Goal: Task Accomplishment & Management: Complete application form

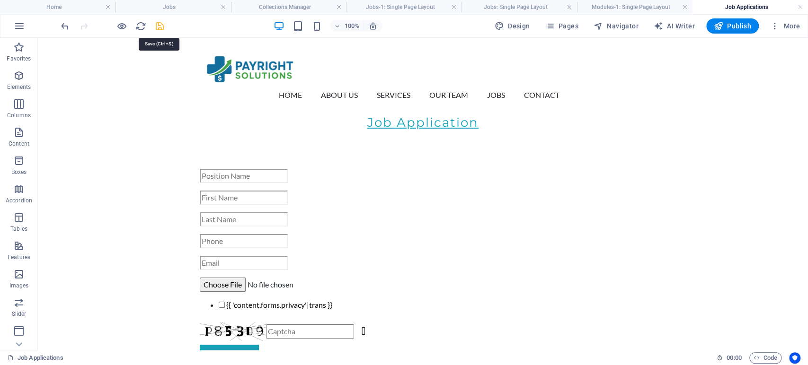
drag, startPoint x: 158, startPoint y: 25, endPoint x: 66, endPoint y: 103, distance: 120.2
click at [158, 25] on icon "save" at bounding box center [159, 26] width 11 height 11
checkbox input "false"
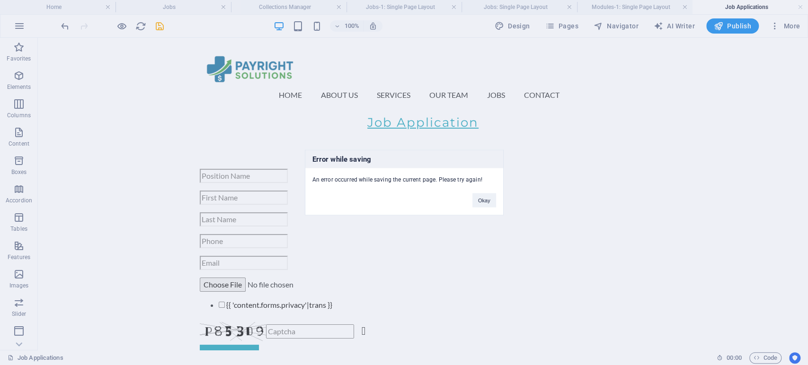
click at [483, 208] on div "Error while saving An error occurred while saving the current page. Please try …" at bounding box center [404, 183] width 199 height 66
click at [485, 200] on button "Okay" at bounding box center [484, 201] width 24 height 14
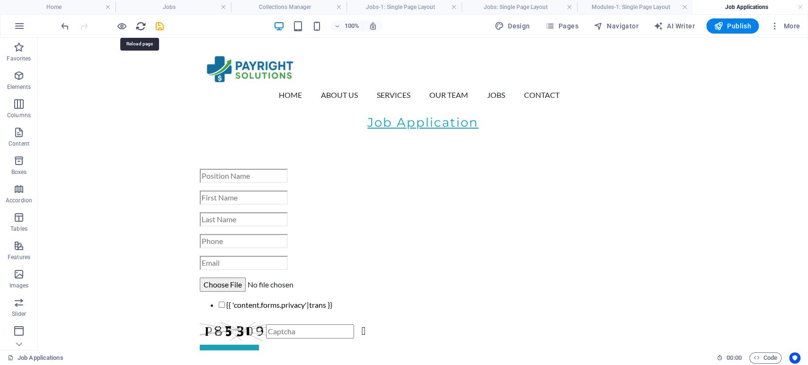
click at [137, 27] on icon "reload" at bounding box center [140, 26] width 11 height 11
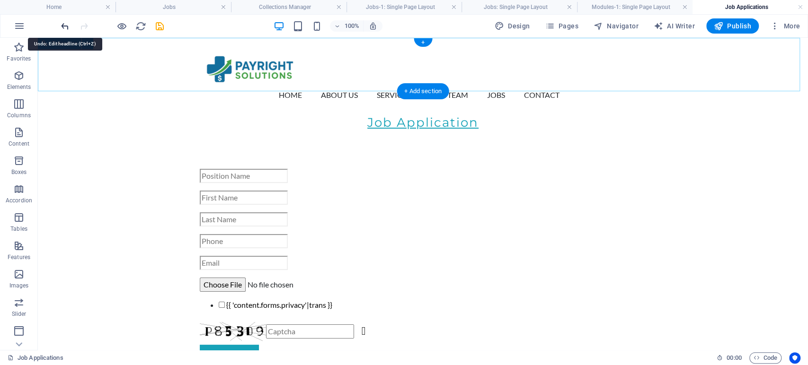
click at [63, 26] on icon "undo" at bounding box center [65, 26] width 11 height 11
click at [67, 21] on icon "undo" at bounding box center [65, 26] width 11 height 11
click at [626, 10] on h4 "Modules-1: Single Page Layout" at bounding box center [634, 7] width 115 height 10
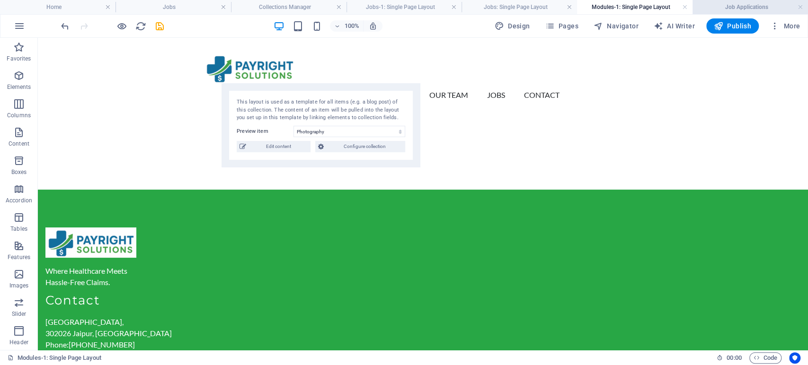
click at [727, 6] on h4 "Job Applications" at bounding box center [749, 7] width 115 height 10
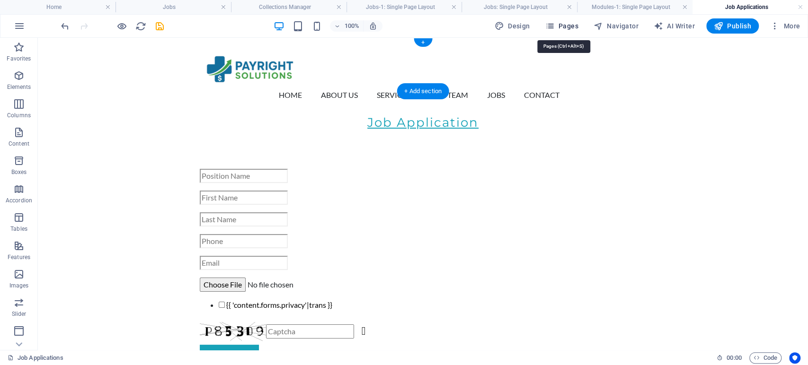
click at [574, 24] on span "Pages" at bounding box center [561, 25] width 33 height 9
click at [554, 26] on icon "button" at bounding box center [549, 25] width 9 height 9
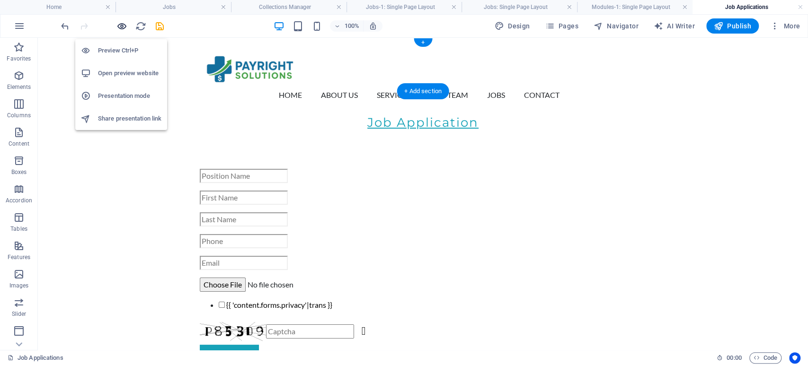
click at [123, 27] on icon "button" at bounding box center [121, 26] width 11 height 11
click at [124, 23] on icon "button" at bounding box center [121, 26] width 11 height 11
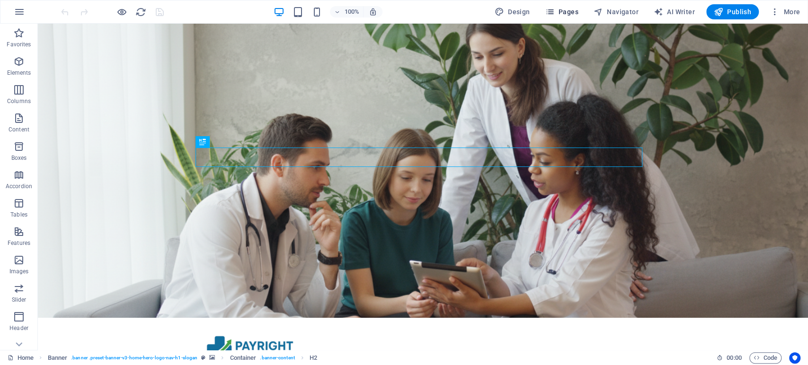
click at [565, 11] on span "Pages" at bounding box center [561, 11] width 33 height 9
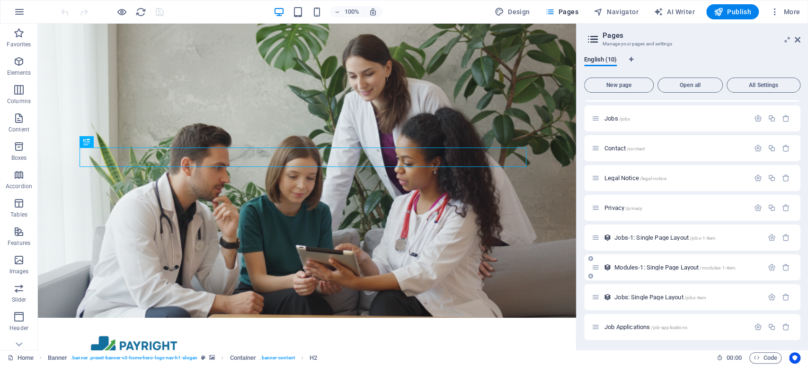
scroll to position [55, 0]
drag, startPoint x: 627, startPoint y: 325, endPoint x: 622, endPoint y: 222, distance: 102.3
click at [622, 222] on div "Home / Team /team Jobs /jobs Contact /contact Legal Notice /legal-notice Privac…" at bounding box center [692, 192] width 216 height 294
drag, startPoint x: 594, startPoint y: 326, endPoint x: 598, endPoint y: 229, distance: 97.1
click at [598, 229] on div "Home / Team /team Jobs /jobs Contact /contact Legal Notice /legal-notice Privac…" at bounding box center [692, 192] width 216 height 294
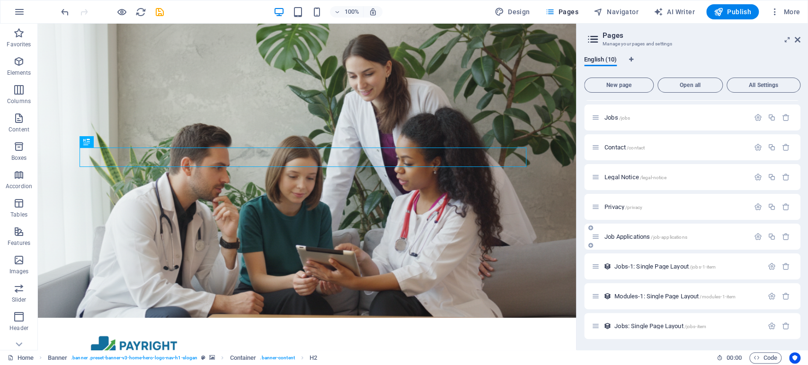
click at [639, 234] on span "Job Applications /job-applications" at bounding box center [645, 236] width 83 height 7
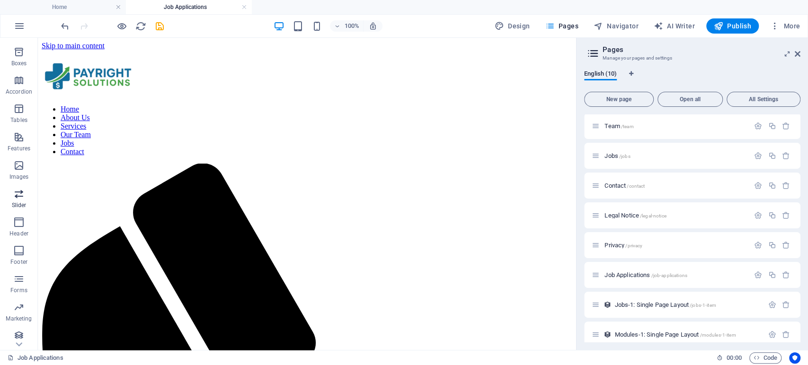
scroll to position [114, 0]
click at [16, 280] on icon "button" at bounding box center [18, 274] width 11 height 11
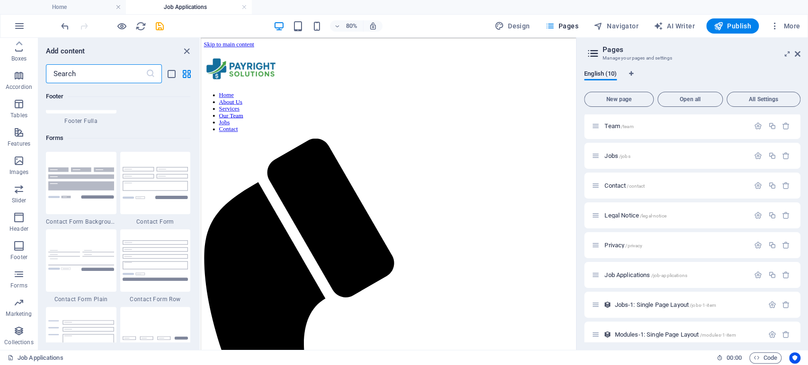
scroll to position [6908, 0]
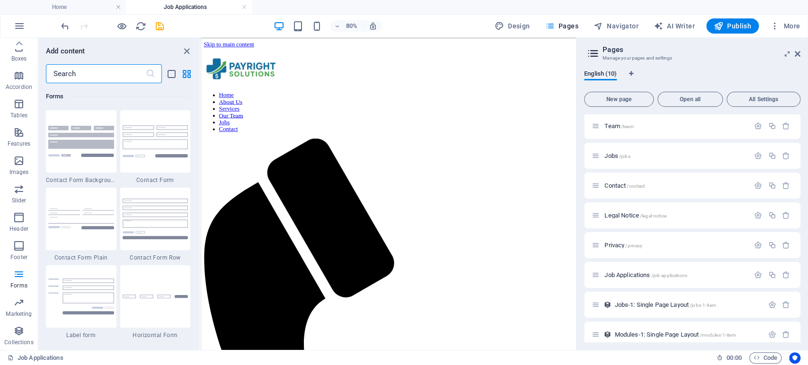
click at [79, 76] on input "text" at bounding box center [96, 73] width 100 height 19
click at [139, 219] on img at bounding box center [156, 219] width 66 height 40
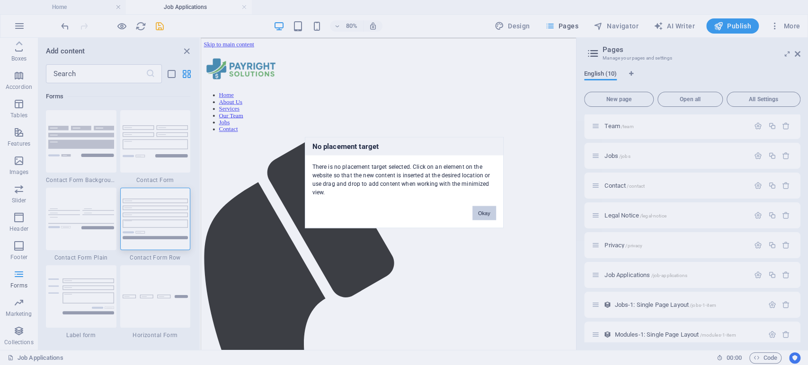
click at [478, 212] on button "Okay" at bounding box center [484, 213] width 24 height 14
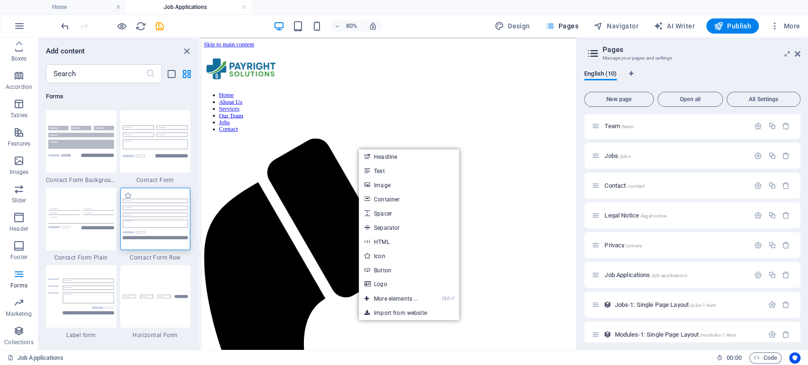
click at [155, 216] on img at bounding box center [156, 219] width 66 height 40
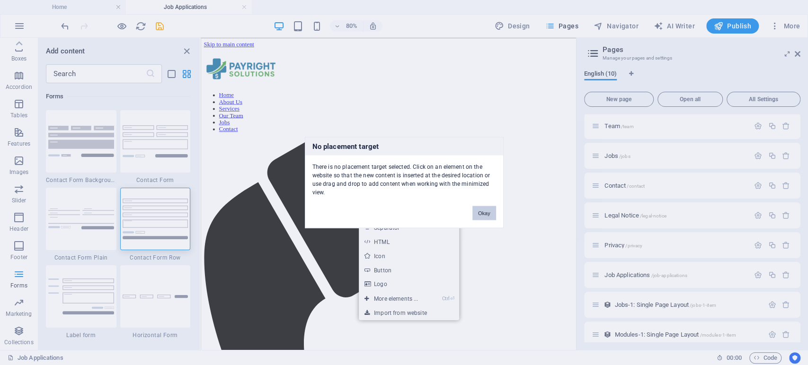
click at [303, 139] on div "No placement target There is no placement target selected. Click on an element …" at bounding box center [404, 182] width 808 height 365
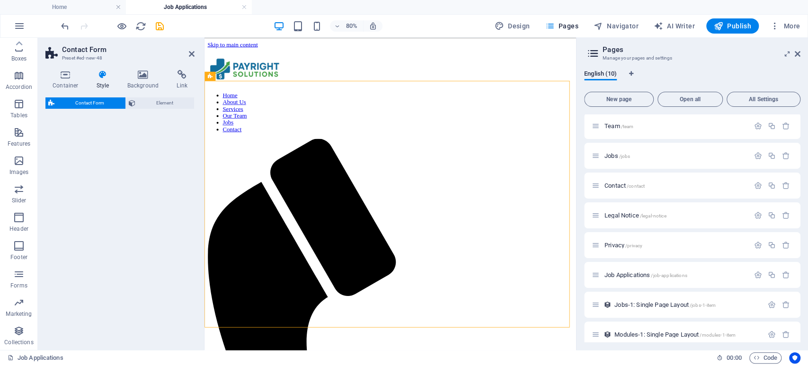
select select "rem"
select select "preset-contact-form-v3-row"
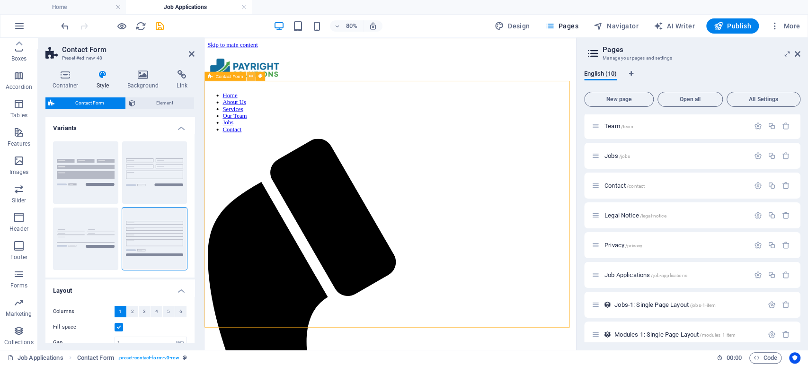
click at [251, 77] on icon at bounding box center [251, 76] width 4 height 8
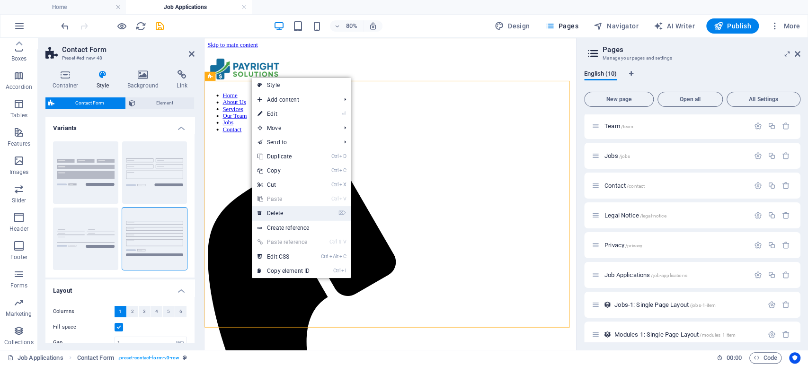
click at [282, 213] on link "⌦ Delete" at bounding box center [283, 213] width 63 height 14
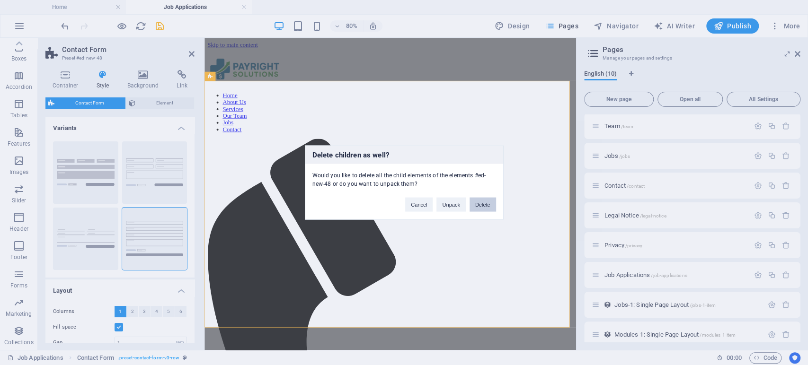
click at [480, 203] on button "Delete" at bounding box center [482, 205] width 26 height 14
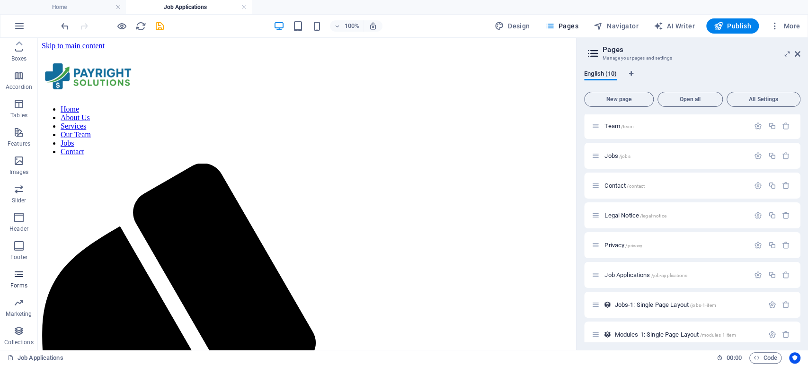
click at [16, 283] on p "Forms" at bounding box center [18, 286] width 17 height 8
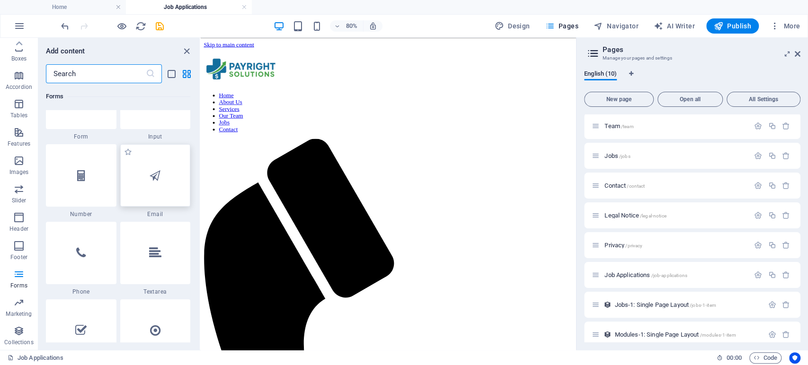
scroll to position [7171, 0]
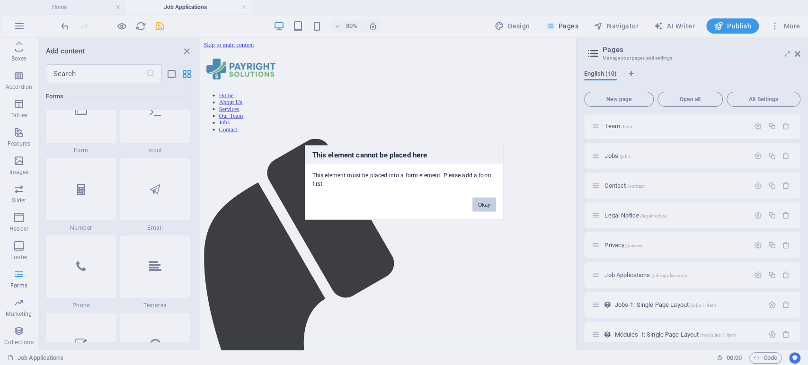
click at [482, 205] on button "Okay" at bounding box center [484, 205] width 24 height 14
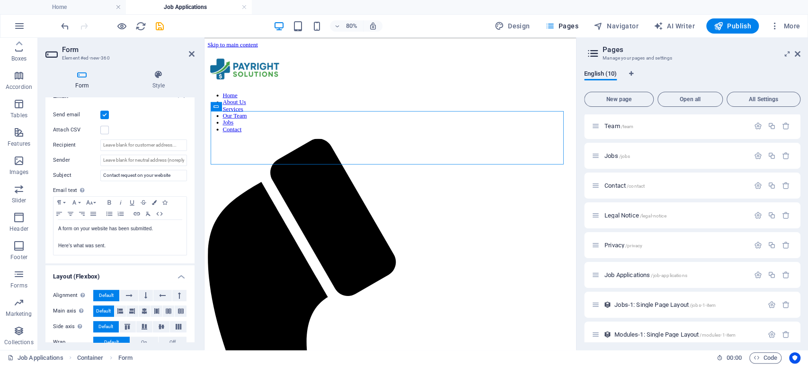
scroll to position [283, 0]
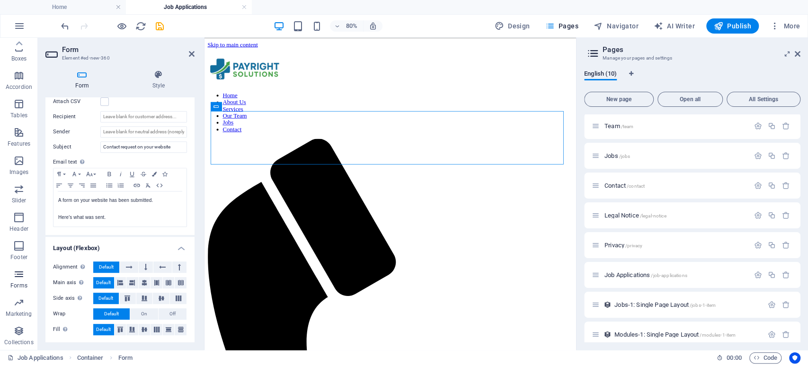
click at [18, 277] on icon "button" at bounding box center [18, 274] width 11 height 11
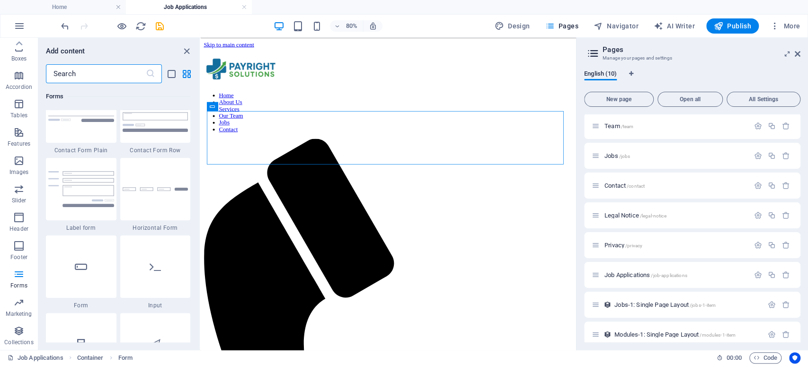
scroll to position [7119, 0]
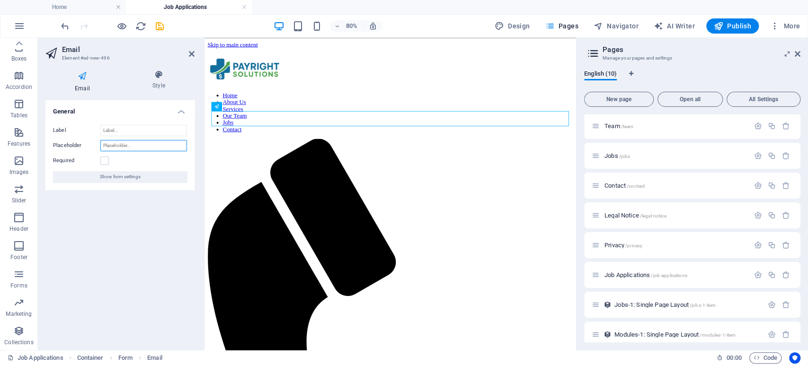
click at [121, 147] on input "Placeholder" at bounding box center [143, 145] width 87 height 11
type input "Email"
click at [14, 275] on icon "button" at bounding box center [18, 274] width 11 height 11
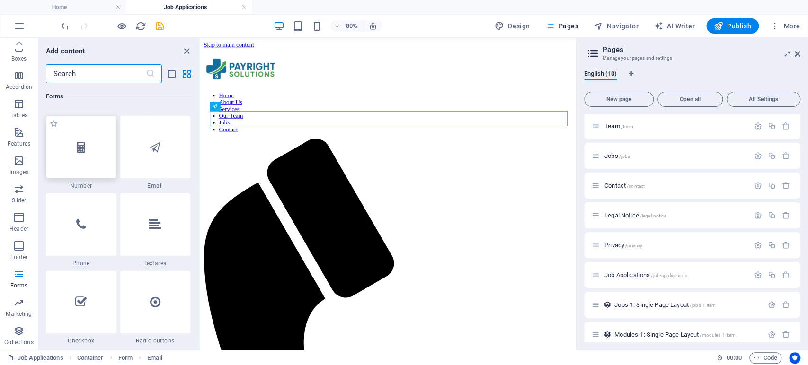
scroll to position [7224, 0]
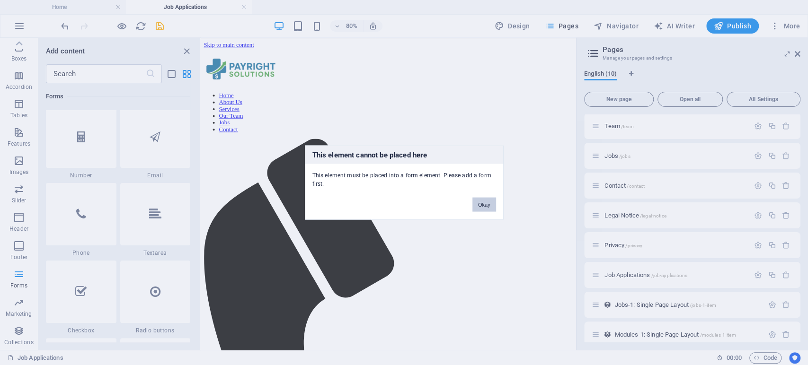
click at [481, 208] on button "Okay" at bounding box center [484, 205] width 24 height 14
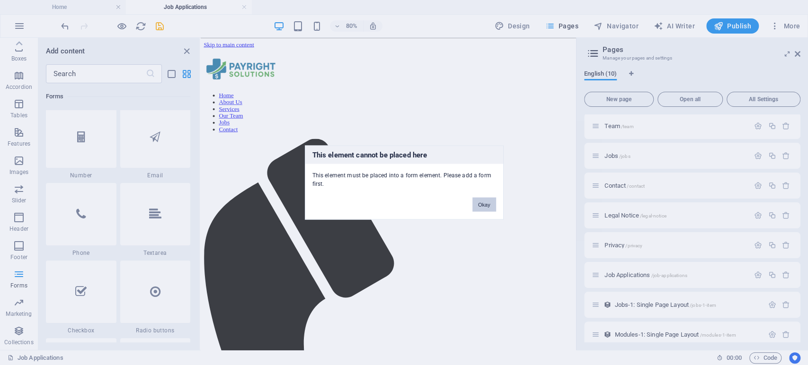
click at [480, 202] on button "Okay" at bounding box center [484, 205] width 24 height 14
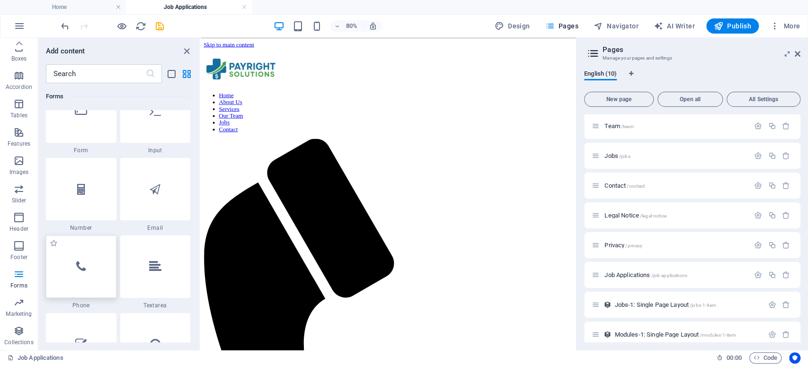
scroll to position [7119, 0]
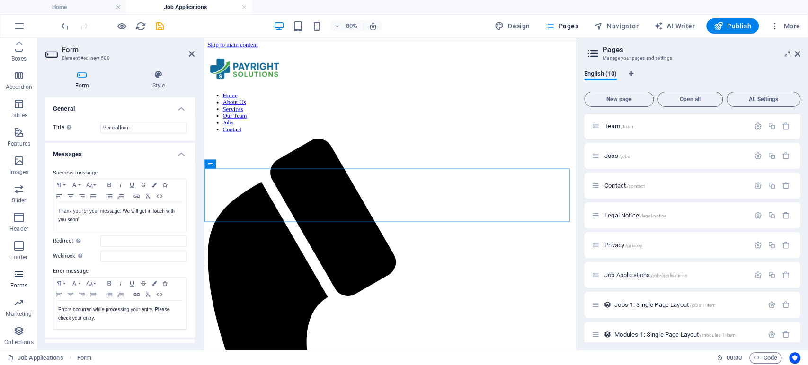
click at [15, 282] on p "Forms" at bounding box center [18, 286] width 17 height 8
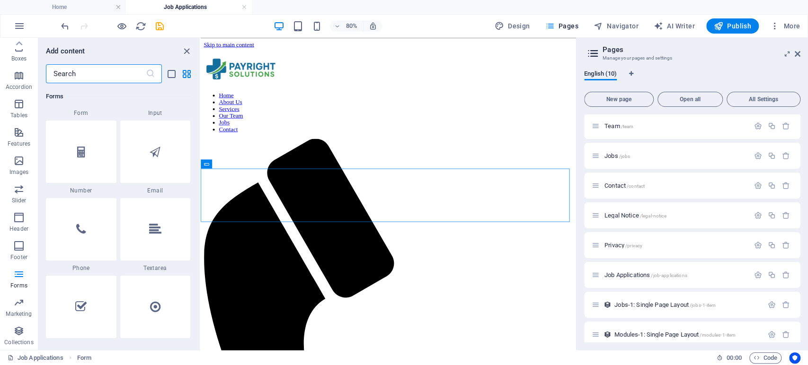
scroll to position [7224, 0]
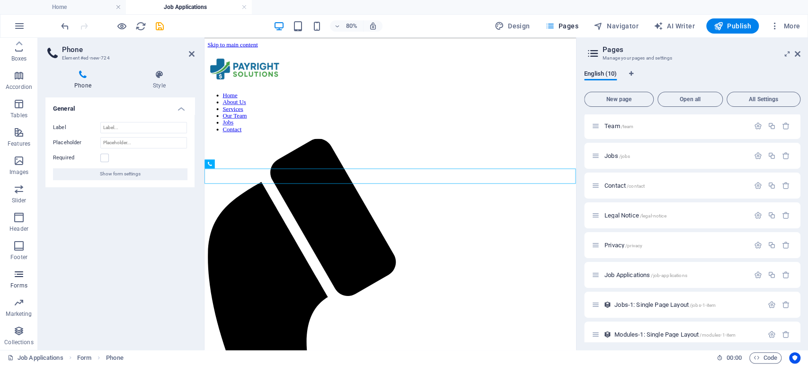
click at [11, 282] on p "Forms" at bounding box center [18, 286] width 17 height 8
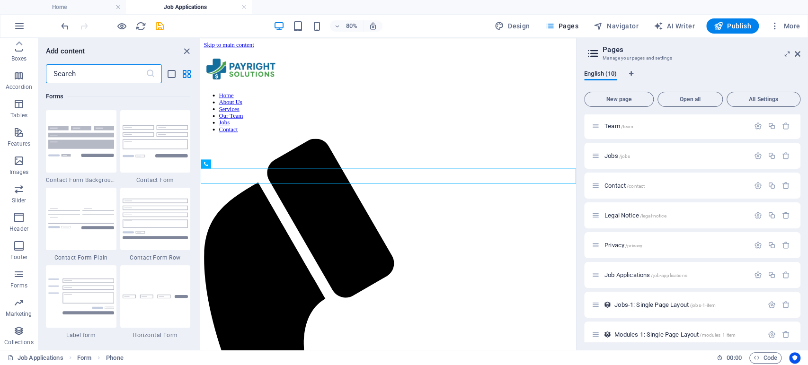
scroll to position [6908, 0]
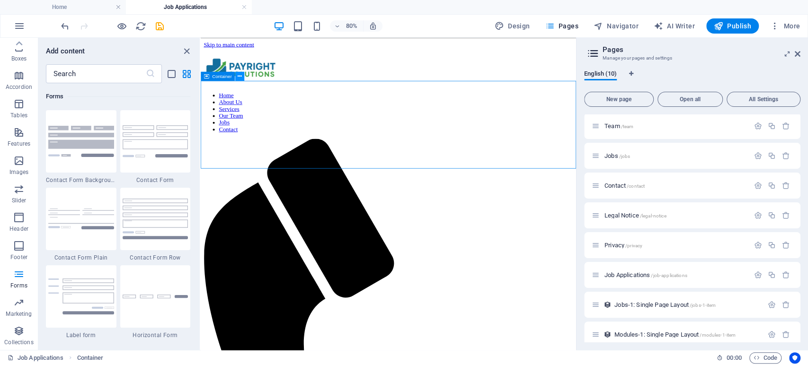
click at [238, 76] on icon at bounding box center [240, 76] width 4 height 8
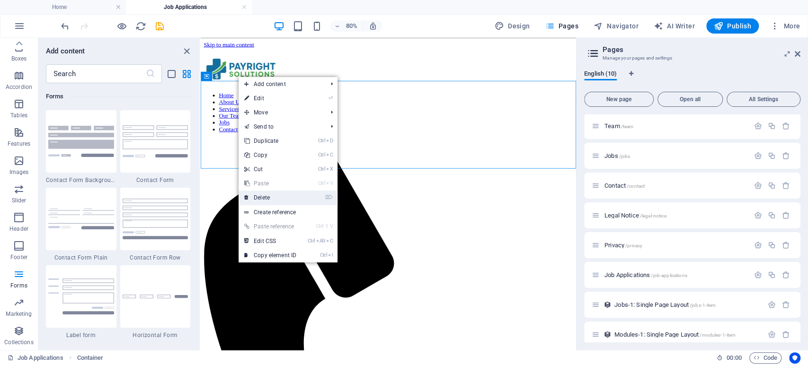
click at [264, 199] on link "⌦ Delete" at bounding box center [269, 198] width 63 height 14
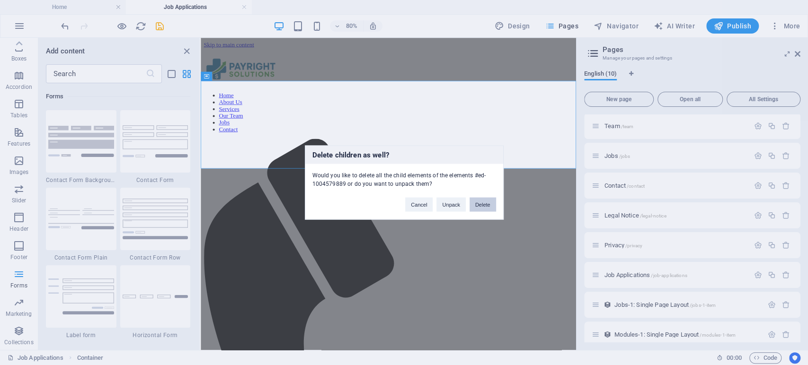
click at [476, 207] on button "Delete" at bounding box center [482, 205] width 26 height 14
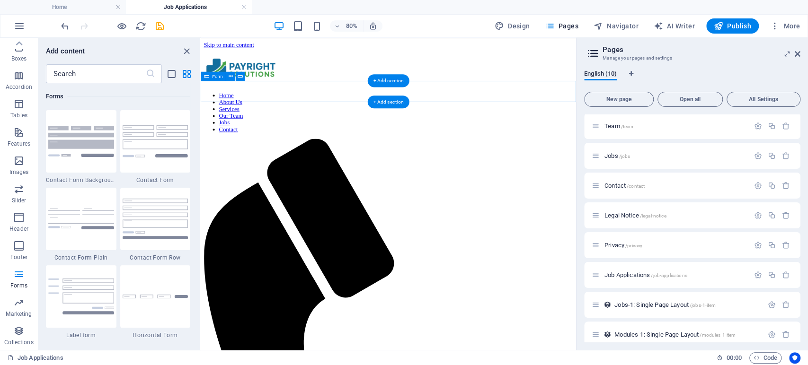
click at [379, 99] on div "+ Add section" at bounding box center [388, 102] width 42 height 13
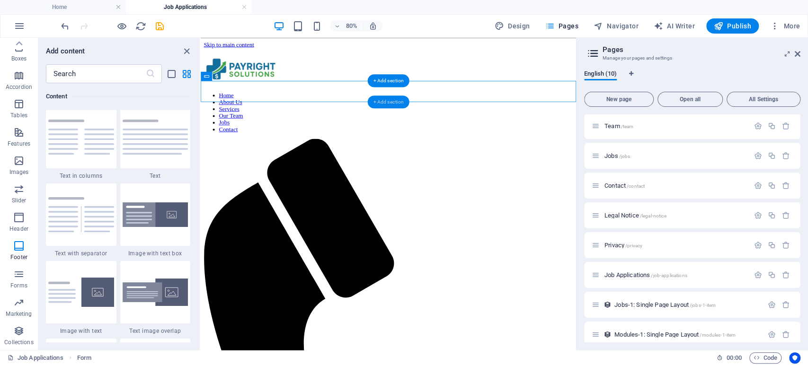
scroll to position [1655, 0]
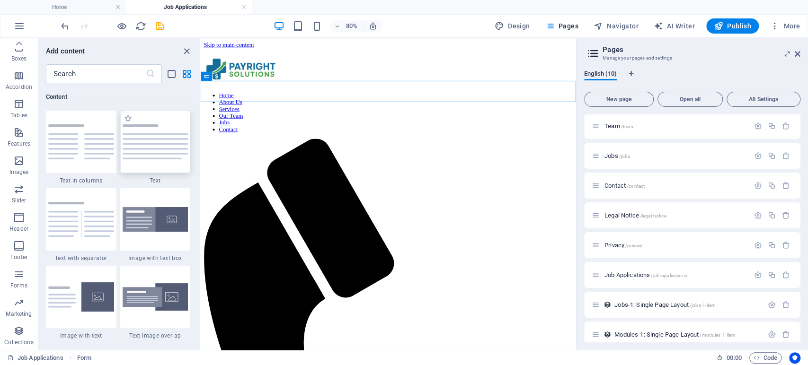
click at [168, 143] on img at bounding box center [156, 141] width 66 height 35
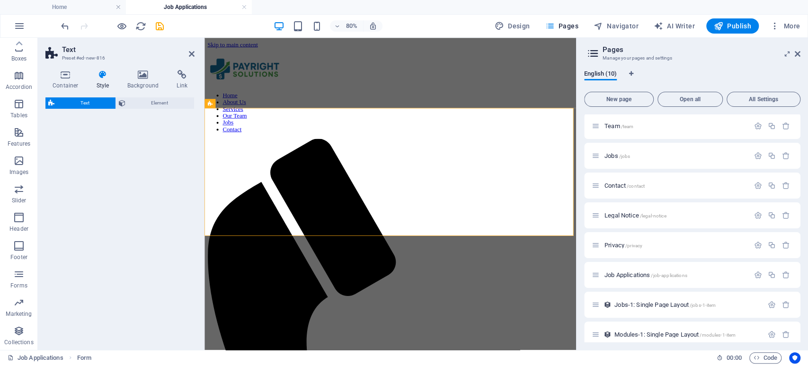
select select "preset-text-v2-default"
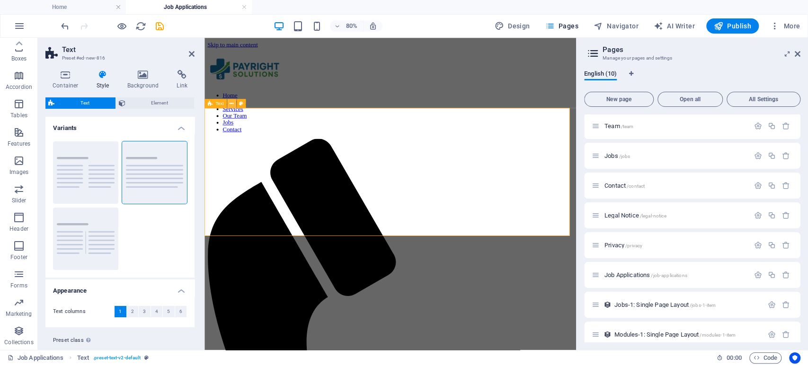
click at [231, 105] on icon at bounding box center [231, 103] width 4 height 8
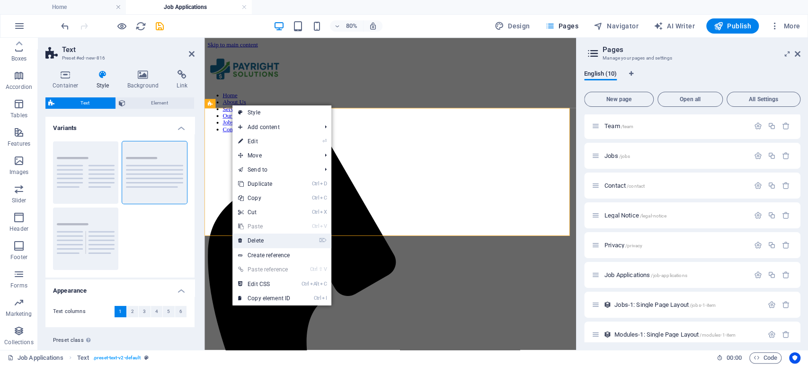
click at [264, 236] on link "⌦ Delete" at bounding box center [263, 241] width 63 height 14
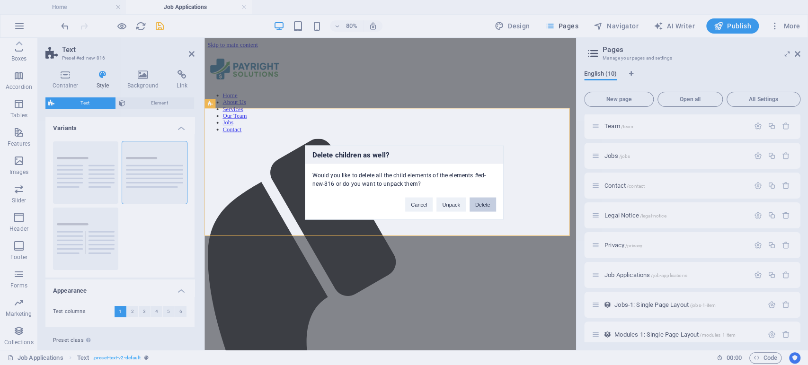
click at [482, 207] on button "Delete" at bounding box center [482, 205] width 26 height 14
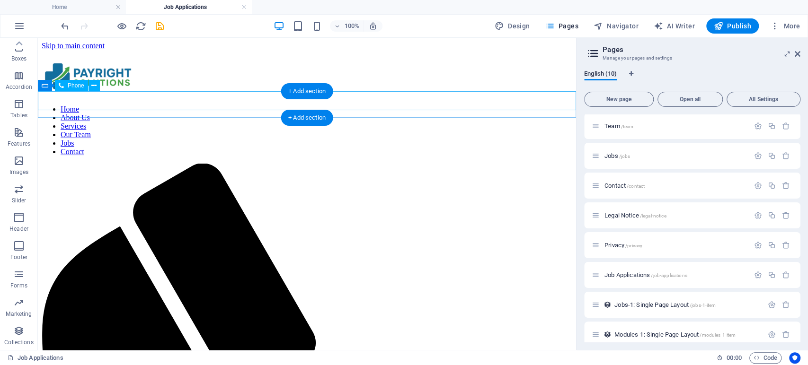
click at [294, 116] on div "+ Add section" at bounding box center [307, 118] width 53 height 16
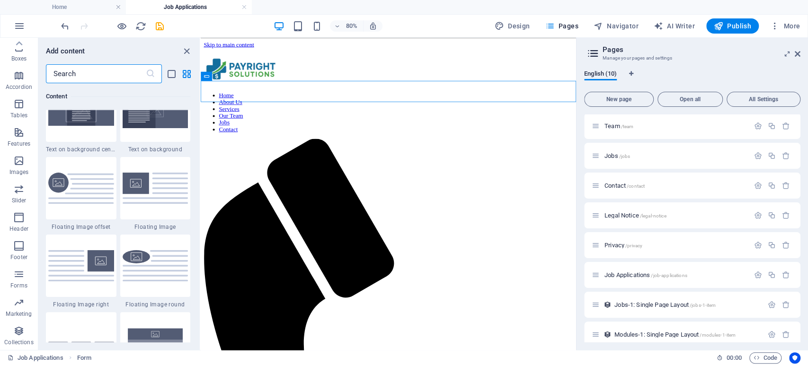
scroll to position [2023, 0]
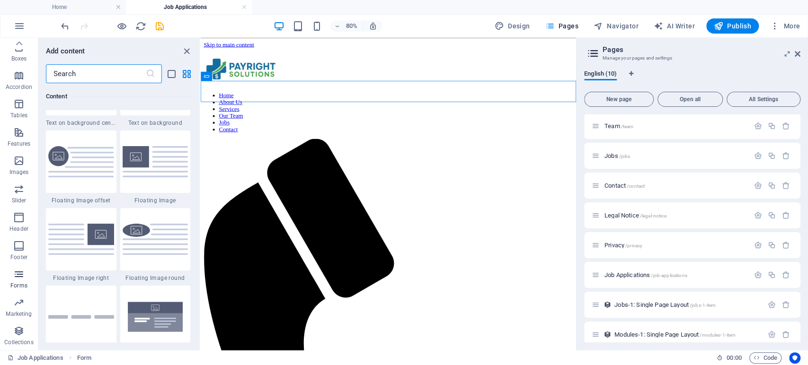
click at [19, 273] on icon "button" at bounding box center [18, 274] width 11 height 11
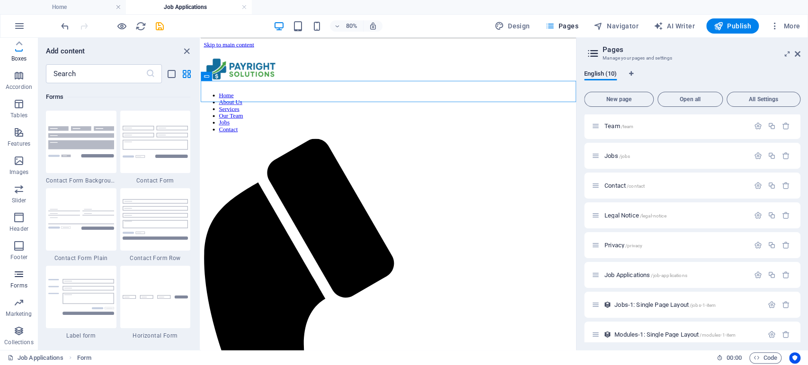
scroll to position [6908, 0]
click at [102, 148] on img at bounding box center [81, 141] width 66 height 31
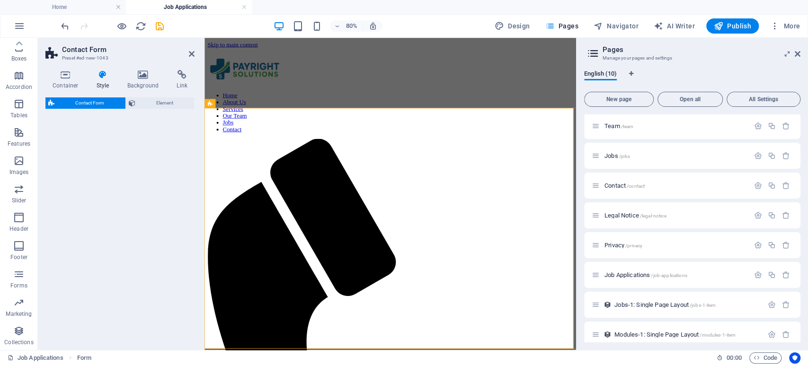
select select "rem"
select select "preset-contact-form-v3-background"
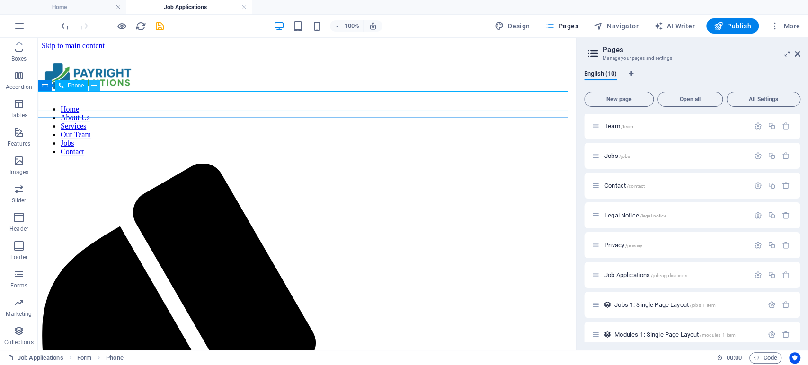
click at [90, 86] on button at bounding box center [93, 85] width 11 height 11
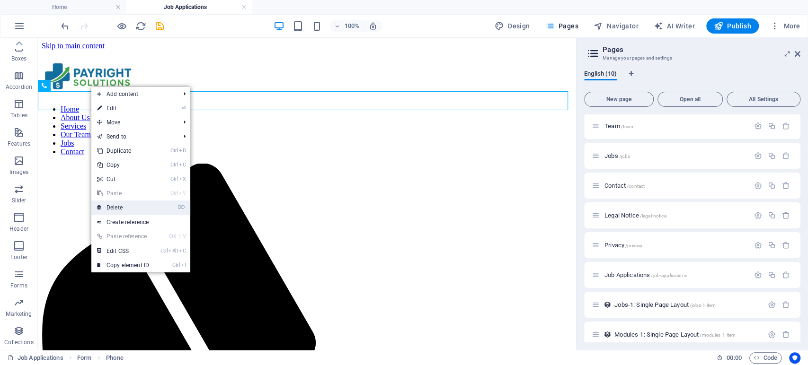
click at [123, 203] on link "⌦ Delete" at bounding box center [122, 208] width 63 height 14
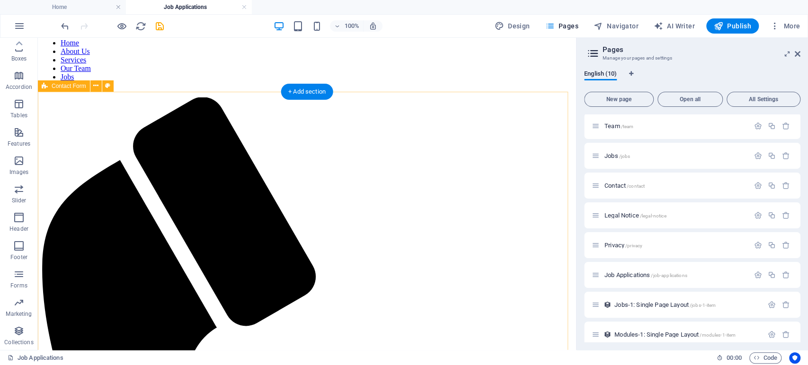
scroll to position [53, 0]
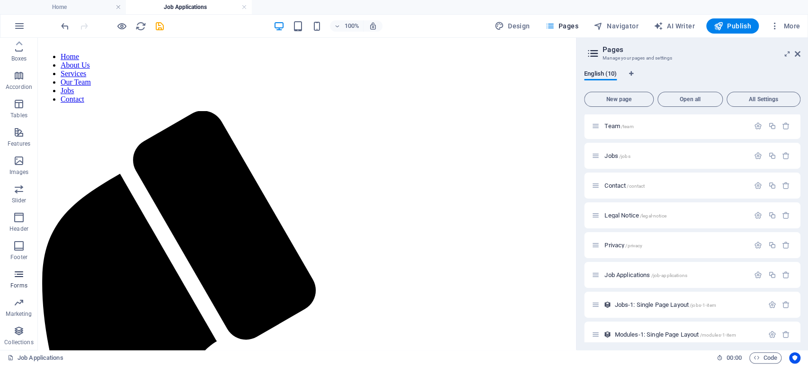
click at [14, 284] on p "Forms" at bounding box center [18, 286] width 17 height 8
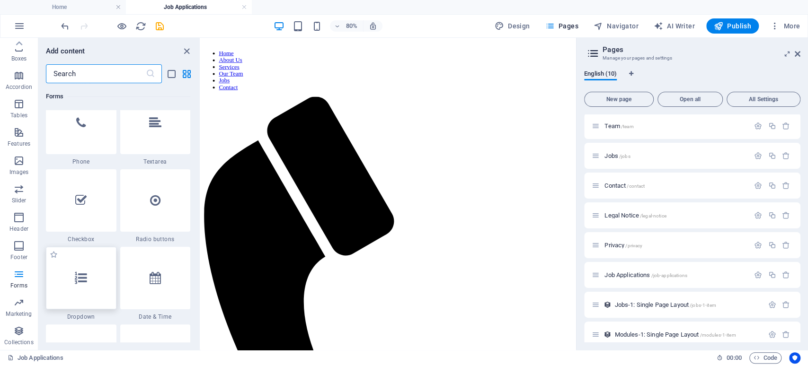
scroll to position [7329, 0]
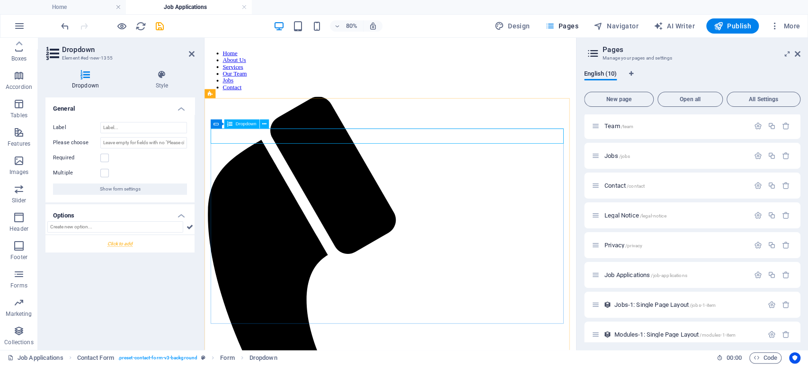
click at [118, 147] on input "Please choose" at bounding box center [143, 142] width 87 height 11
click at [180, 145] on input "Please choose" at bounding box center [143, 142] width 87 height 11
click at [106, 226] on input "text" at bounding box center [115, 226] width 136 height 11
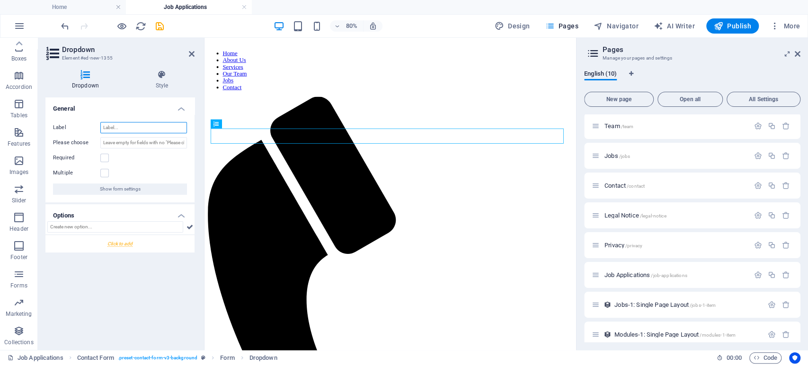
click at [118, 129] on input "Label" at bounding box center [143, 127] width 87 height 11
click at [116, 140] on input "Please choose" at bounding box center [143, 142] width 87 height 11
click at [120, 127] on input "Label" at bounding box center [143, 127] width 87 height 11
type input "Position"
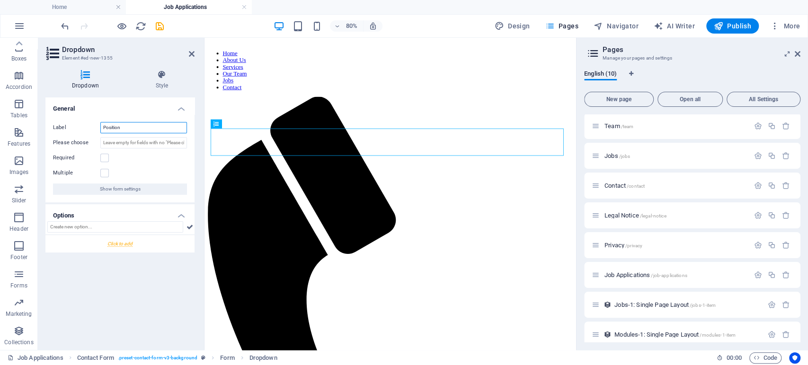
drag, startPoint x: 135, startPoint y: 130, endPoint x: 100, endPoint y: 130, distance: 35.0
click at [100, 130] on input "Position" at bounding box center [143, 127] width 87 height 11
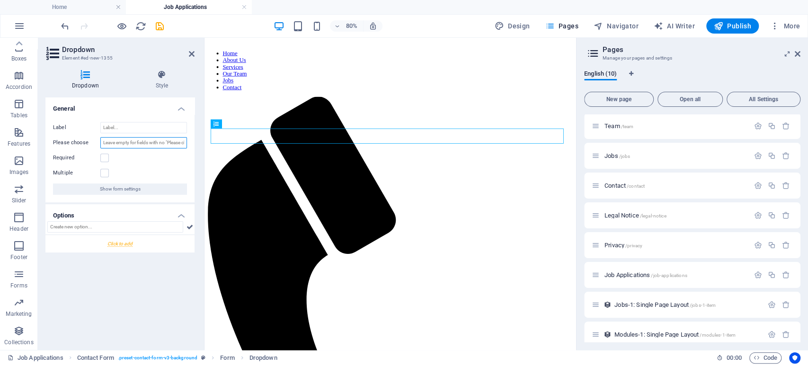
click at [130, 143] on input "Please choose" at bounding box center [143, 142] width 87 height 11
type input "Please choose the position you're applying for?"
click at [159, 168] on div "Multiple" at bounding box center [120, 173] width 134 height 11
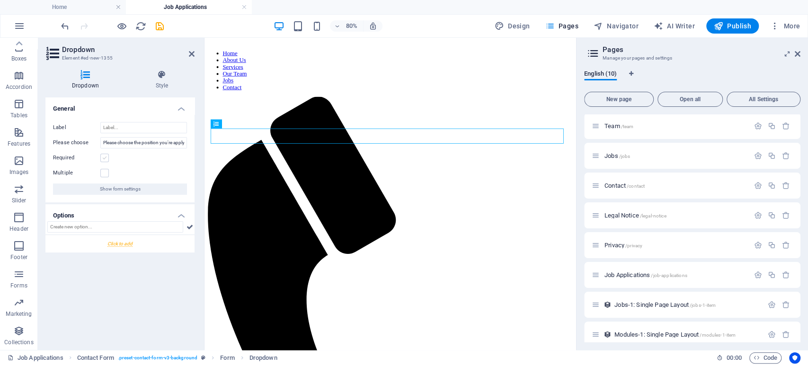
click at [106, 157] on label at bounding box center [104, 158] width 9 height 9
click at [0, 0] on input "Required" at bounding box center [0, 0] width 0 height 0
click at [97, 227] on input "text" at bounding box center [115, 226] width 136 height 11
click at [119, 245] on div at bounding box center [119, 244] width 149 height 18
click at [127, 250] on input "New option" at bounding box center [151, 248] width 72 height 11
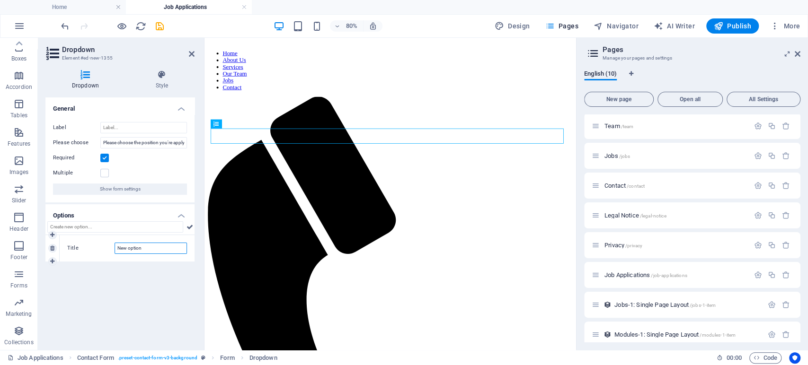
drag, startPoint x: 148, startPoint y: 245, endPoint x: 115, endPoint y: 250, distance: 33.9
click at [115, 250] on input "New option" at bounding box center [151, 248] width 72 height 11
click at [138, 247] on input "Rejections and Denials Resolution Specialist" at bounding box center [151, 248] width 72 height 11
paste input "Denials & Claim"
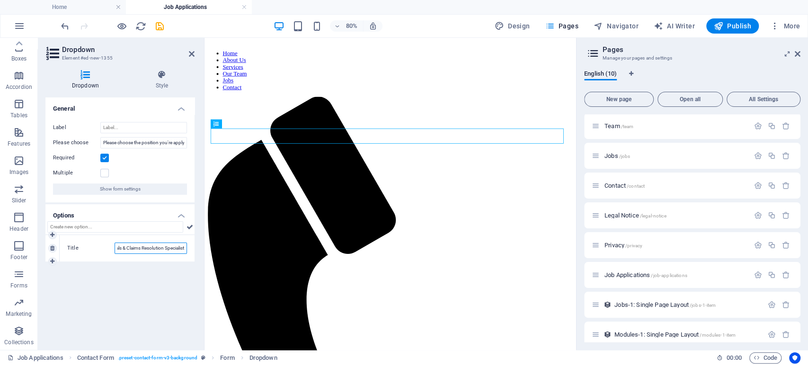
type input "Denials & Claims Resolution Specialist"
click at [86, 258] on div "Title Denials & Claims Resolution Specialist" at bounding box center [127, 248] width 135 height 26
click at [120, 208] on h4 "Options" at bounding box center [119, 212] width 149 height 17
click at [120, 208] on h4 "Options" at bounding box center [119, 215] width 149 height 23
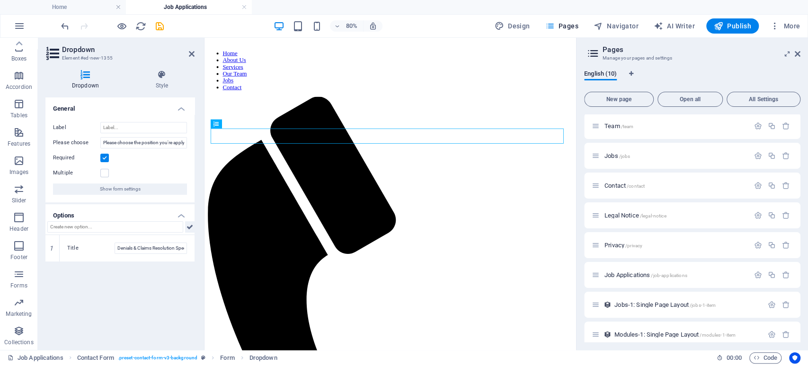
click at [192, 226] on icon at bounding box center [189, 226] width 7 height 11
click at [121, 275] on input "Title" at bounding box center [151, 275] width 72 height 11
paste input "Sales Executive – Healthcare Client Acquisition"
type input "Sales Executive – Healthcare Client Acquisition"
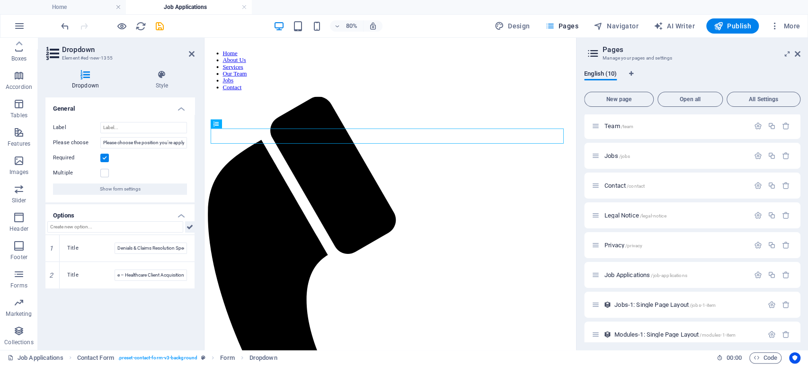
click at [192, 227] on icon at bounding box center [189, 226] width 7 height 11
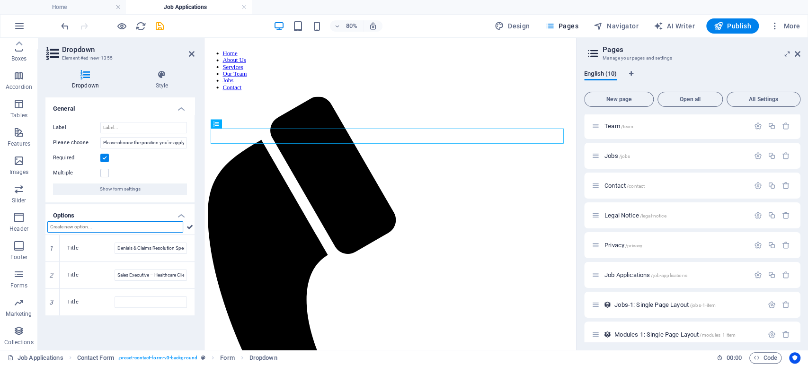
click at [122, 228] on input "text" at bounding box center [115, 226] width 136 height 11
drag, startPoint x: 53, startPoint y: 303, endPoint x: 57, endPoint y: 307, distance: 5.4
click at [0, 0] on icon at bounding box center [0, 0] width 0 height 0
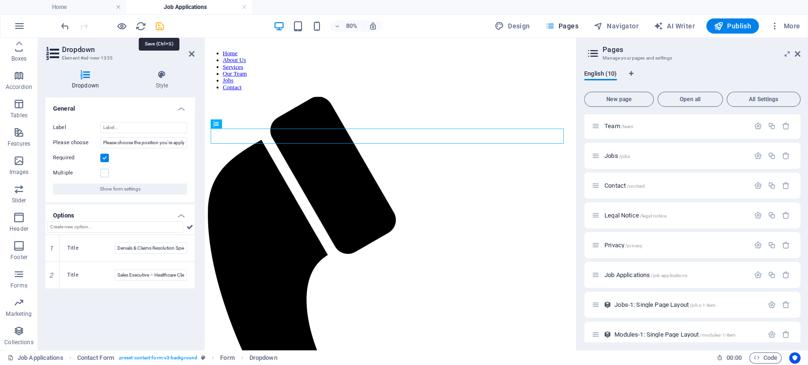
click at [157, 26] on icon "save" at bounding box center [159, 26] width 11 height 11
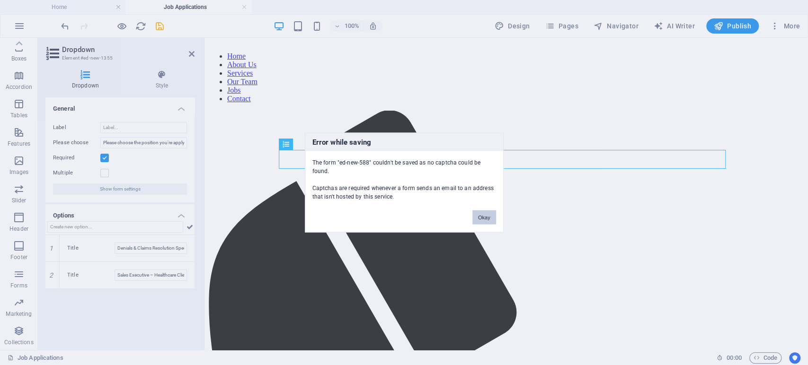
click at [489, 216] on button "Okay" at bounding box center [484, 218] width 24 height 14
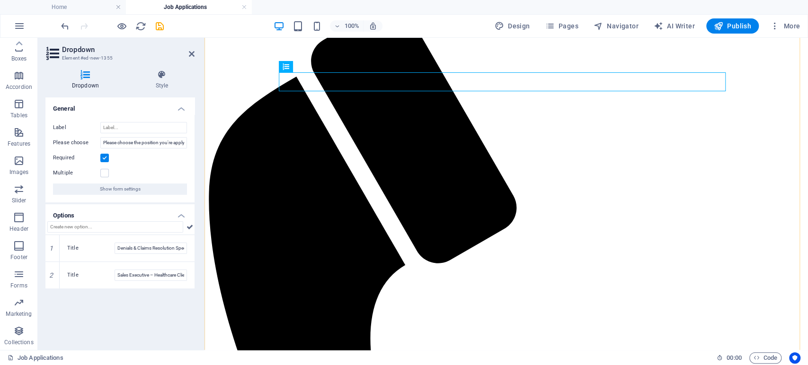
scroll to position [159, 0]
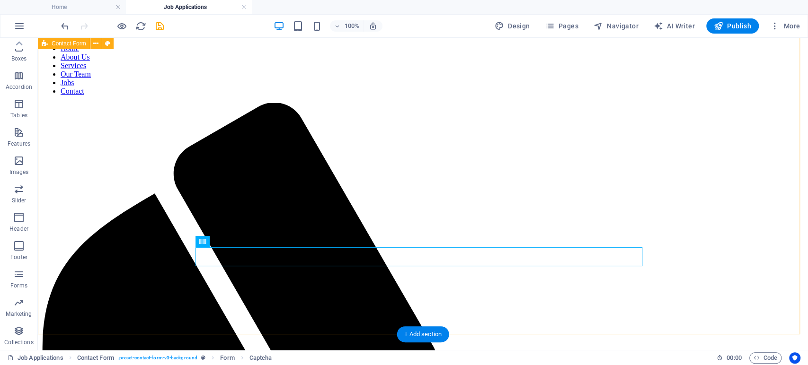
scroll to position [0, 0]
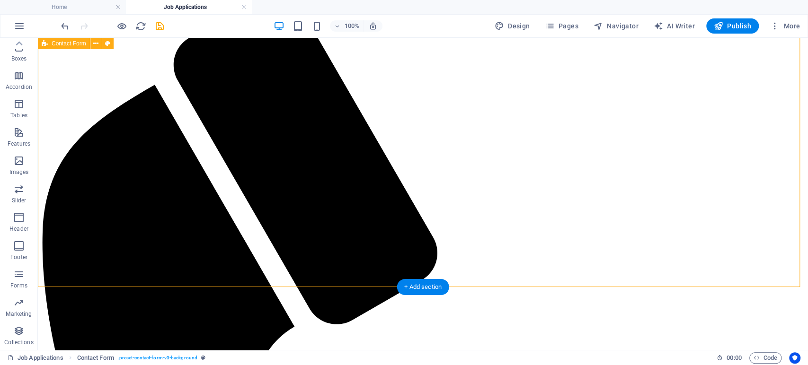
scroll to position [210, 0]
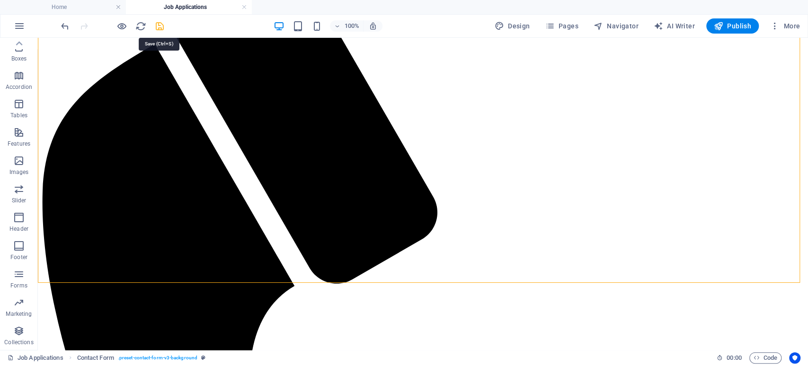
click at [163, 26] on icon "save" at bounding box center [159, 26] width 11 height 11
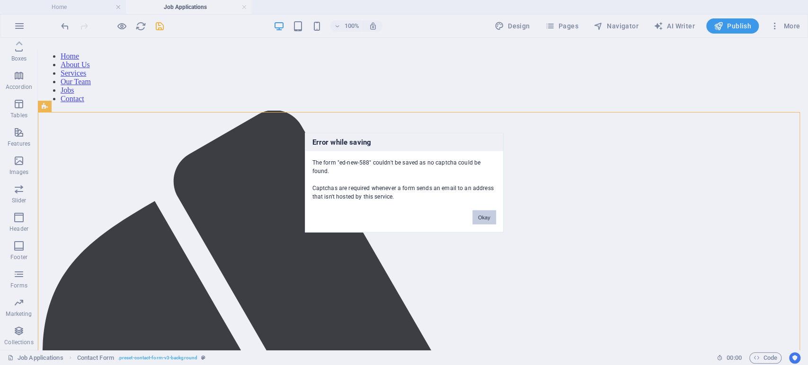
click at [479, 217] on button "Okay" at bounding box center [484, 218] width 24 height 14
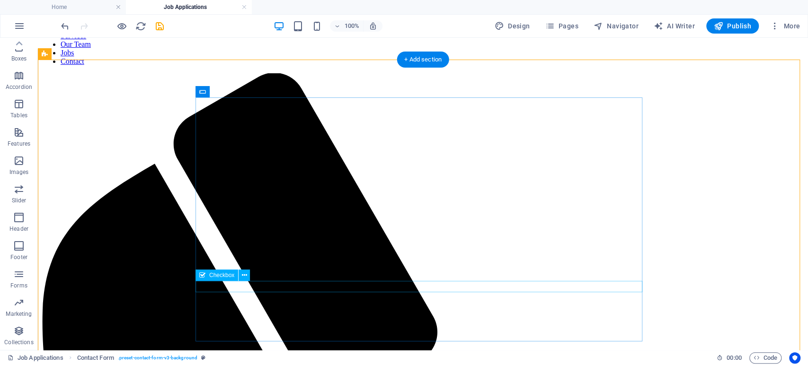
scroll to position [106, 0]
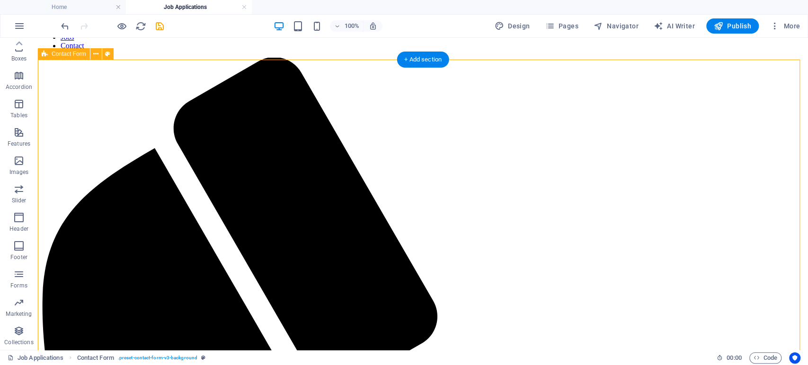
select select "rem"
select select "preset-contact-form-v3-background"
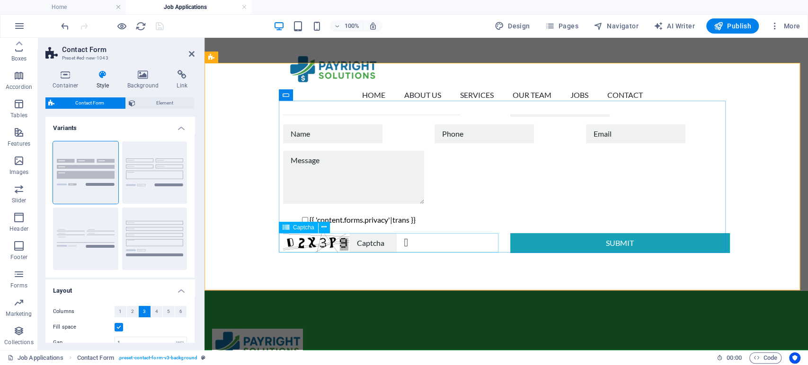
scroll to position [0, 0]
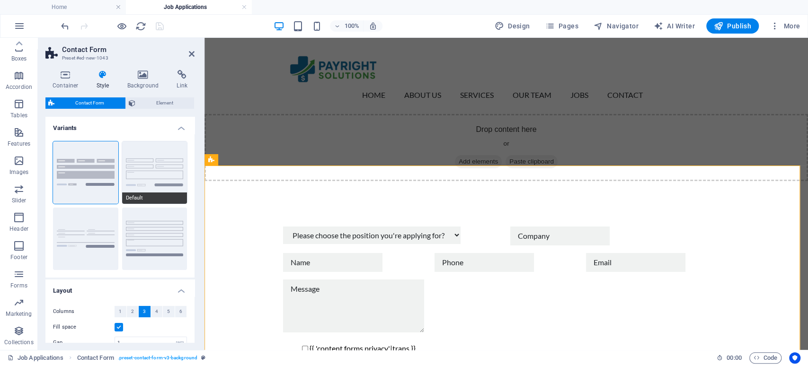
click at [147, 167] on button "Default" at bounding box center [154, 172] width 65 height 62
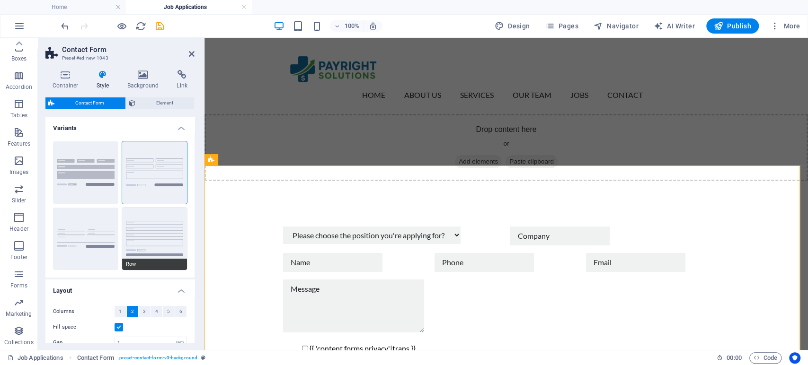
click at [159, 238] on button "Row" at bounding box center [154, 239] width 65 height 62
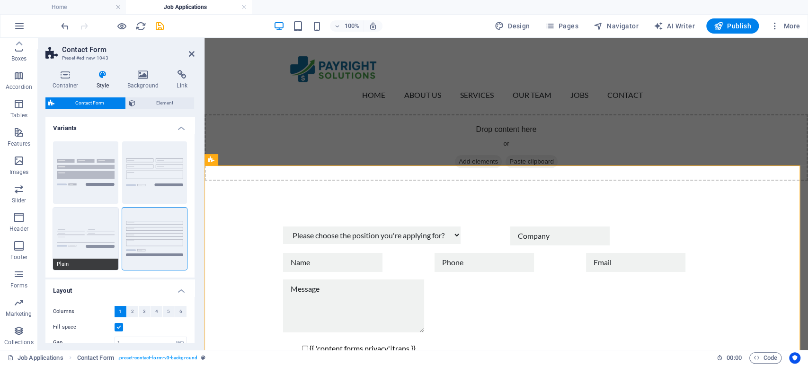
click at [77, 229] on button "Plain" at bounding box center [85, 239] width 65 height 62
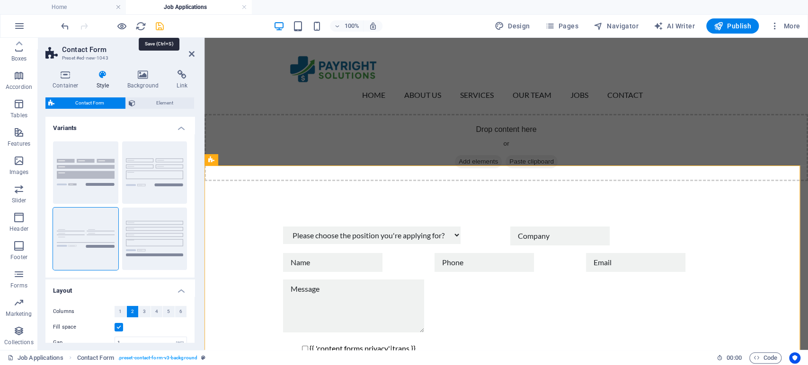
click at [158, 26] on icon "save" at bounding box center [159, 26] width 11 height 11
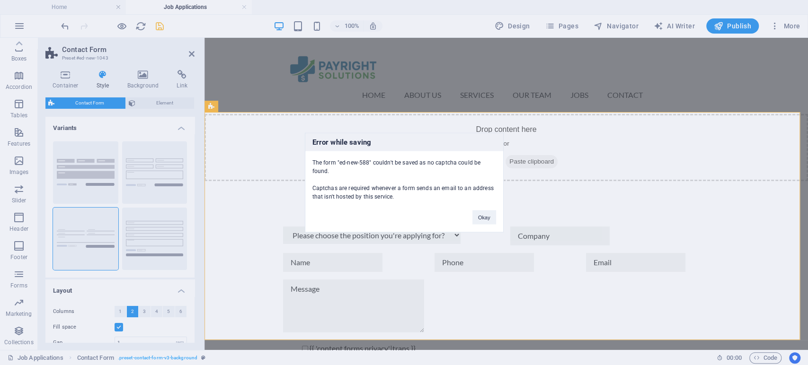
scroll to position [53, 0]
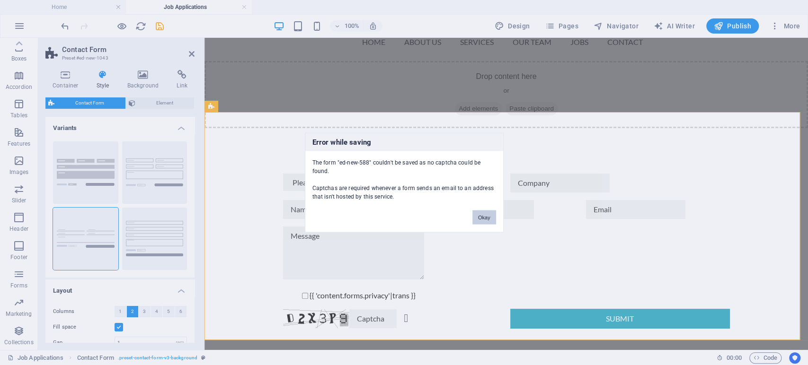
click at [492, 218] on button "Okay" at bounding box center [484, 218] width 24 height 14
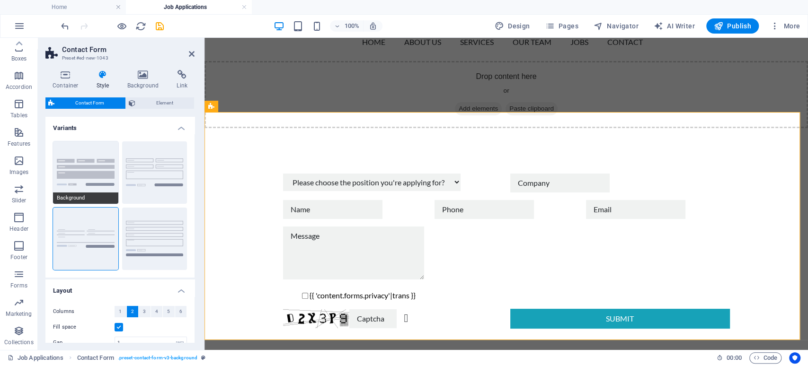
click at [90, 181] on button "Background" at bounding box center [85, 172] width 65 height 62
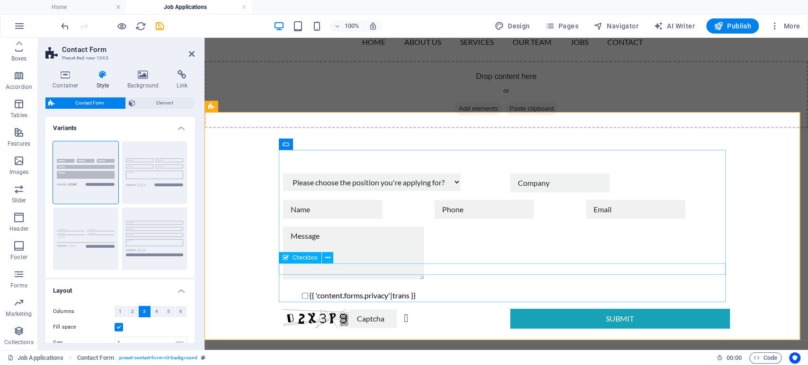
click at [302, 293] on input "{{ 'content.forms.privacy'|trans }}" at bounding box center [305, 296] width 6 height 6
checkbox input "true"
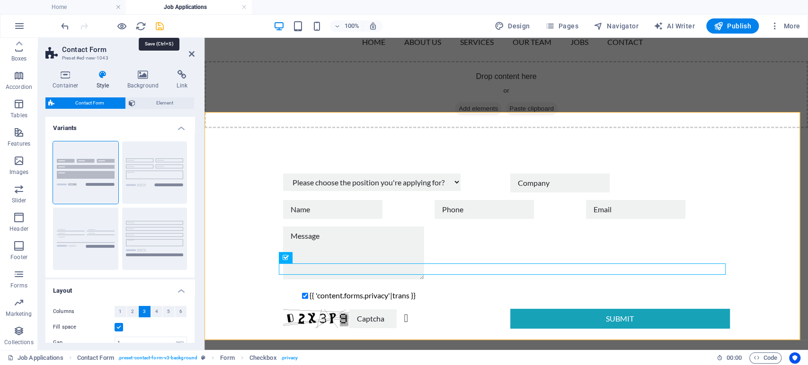
click at [158, 26] on icon "save" at bounding box center [159, 26] width 11 height 11
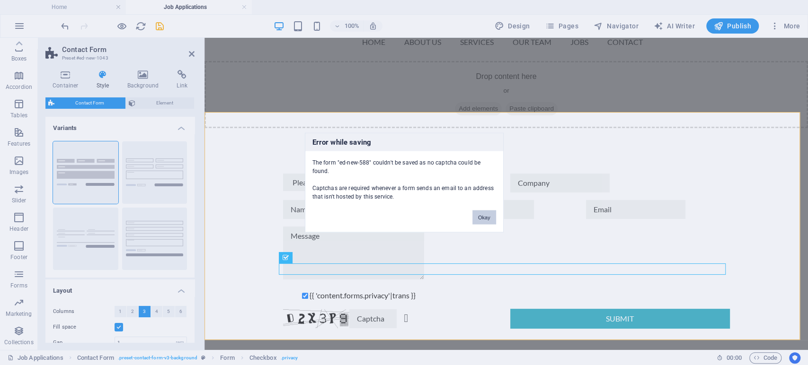
click at [485, 219] on button "Okay" at bounding box center [484, 218] width 24 height 14
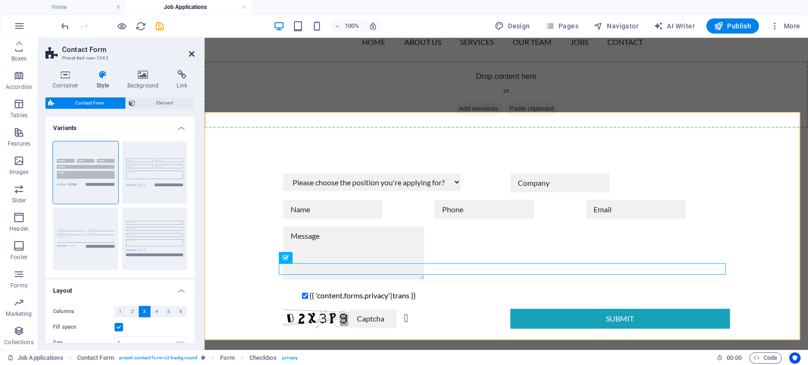
click at [193, 56] on icon at bounding box center [192, 54] width 6 height 8
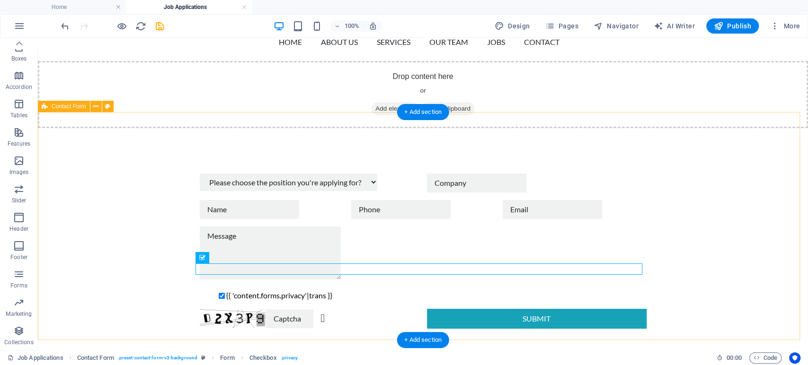
click at [159, 158] on div "Please choose the position you're applying for? Denials & Claims Resolution Spe…" at bounding box center [423, 251] width 770 height 231
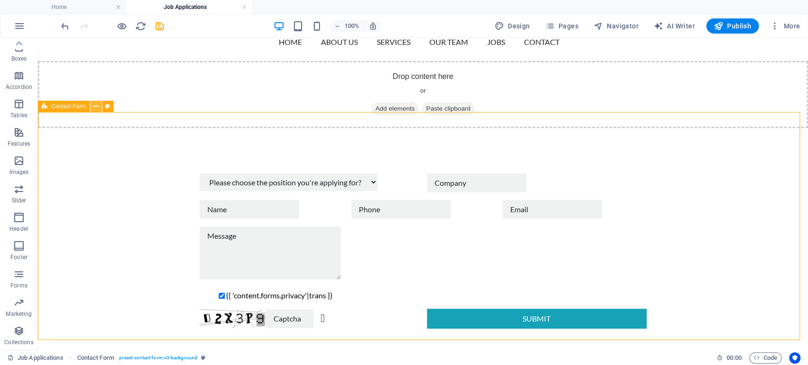
click at [93, 107] on icon at bounding box center [95, 107] width 5 height 10
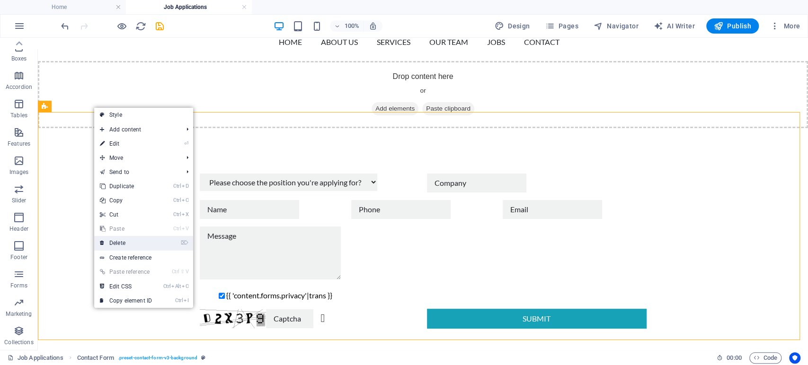
click at [129, 242] on link "⌦ Delete" at bounding box center [125, 243] width 63 height 14
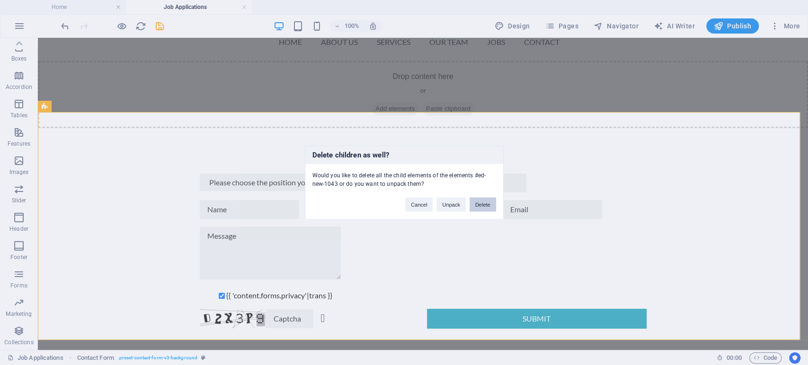
click at [484, 206] on button "Delete" at bounding box center [482, 205] width 26 height 14
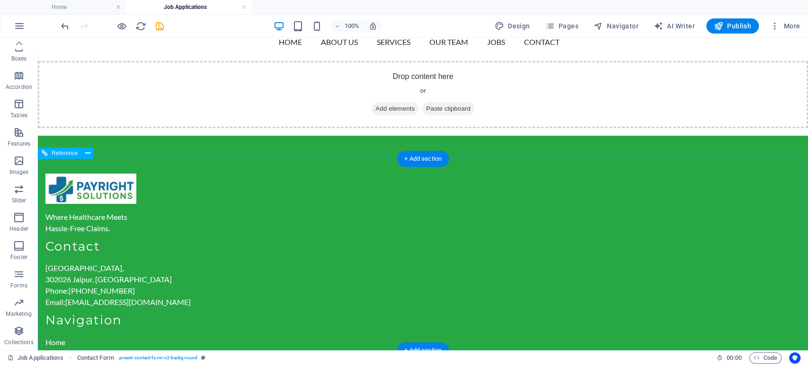
scroll to position [7, 0]
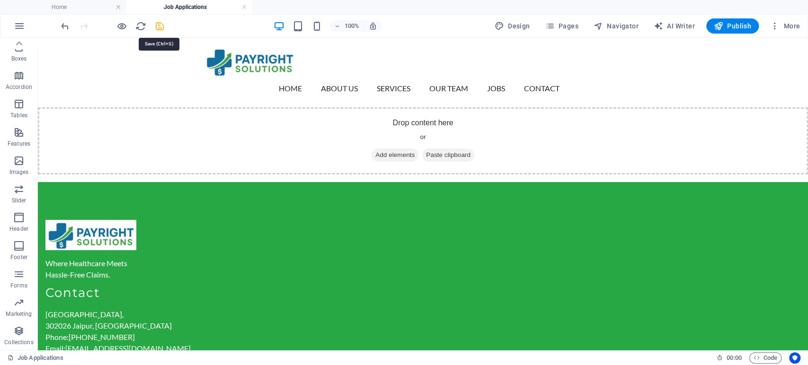
click at [162, 27] on icon "save" at bounding box center [159, 26] width 11 height 11
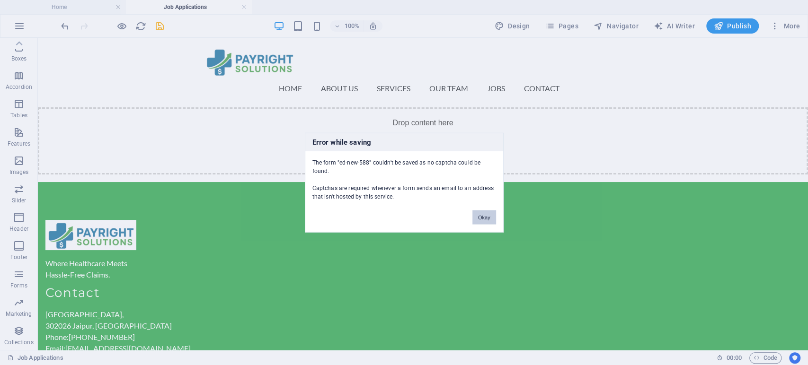
click at [478, 212] on button "Okay" at bounding box center [484, 218] width 24 height 14
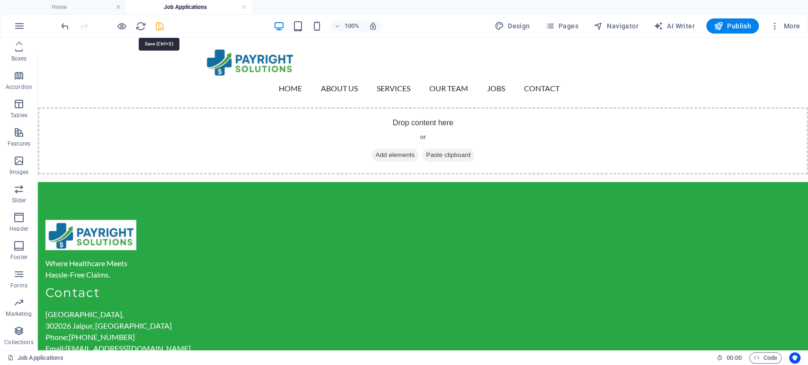
click at [157, 22] on icon "save" at bounding box center [159, 26] width 11 height 11
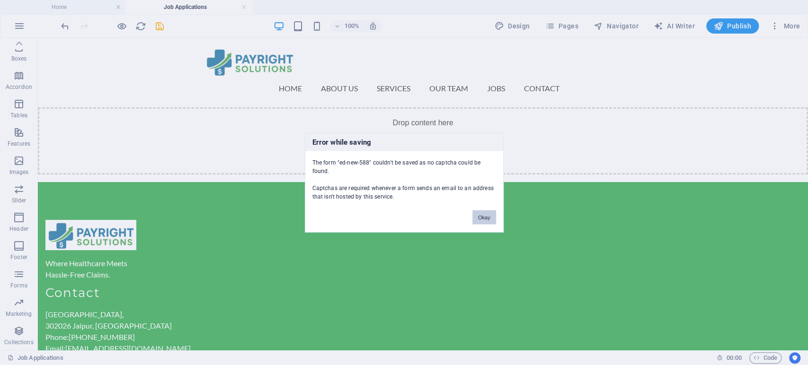
click at [476, 221] on button "Okay" at bounding box center [484, 218] width 24 height 14
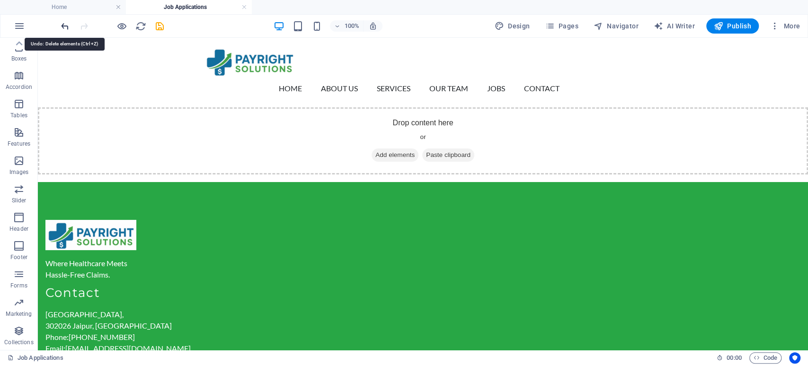
click at [65, 26] on icon "undo" at bounding box center [65, 26] width 11 height 11
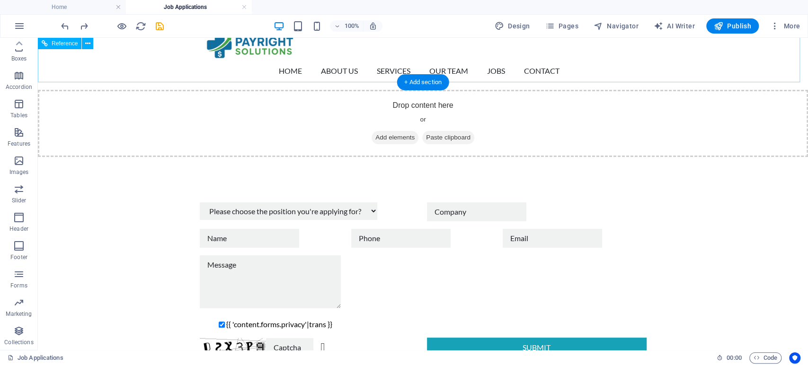
scroll to position [0, 0]
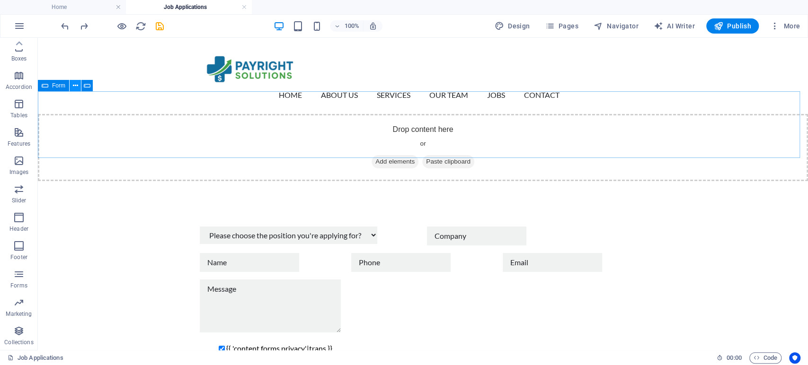
click at [78, 86] on button at bounding box center [75, 85] width 11 height 11
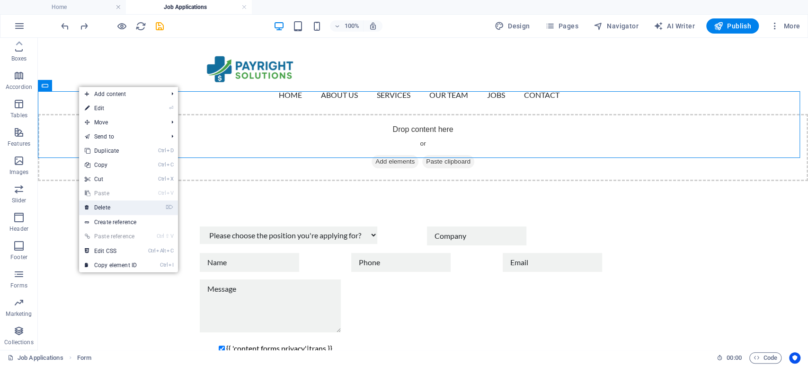
click at [109, 203] on link "⌦ Delete" at bounding box center [110, 208] width 63 height 14
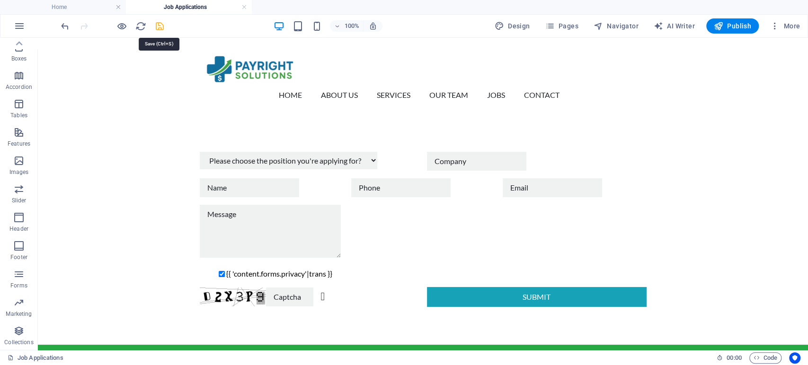
click at [163, 26] on icon "save" at bounding box center [159, 26] width 11 height 11
checkbox input "true"
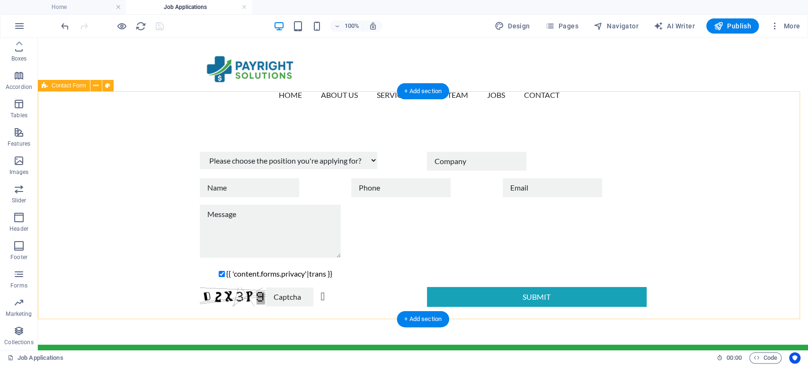
click at [185, 151] on div "Please choose the position you're applying for? Denials & Claims Resolution Spe…" at bounding box center [423, 229] width 770 height 231
click at [185, 150] on div "Please choose the position you're applying for? Denials & Claims Resolution Spe…" at bounding box center [423, 229] width 770 height 231
select select "rem"
select select "preset-contact-form-v3-background"
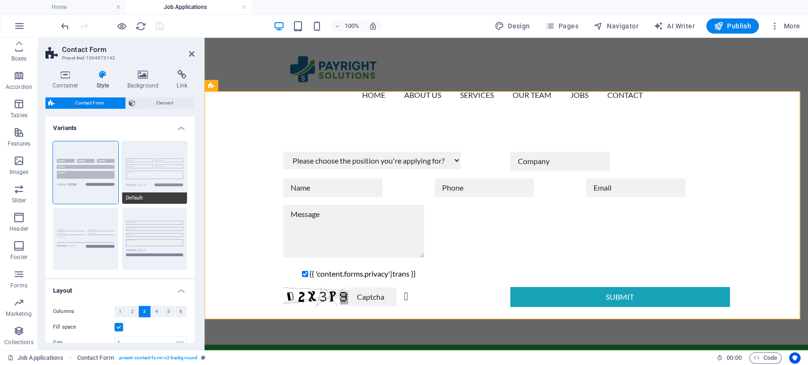
click at [144, 172] on button "Default" at bounding box center [154, 172] width 65 height 62
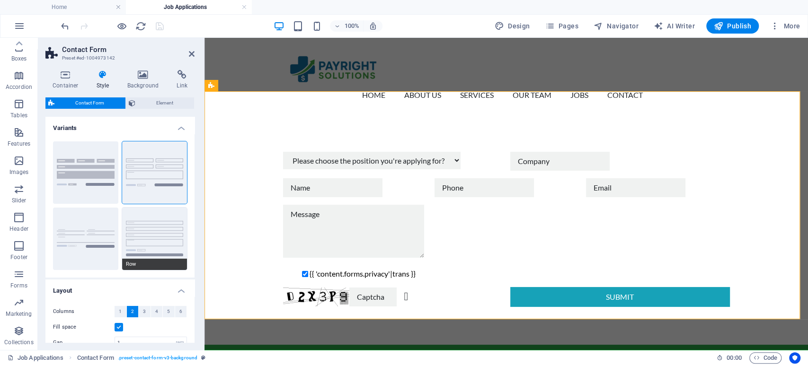
click at [159, 220] on button "Row" at bounding box center [154, 239] width 65 height 62
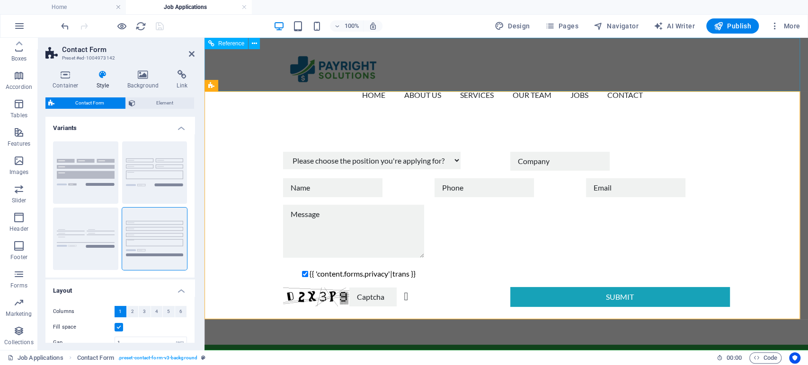
click at [256, 73] on div "Home About Us Services Our Team Jobs Contact Menu" at bounding box center [505, 76] width 603 height 76
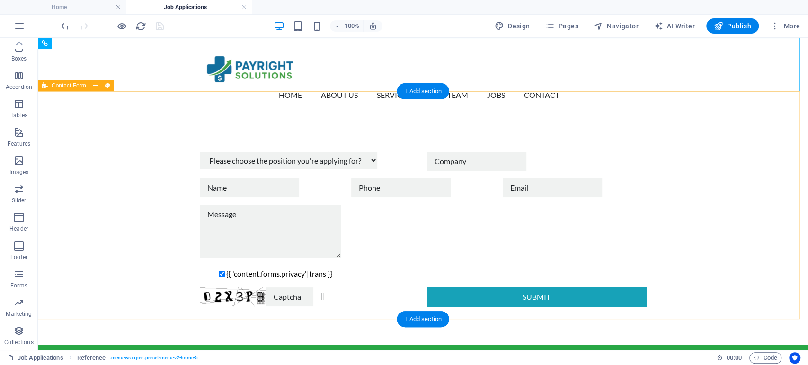
click at [142, 150] on div "Please choose the position you're applying for? Denials & Claims Resolution Spe…" at bounding box center [423, 229] width 770 height 231
select select "rem"
select select "preset-contact-form-v3-background"
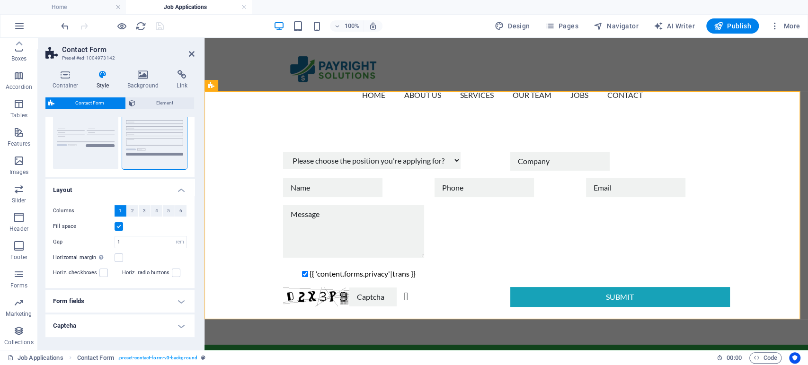
scroll to position [105, 0]
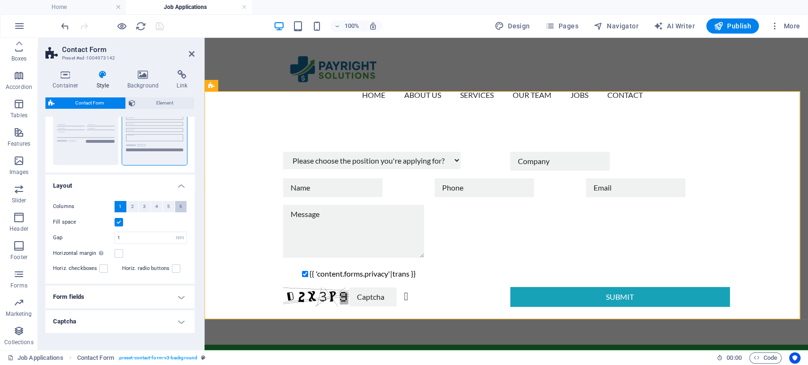
click at [179, 208] on span "6" at bounding box center [180, 206] width 3 height 11
click at [122, 207] on button "1" at bounding box center [121, 206] width 12 height 11
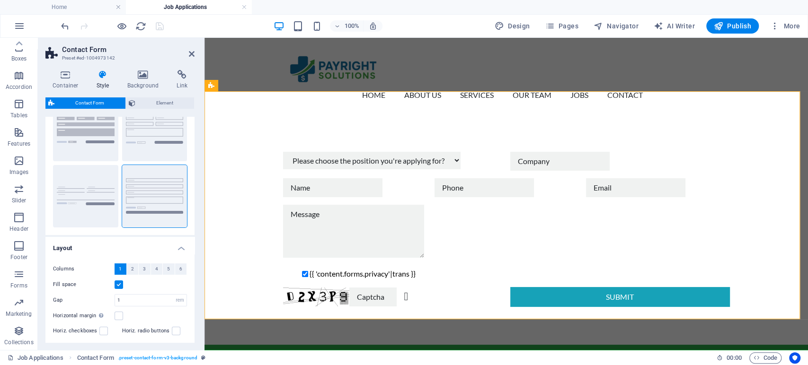
scroll to position [0, 0]
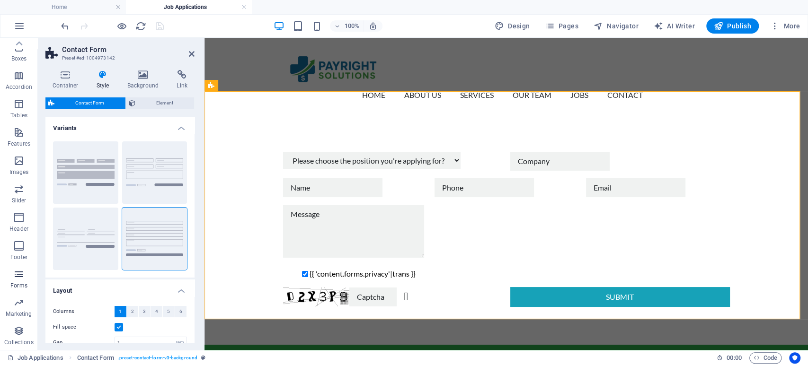
click at [18, 275] on icon "button" at bounding box center [18, 274] width 11 height 11
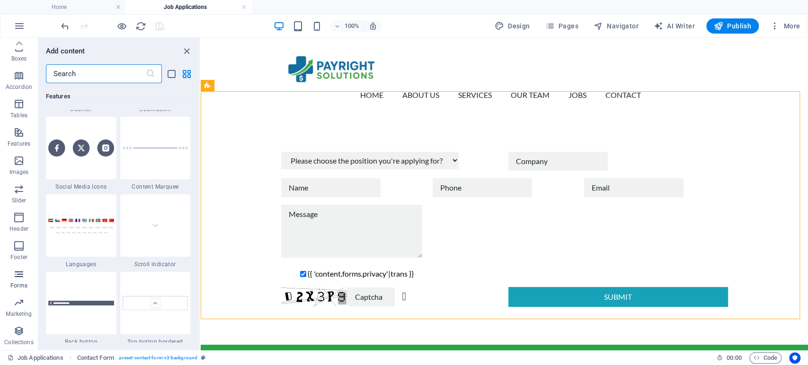
scroll to position [6908, 0]
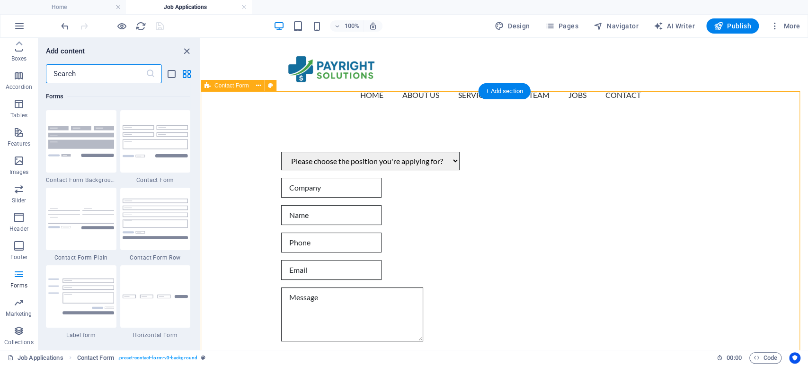
click at [231, 154] on div "Please choose the position you're applying for? Denials & Claims Resolution Spe…" at bounding box center [504, 285] width 607 height 342
click at [185, 53] on icon "close panel" at bounding box center [186, 51] width 11 height 11
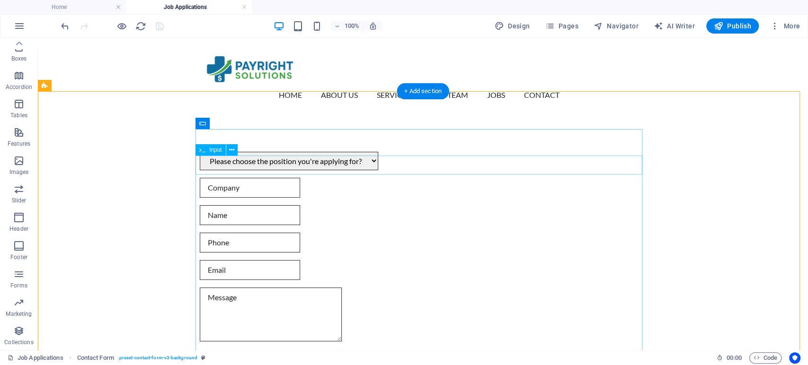
click at [224, 178] on div at bounding box center [423, 188] width 447 height 20
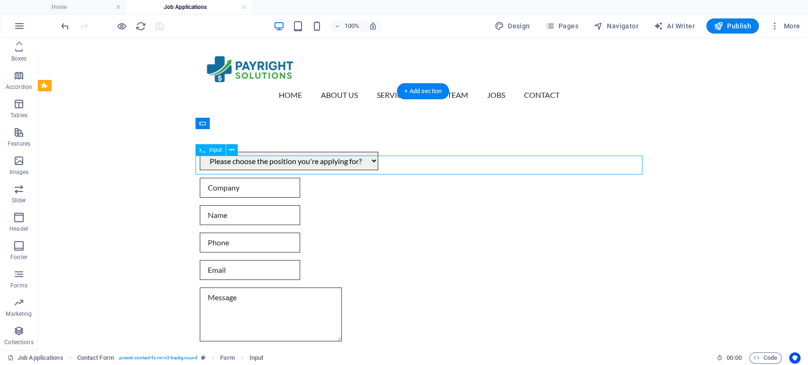
click at [224, 178] on div at bounding box center [423, 188] width 447 height 20
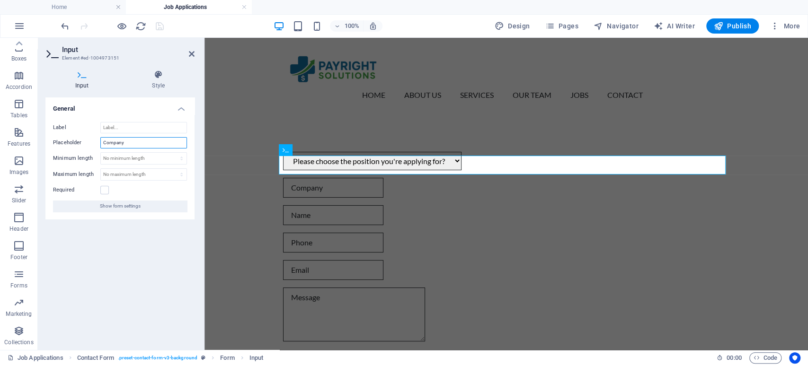
drag, startPoint x: 132, startPoint y: 143, endPoint x: 95, endPoint y: 142, distance: 36.9
click at [95, 142] on div "Placeholder Company" at bounding box center [120, 142] width 134 height 11
click at [313, 152] on icon at bounding box center [314, 150] width 5 height 10
click at [212, 188] on div "Please choose the position you're applying for? Denials & Claims Resolution Spe…" at bounding box center [505, 285] width 603 height 342
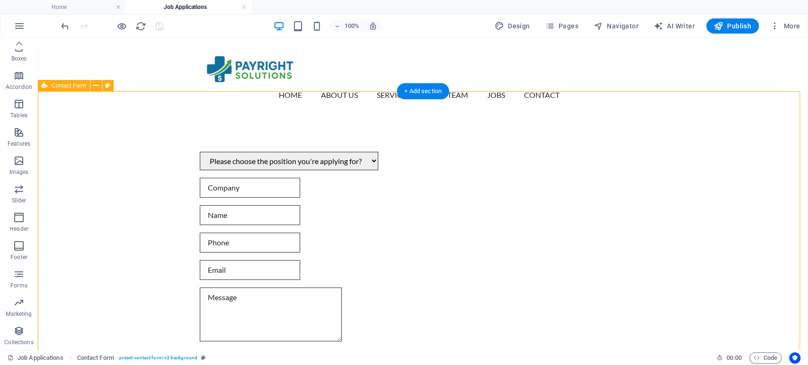
click at [177, 241] on div "Please choose the position you're applying for? Denials & Claims Resolution Spe…" at bounding box center [423, 285] width 770 height 342
select select "rem"
select select "preset-contact-form-v3-background"
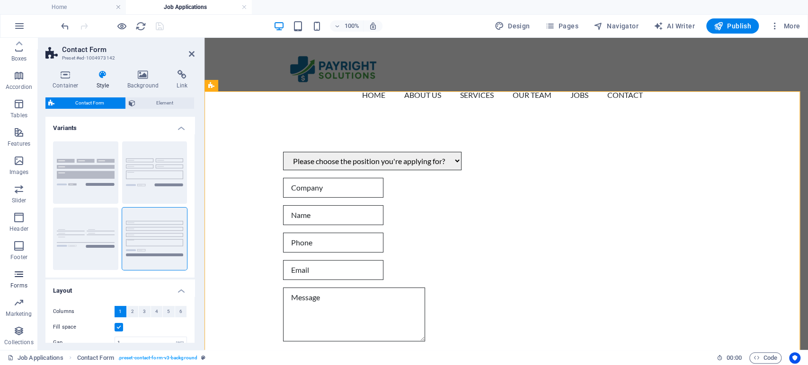
click at [20, 282] on p "Forms" at bounding box center [18, 286] width 17 height 8
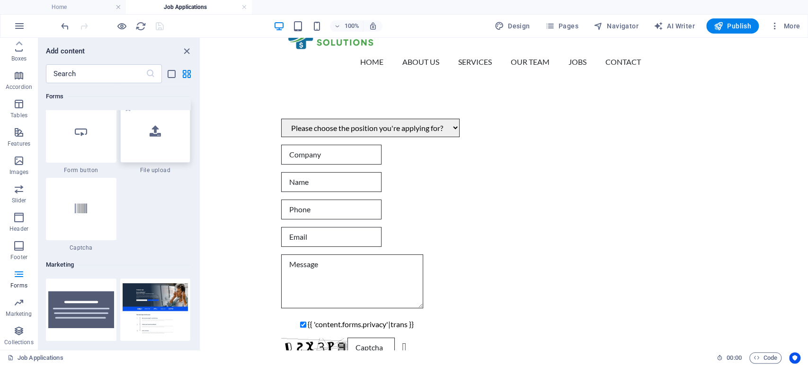
scroll to position [38, 0]
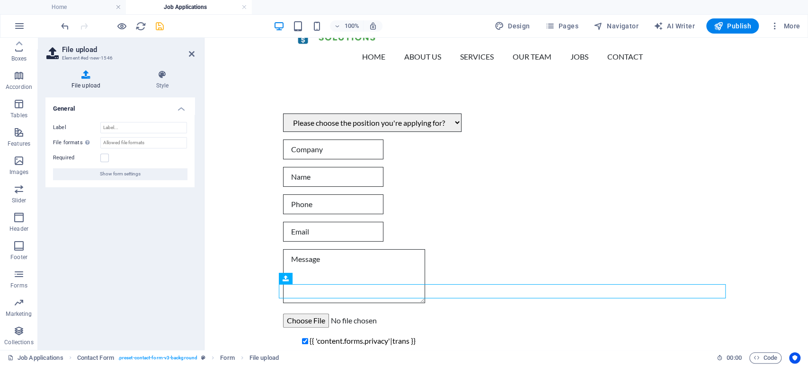
click at [159, 23] on icon "save" at bounding box center [159, 26] width 11 height 11
checkbox input "true"
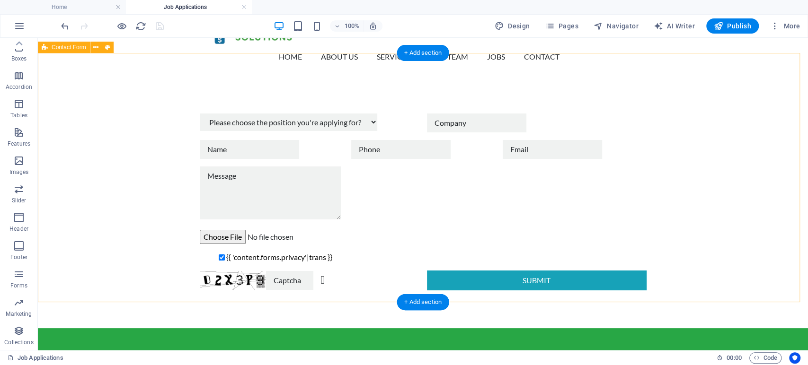
scroll to position [0, 0]
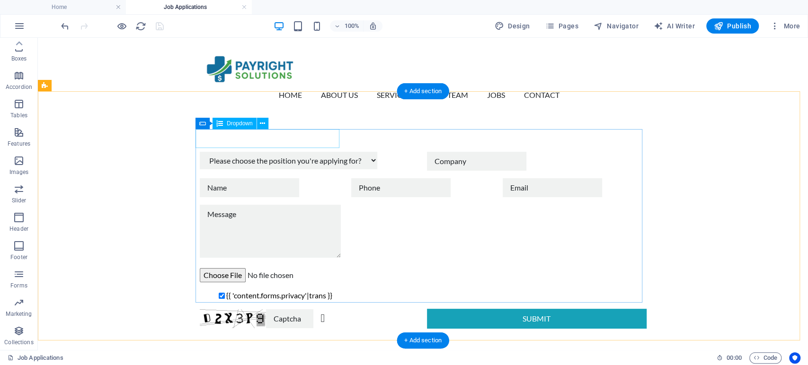
click at [328, 152] on div "Please choose the position you're applying for? Denials & Claims Resolution Spe…" at bounding box center [310, 161] width 220 height 19
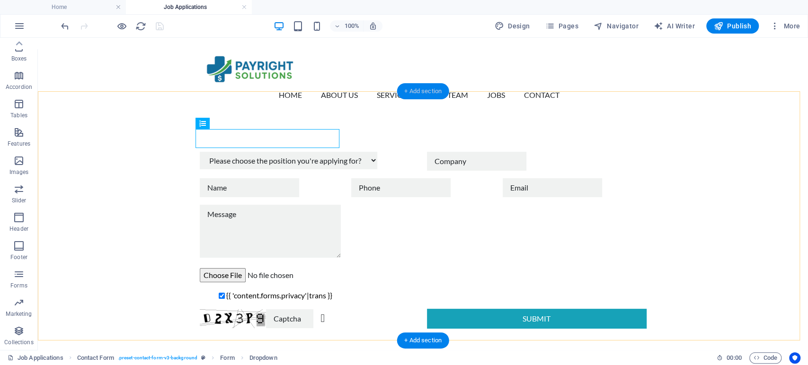
click at [415, 94] on div "+ Add section" at bounding box center [423, 91] width 53 height 16
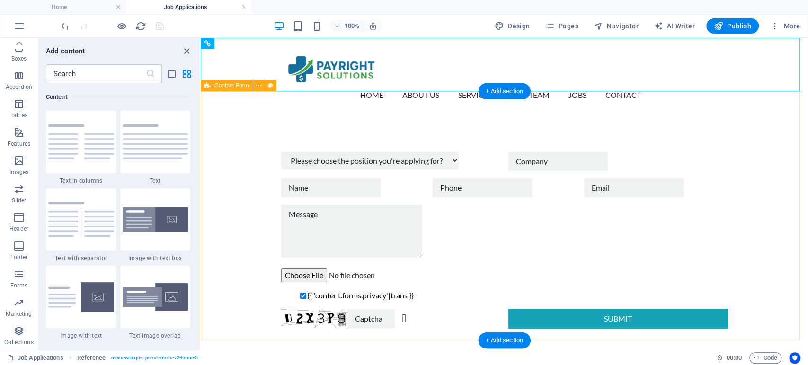
click at [257, 189] on div "Please choose the position you're applying for? Denials & Claims Resolution Spe…" at bounding box center [504, 240] width 607 height 253
click at [492, 90] on div "+ Add section" at bounding box center [504, 91] width 53 height 16
click at [482, 90] on div "+ Add section" at bounding box center [504, 91] width 53 height 16
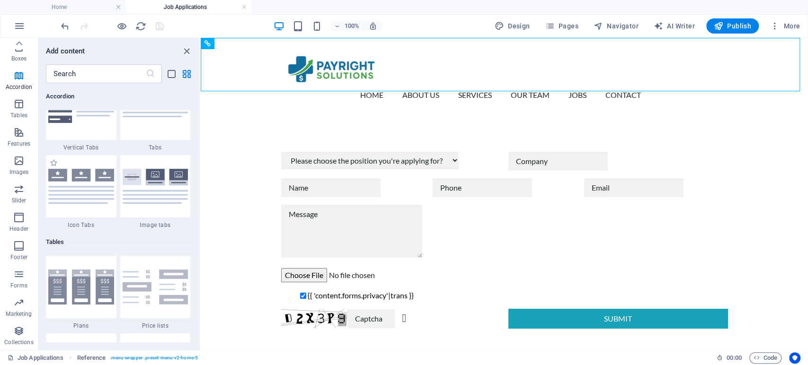
scroll to position [3180, 0]
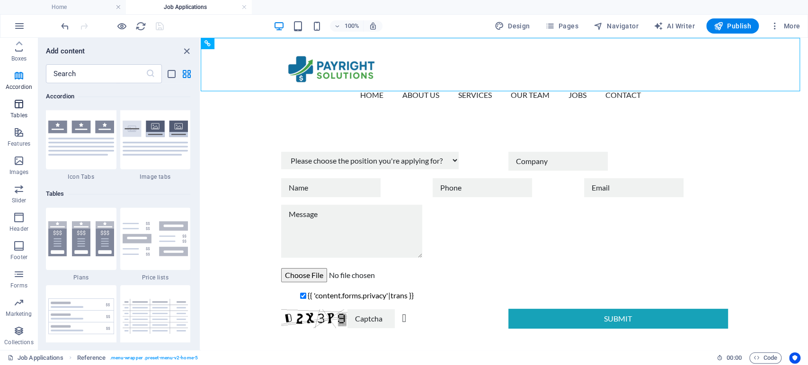
click at [20, 105] on icon "button" at bounding box center [18, 103] width 11 height 11
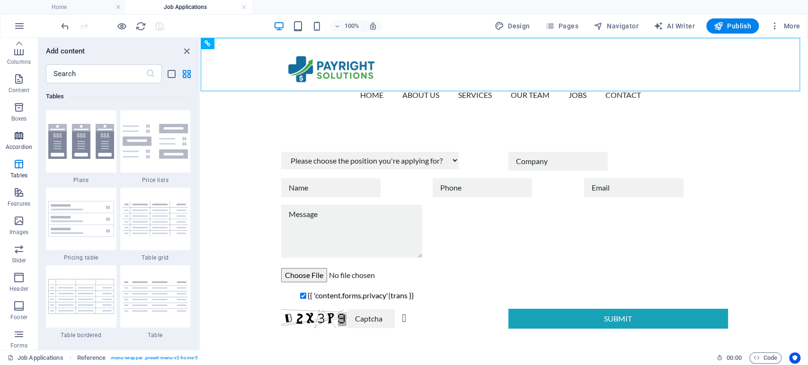
scroll to position [0, 0]
click at [16, 110] on span "Columns" at bounding box center [19, 109] width 38 height 23
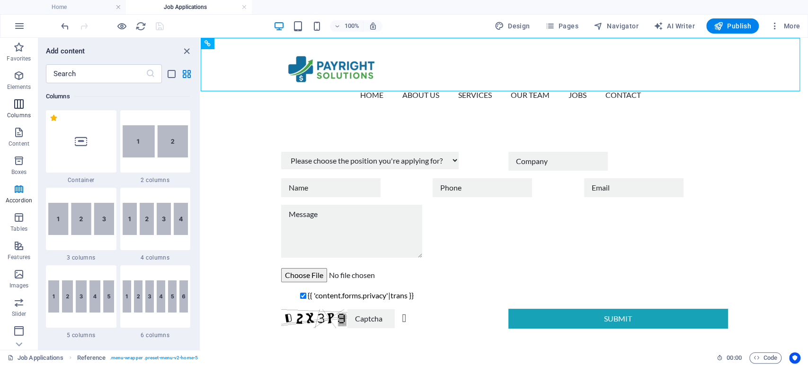
scroll to position [468, 0]
click at [86, 143] on icon at bounding box center [81, 141] width 12 height 12
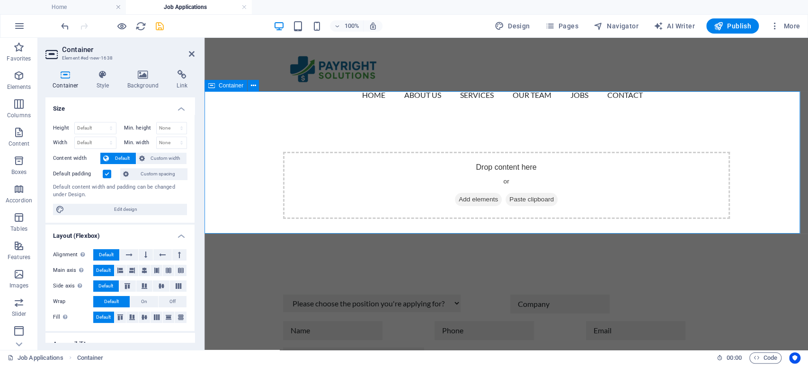
click at [466, 193] on span "Add elements" at bounding box center [478, 199] width 47 height 13
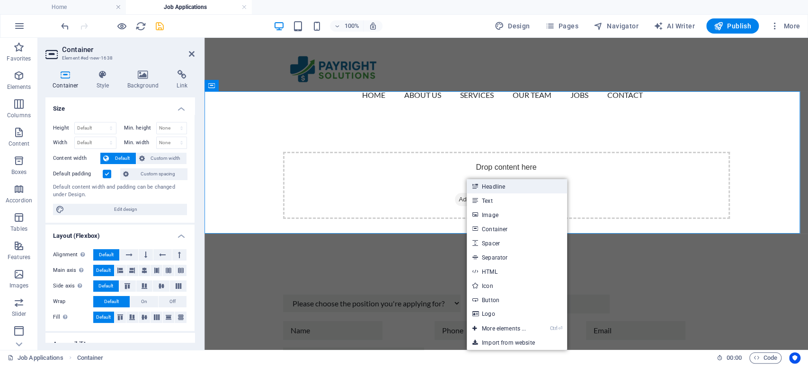
click at [491, 187] on link "Headline" at bounding box center [517, 186] width 100 height 14
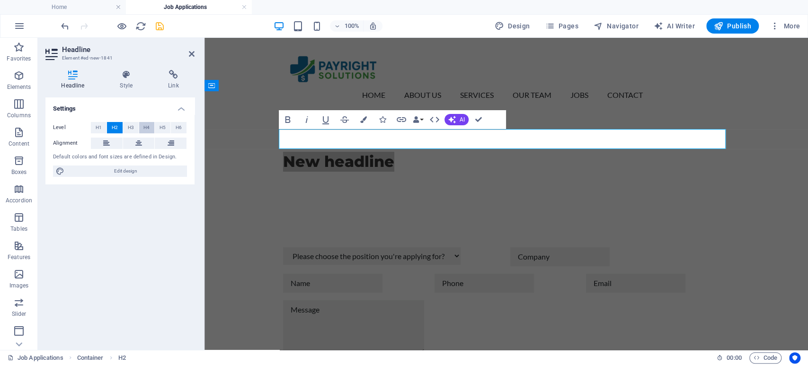
click at [149, 127] on span "H4" at bounding box center [146, 127] width 6 height 11
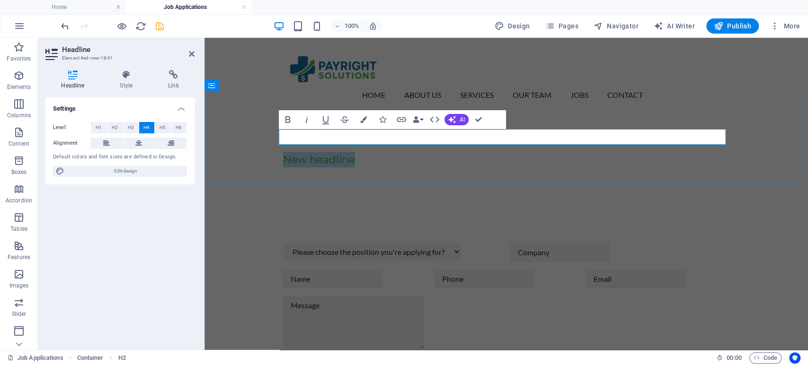
drag, startPoint x: 362, startPoint y: 138, endPoint x: 275, endPoint y: 138, distance: 86.6
click at [275, 138] on div "New headline" at bounding box center [505, 159] width 603 height 91
click at [132, 145] on button at bounding box center [139, 143] width 32 height 11
click at [326, 120] on icon "button" at bounding box center [325, 119] width 11 height 11
click at [468, 152] on h4 "Job Application ​" at bounding box center [506, 160] width 447 height 16
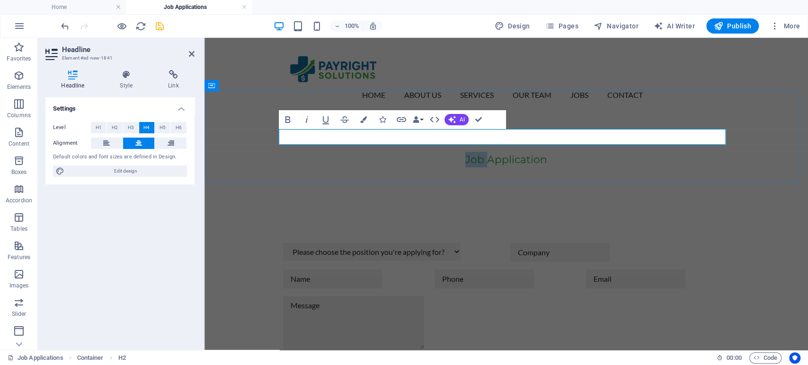
click at [468, 152] on h4 "Job Application ​" at bounding box center [506, 160] width 447 height 16
click at [325, 122] on icon "button" at bounding box center [325, 120] width 7 height 8
drag, startPoint x: 476, startPoint y: 120, endPoint x: 407, endPoint y: 97, distance: 71.8
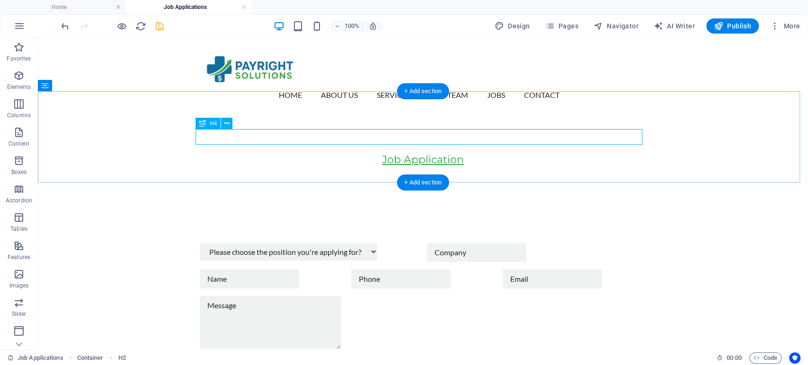
click at [333, 152] on div "Job Application" at bounding box center [423, 160] width 447 height 16
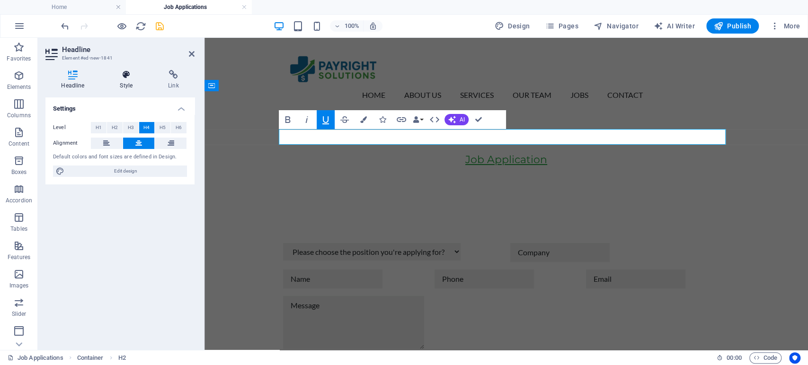
click at [120, 79] on icon at bounding box center [126, 74] width 44 height 9
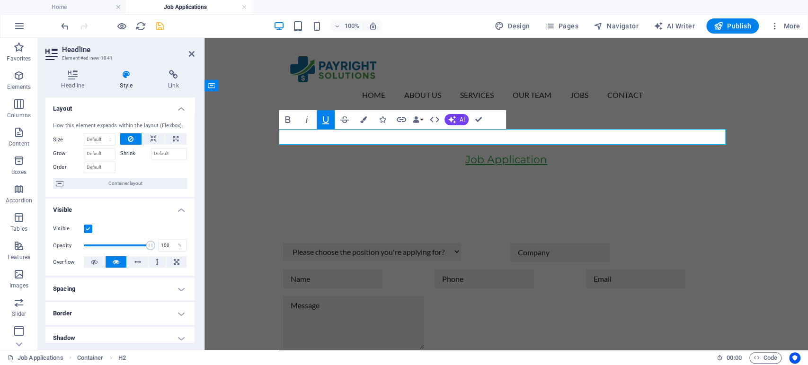
click at [88, 226] on label at bounding box center [88, 229] width 9 height 9
click at [0, 0] on input "Visible" at bounding box center [0, 0] width 0 height 0
click at [91, 229] on label at bounding box center [88, 229] width 9 height 9
click at [0, 0] on input "Visible" at bounding box center [0, 0] width 0 height 0
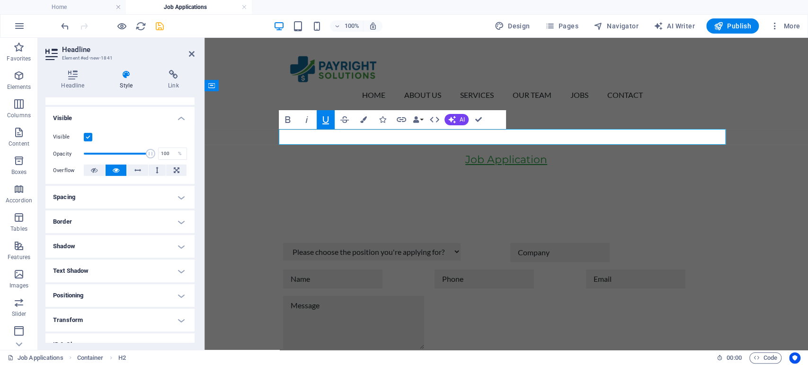
scroll to position [154, 0]
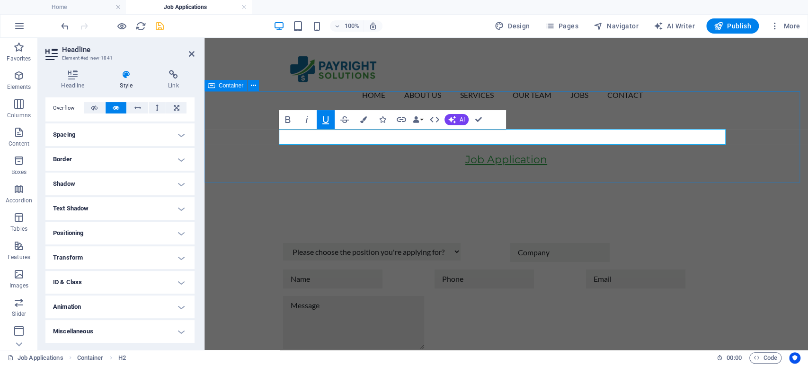
click at [381, 151] on div "Job Application" at bounding box center [505, 159] width 603 height 91
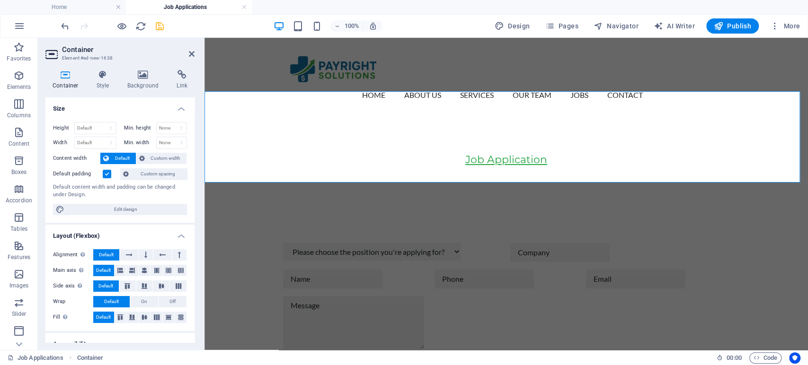
click at [106, 173] on label at bounding box center [107, 174] width 9 height 9
click at [0, 0] on input "Default padding" at bounding box center [0, 0] width 0 height 0
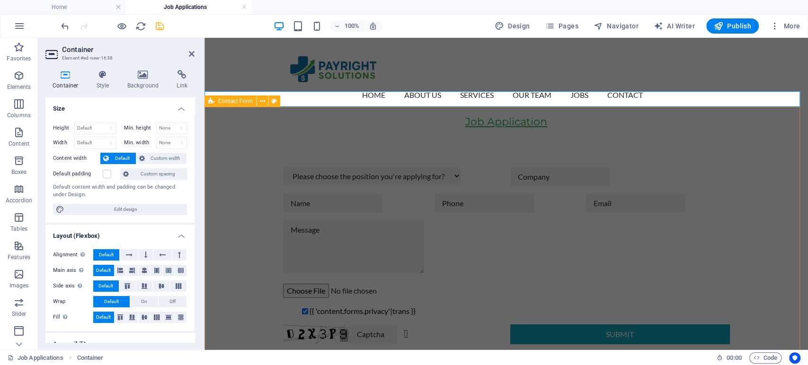
click at [250, 148] on div "Please choose the position you're applying for? Denials & Claims Resolution Spe…" at bounding box center [505, 256] width 603 height 253
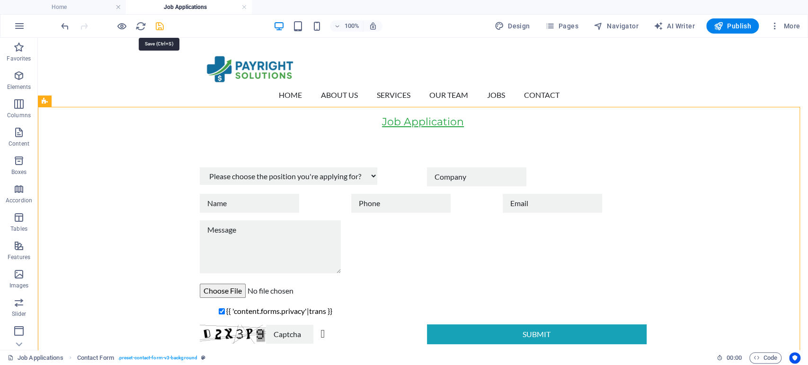
click at [158, 25] on icon "save" at bounding box center [159, 26] width 11 height 11
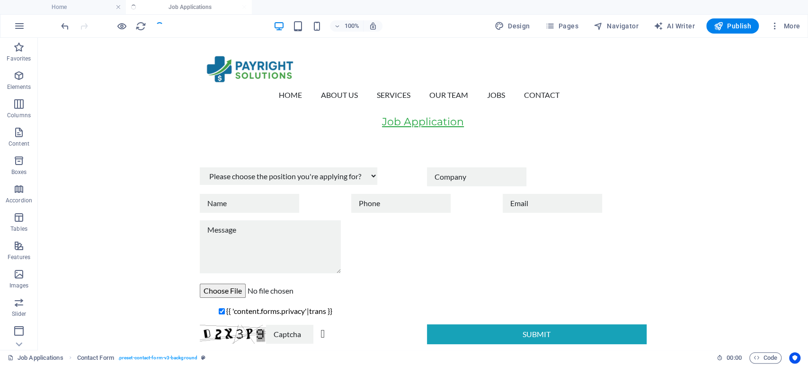
checkbox input "true"
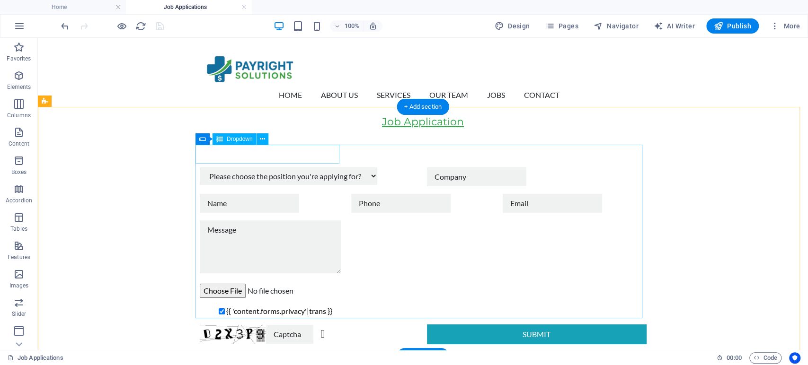
click at [254, 168] on div "Please choose the position you're applying for? Denials & Claims Resolution Spe…" at bounding box center [310, 177] width 220 height 19
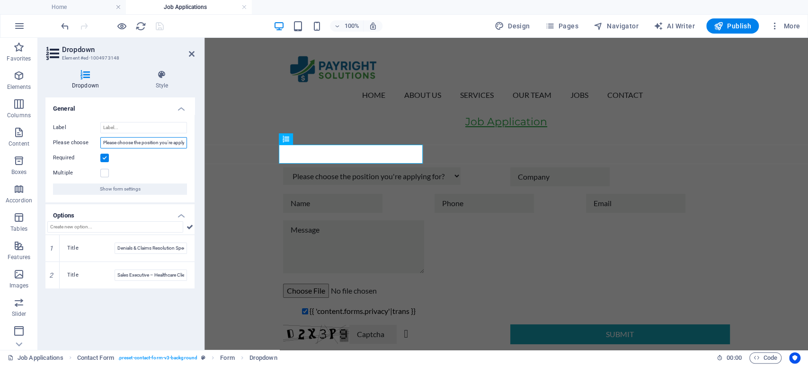
click at [133, 143] on input "Please choose the position you're applying for?" at bounding box center [143, 142] width 87 height 11
type input "Please select the position you're applying for?"
click at [157, 26] on icon "save" at bounding box center [159, 26] width 11 height 11
checkbox input "true"
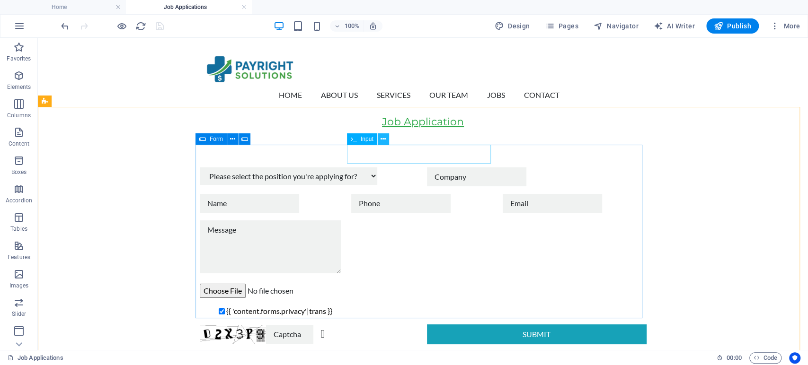
click at [382, 139] on icon at bounding box center [382, 139] width 5 height 10
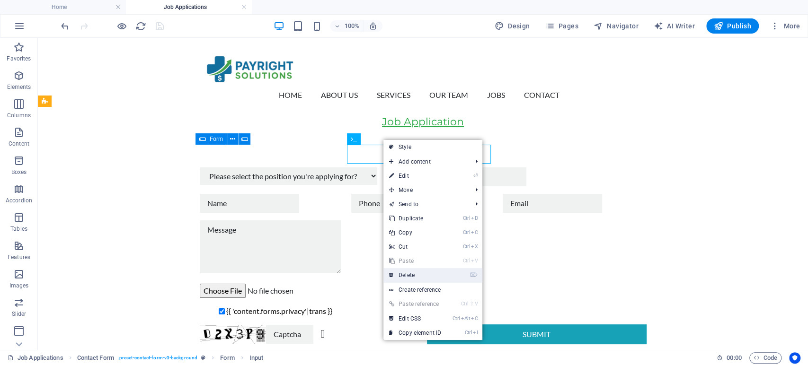
click at [416, 277] on link "⌦ Delete" at bounding box center [414, 275] width 63 height 14
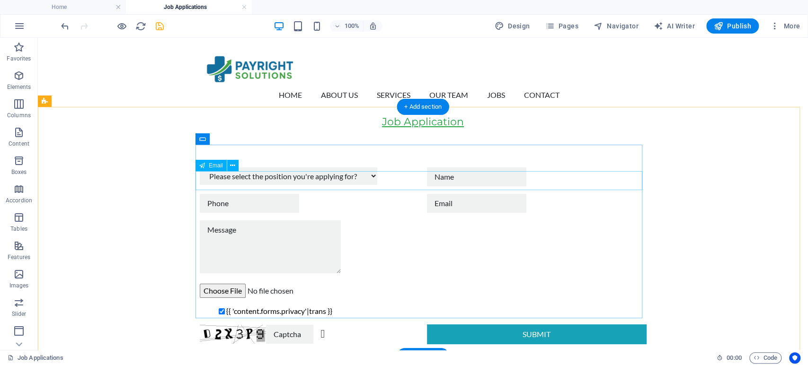
click at [473, 194] on div at bounding box center [537, 203] width 220 height 19
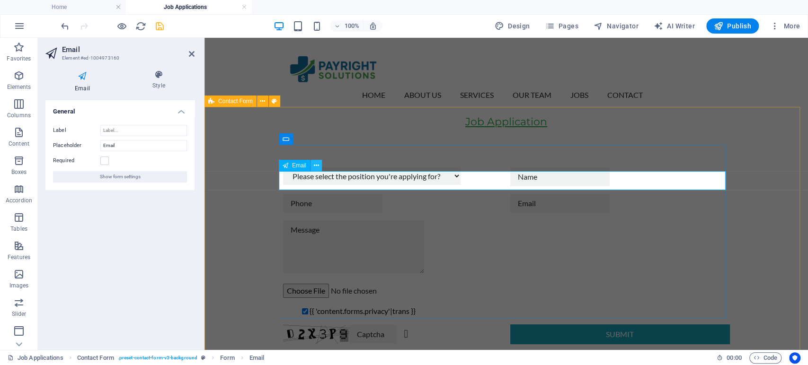
click at [315, 166] on icon at bounding box center [315, 166] width 5 height 10
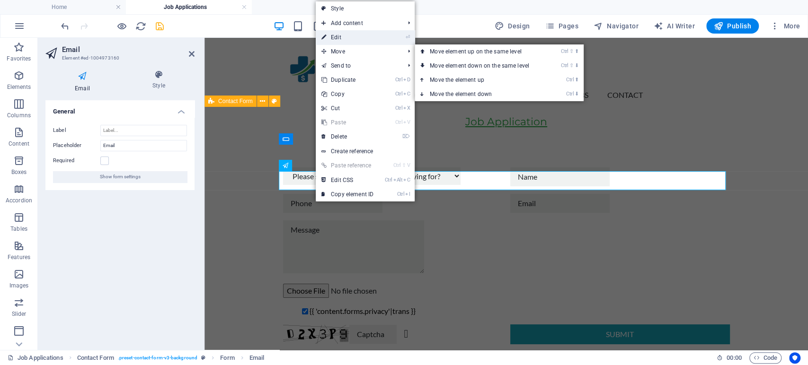
click at [345, 37] on link "⏎ Edit" at bounding box center [347, 37] width 63 height 14
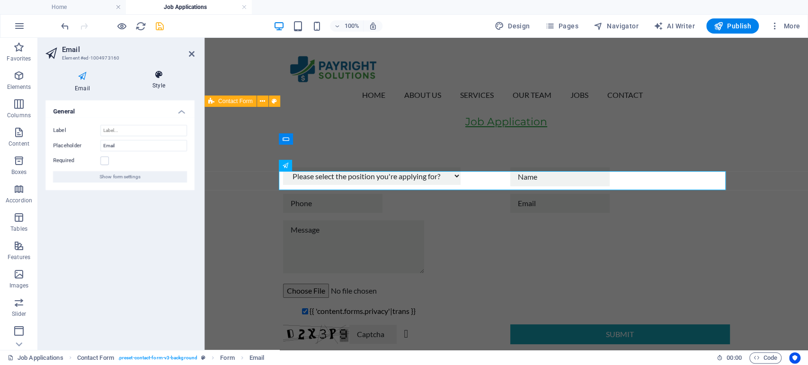
click at [155, 82] on h4 "Style" at bounding box center [158, 80] width 71 height 20
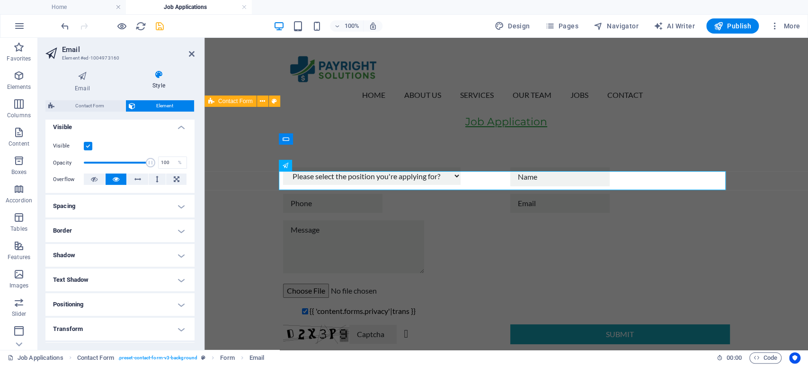
scroll to position [0, 0]
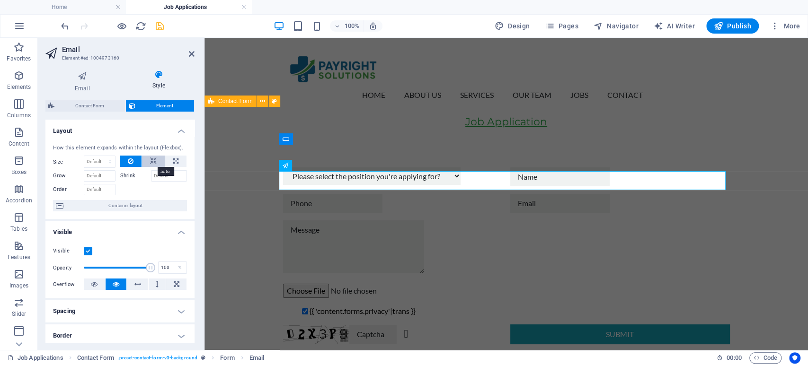
click at [150, 160] on icon at bounding box center [153, 161] width 7 height 11
click at [173, 157] on icon at bounding box center [175, 161] width 5 height 11
type input "100"
select select "%"
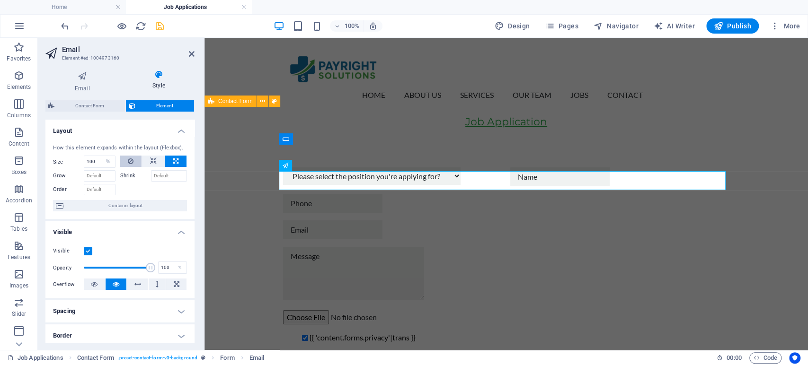
click at [134, 161] on button at bounding box center [131, 161] width 22 height 11
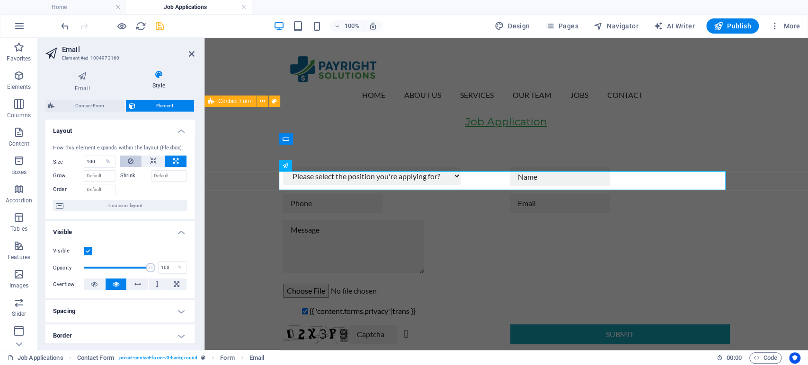
select select "DISABLED_OPTION_VALUE"
click at [148, 161] on button at bounding box center [153, 161] width 23 height 11
click at [168, 159] on button at bounding box center [175, 161] width 21 height 11
type input "100"
select select "%"
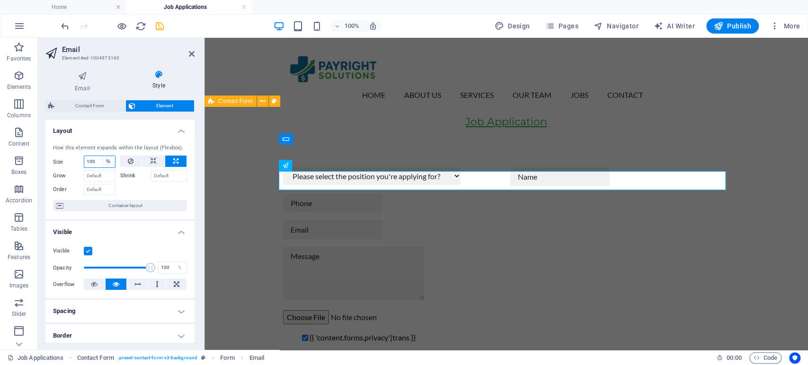
click at [108, 162] on select "Default auto px % 1/1 1/2 1/3 1/4 1/5 1/6 1/7 1/8 1/9 1/10" at bounding box center [108, 161] width 13 height 11
click at [102, 156] on select "Default auto px % 1/1 1/2 1/3 1/4 1/5 1/6 1/7 1/8 1/9 1/10" at bounding box center [108, 161] width 13 height 11
drag, startPoint x: 97, startPoint y: 163, endPoint x: 87, endPoint y: 160, distance: 10.2
click at [87, 160] on input "100" at bounding box center [99, 161] width 31 height 11
type input "0"
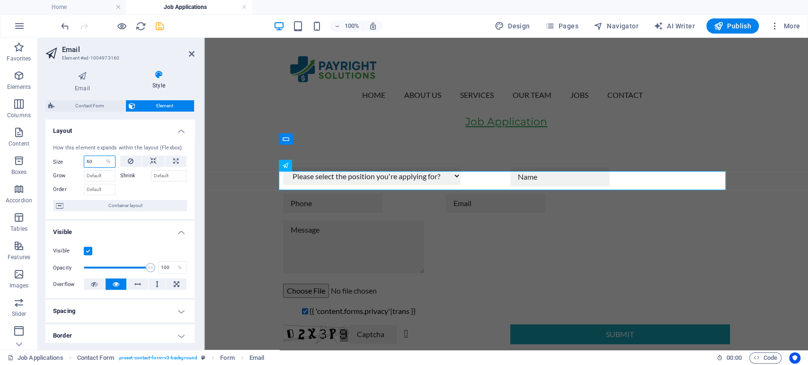
type input "60"
click at [170, 187] on div at bounding box center [153, 189] width 67 height 14
click at [150, 160] on icon at bounding box center [153, 161] width 7 height 11
click at [102, 160] on select "Default auto px % 1/1 1/2 1/3 1/4 1/5 1/6 1/7 1/8 1/9 1/10" at bounding box center [99, 161] width 31 height 11
select select "%"
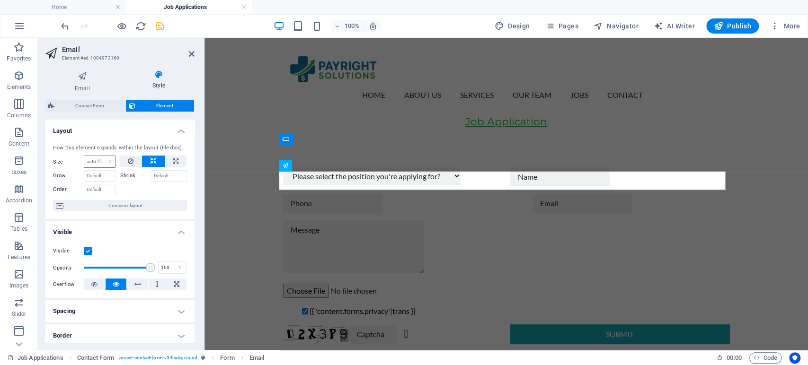
click at [100, 156] on select "Default auto px % 1/1 1/2 1/3 1/4 1/5 1/6 1/7 1/8 1/9 1/10" at bounding box center [99, 161] width 31 height 11
type input "100"
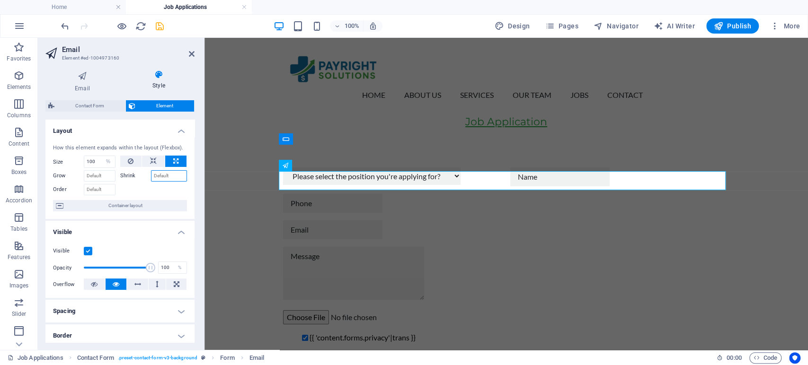
click at [158, 175] on input "Shrink" at bounding box center [169, 175] width 36 height 11
click at [128, 162] on icon at bounding box center [131, 161] width 6 height 11
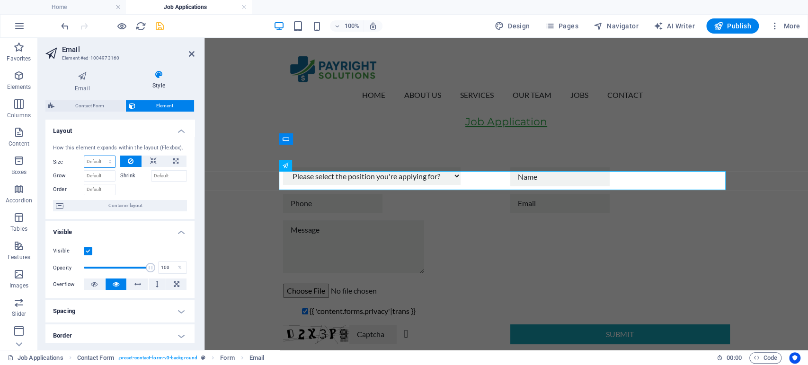
click at [99, 161] on select "Default auto px % 1/1 1/2 1/3 1/4 1/5 1/6 1/7 1/8 1/9 1/10" at bounding box center [99, 161] width 31 height 11
select select "%"
click at [100, 156] on select "Default auto px % 1/1 1/2 1/3 1/4 1/5 1/6 1/7 1/8 1/9 1/10" at bounding box center [99, 161] width 31 height 11
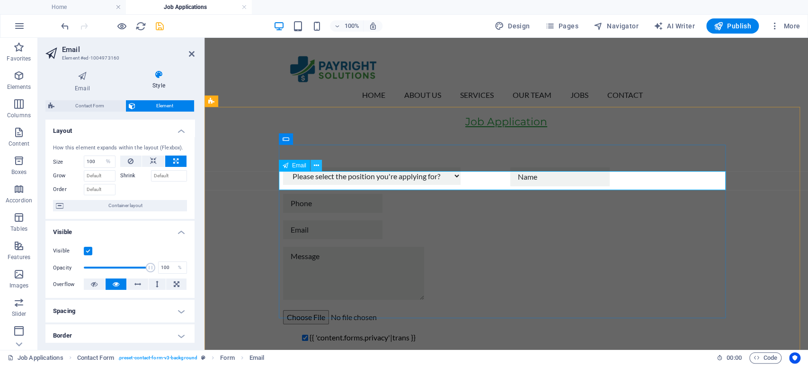
click at [318, 167] on icon at bounding box center [315, 166] width 5 height 10
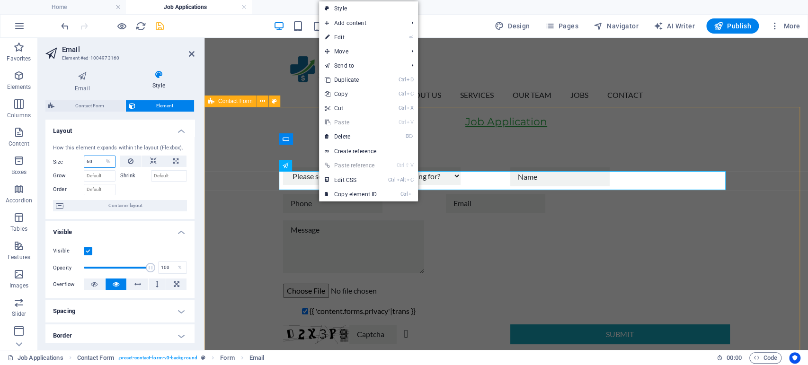
type input "60"
click at [242, 215] on div "Please select the position you're applying for? Denials & Claims Resolution Spe…" at bounding box center [505, 256] width 603 height 253
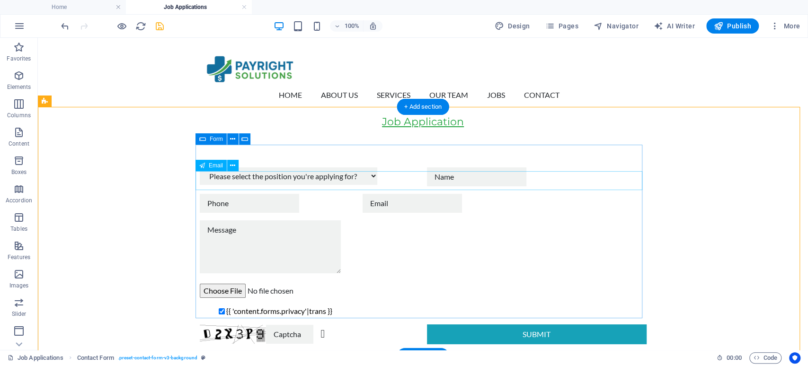
click at [380, 194] on div at bounding box center [504, 203] width 284 height 19
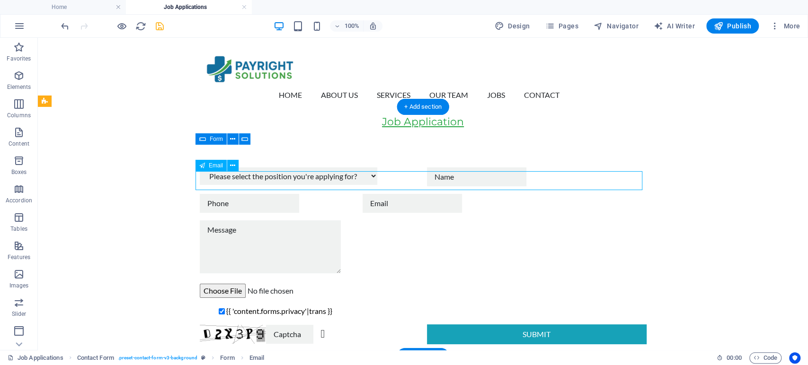
click at [380, 194] on div at bounding box center [504, 203] width 284 height 19
select select "%"
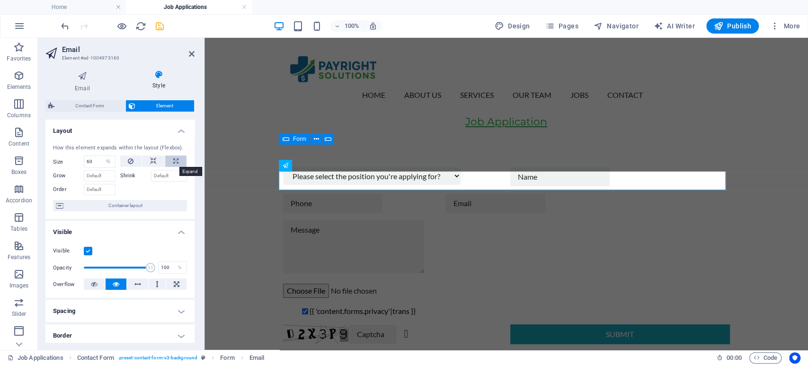
click at [168, 162] on button at bounding box center [175, 161] width 21 height 11
type input "100"
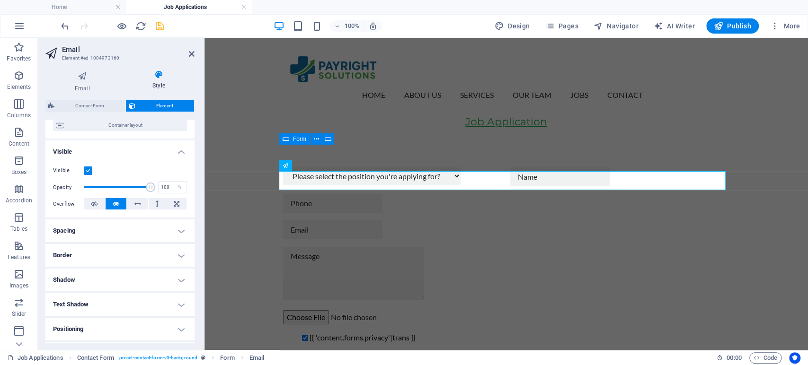
scroll to position [158, 0]
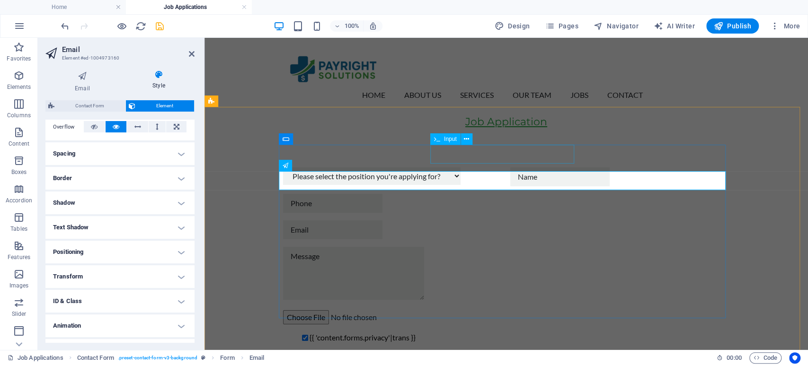
click at [529, 168] on div at bounding box center [620, 177] width 220 height 19
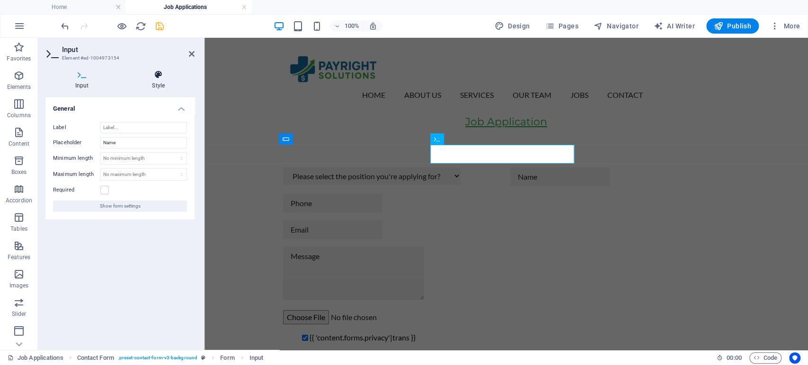
click at [153, 82] on h4 "Style" at bounding box center [159, 80] width 72 height 20
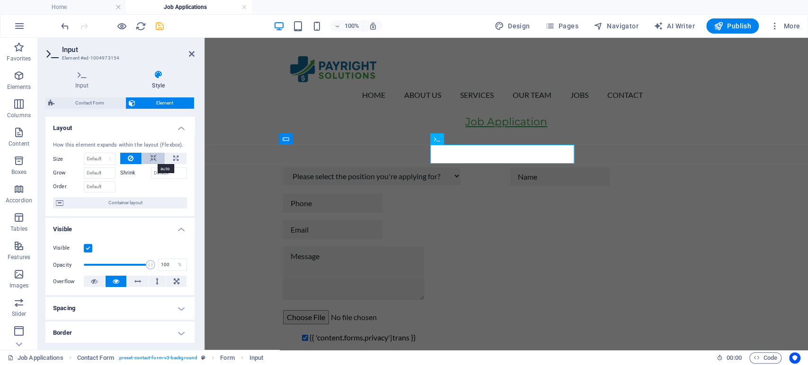
click at [148, 158] on button at bounding box center [153, 158] width 23 height 11
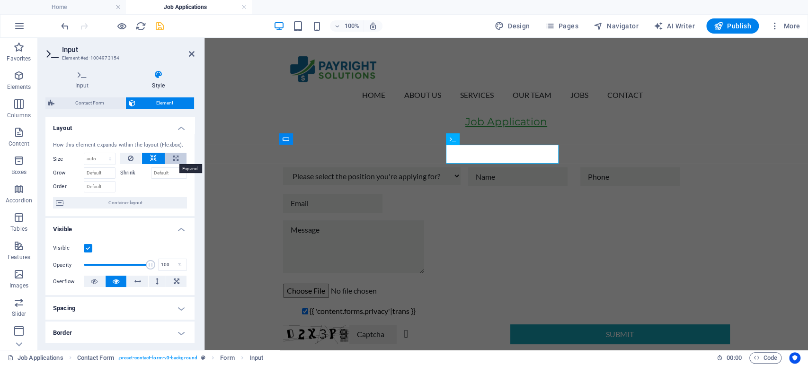
click at [173, 158] on icon at bounding box center [175, 158] width 5 height 11
type input "100"
select select "%"
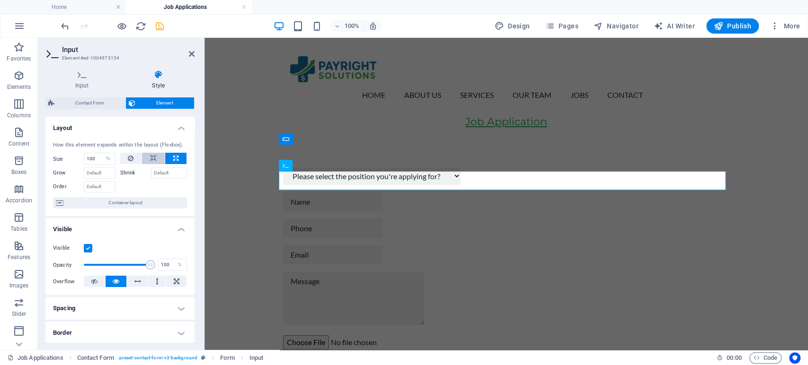
click at [155, 159] on icon at bounding box center [153, 158] width 7 height 11
select select "DISABLED_OPTION_VALUE"
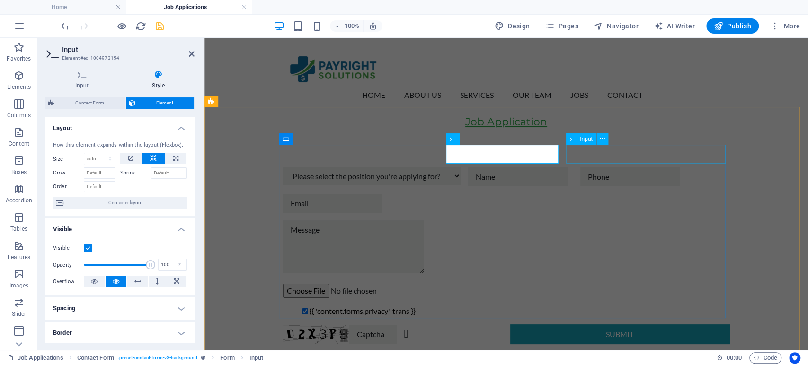
click at [599, 168] on div at bounding box center [655, 177] width 150 height 19
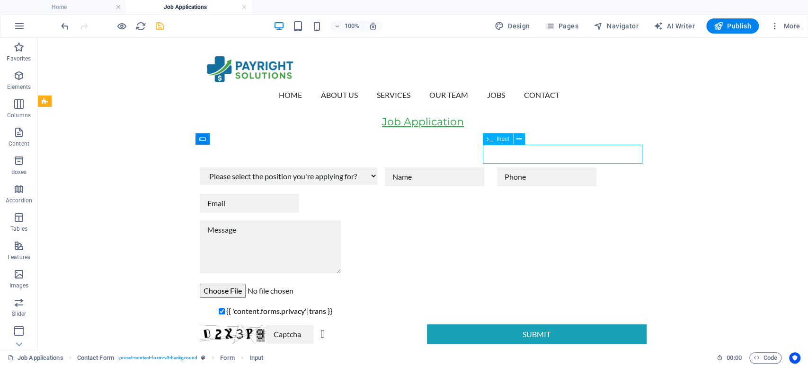
click at [517, 168] on div at bounding box center [572, 177] width 150 height 19
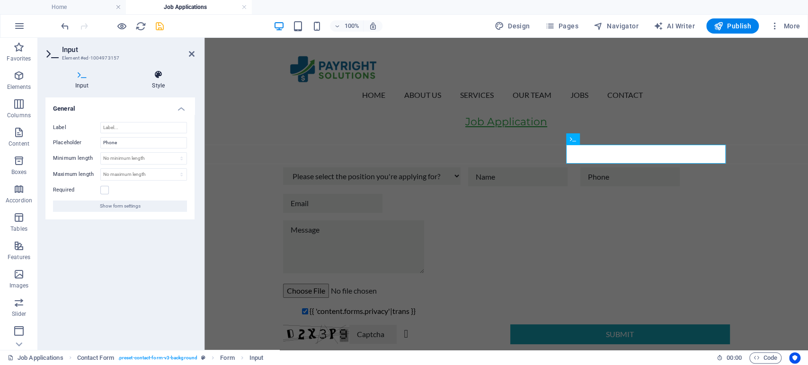
click at [159, 84] on h4 "Style" at bounding box center [159, 80] width 72 height 20
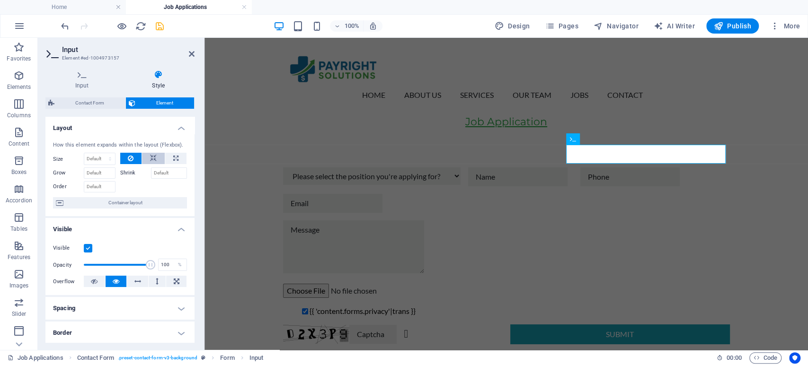
click at [150, 158] on icon at bounding box center [153, 158] width 7 height 11
click at [175, 158] on icon at bounding box center [175, 158] width 5 height 11
type input "100"
select select "%"
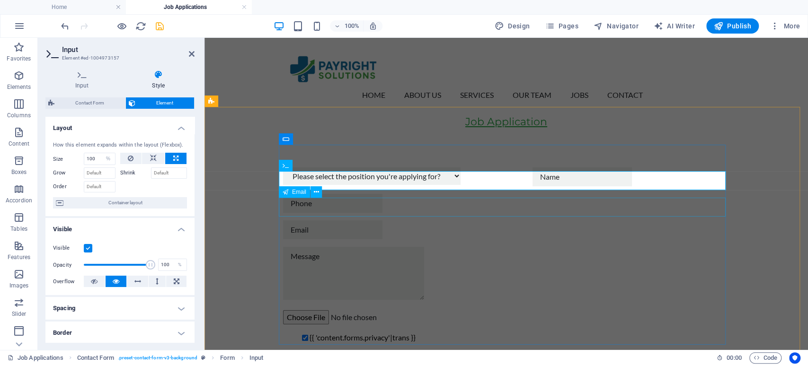
click at [323, 221] on div at bounding box center [506, 230] width 447 height 19
select select "%"
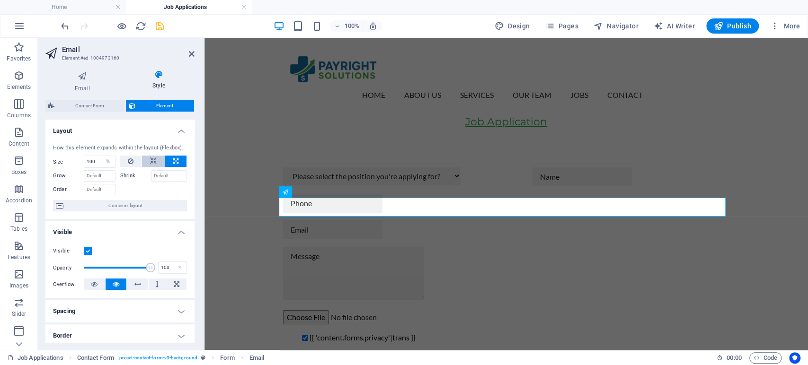
click at [151, 161] on icon at bounding box center [153, 161] width 7 height 11
select select "DISABLED_OPTION_VALUE"
click at [325, 194] on div at bounding box center [506, 203] width 447 height 19
select select "%"
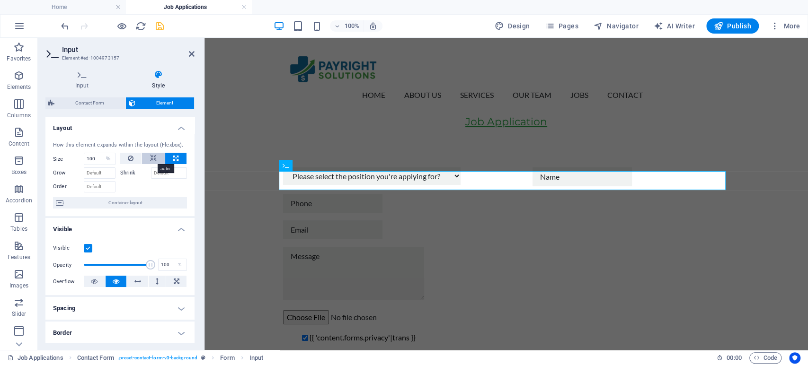
click at [150, 157] on icon at bounding box center [153, 158] width 7 height 11
select select "DISABLED_OPTION_VALUE"
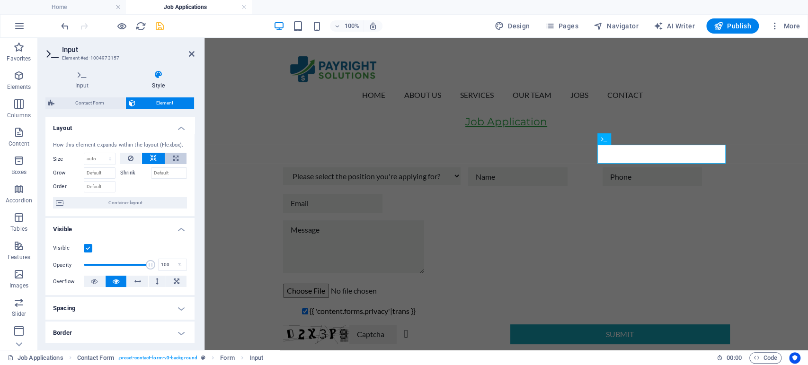
click at [170, 158] on button at bounding box center [175, 158] width 21 height 11
type input "100"
select select "%"
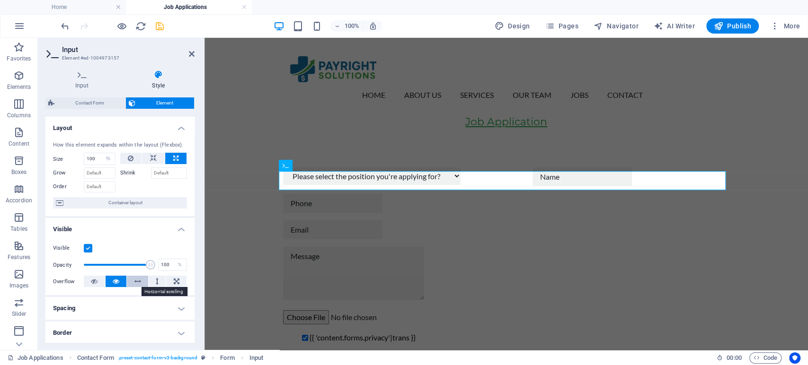
click at [139, 282] on icon at bounding box center [137, 281] width 7 height 11
click at [149, 282] on button at bounding box center [158, 281] width 18 height 11
click at [180, 282] on button at bounding box center [176, 281] width 20 height 11
click at [154, 160] on icon at bounding box center [153, 158] width 7 height 11
select select "DISABLED_OPTION_VALUE"
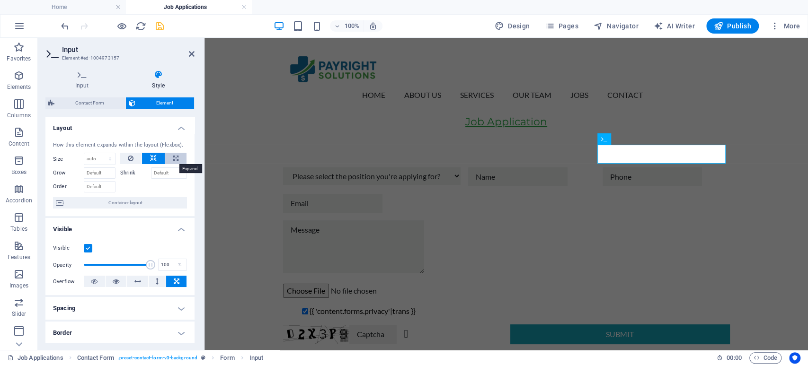
click at [173, 161] on icon at bounding box center [175, 158] width 5 height 11
type input "100"
select select "%"
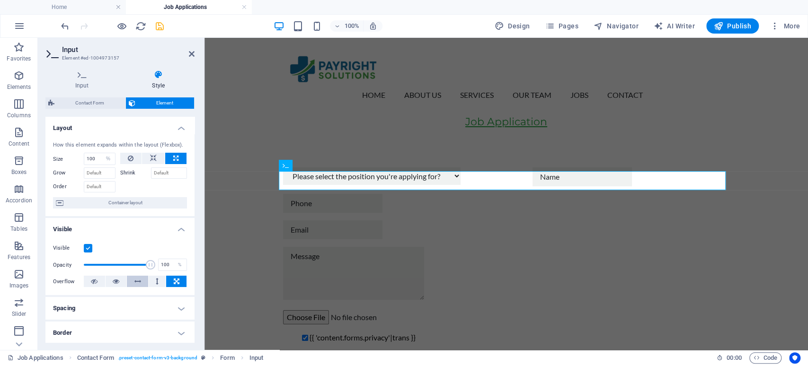
click at [140, 279] on icon at bounding box center [137, 281] width 7 height 11
click at [170, 161] on button at bounding box center [175, 158] width 21 height 11
click at [155, 158] on button at bounding box center [153, 158] width 23 height 11
select select "DISABLED_OPTION_VALUE"
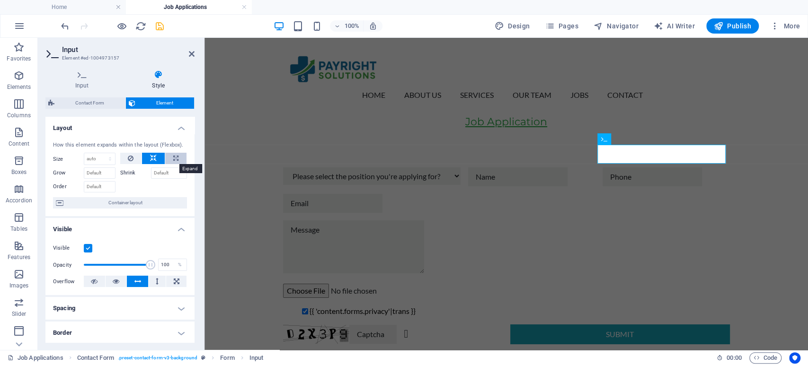
click at [175, 158] on icon at bounding box center [175, 158] width 5 height 11
type input "100"
select select "%"
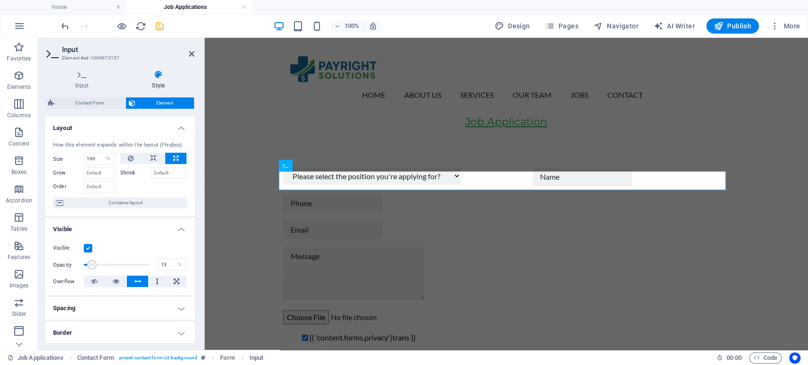
drag, startPoint x: 147, startPoint y: 265, endPoint x: 91, endPoint y: 265, distance: 55.4
click at [91, 265] on span at bounding box center [91, 264] width 9 height 9
type input "100"
drag, startPoint x: 91, startPoint y: 265, endPoint x: 168, endPoint y: 268, distance: 76.2
click at [168, 268] on div "Opacity 100 %" at bounding box center [120, 265] width 134 height 14
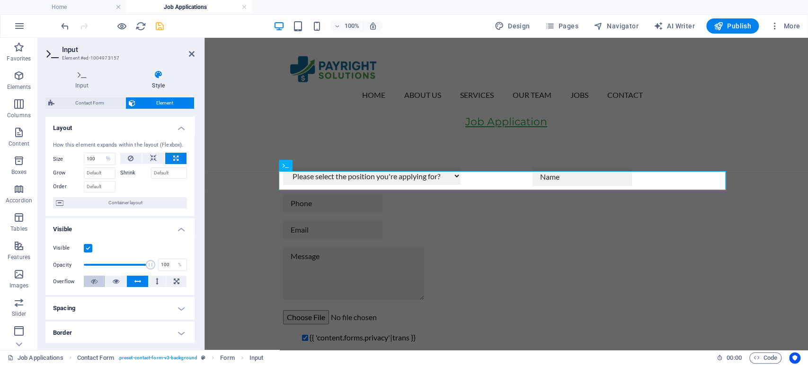
click at [96, 284] on icon at bounding box center [94, 281] width 7 height 11
click at [108, 283] on button at bounding box center [116, 281] width 21 height 11
click at [97, 282] on icon at bounding box center [94, 281] width 7 height 11
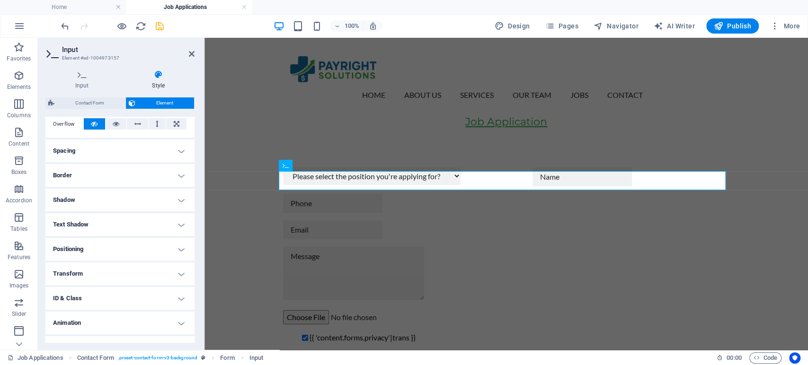
click at [129, 246] on h4 "Positioning" at bounding box center [119, 249] width 149 height 23
click at [114, 268] on span "Relative" at bounding box center [107, 268] width 16 height 11
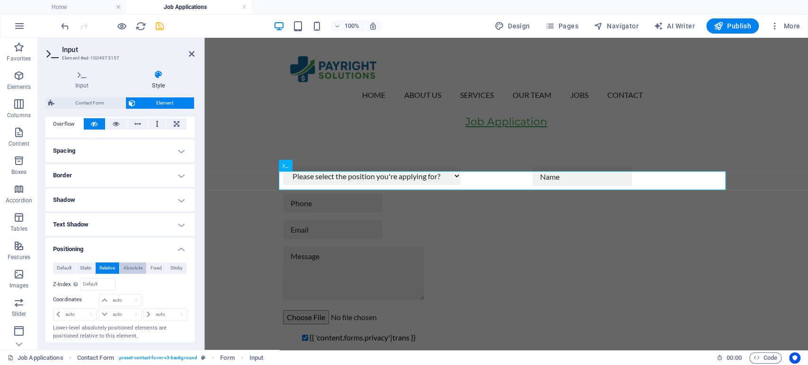
click at [135, 267] on span "Absolute" at bounding box center [133, 268] width 19 height 11
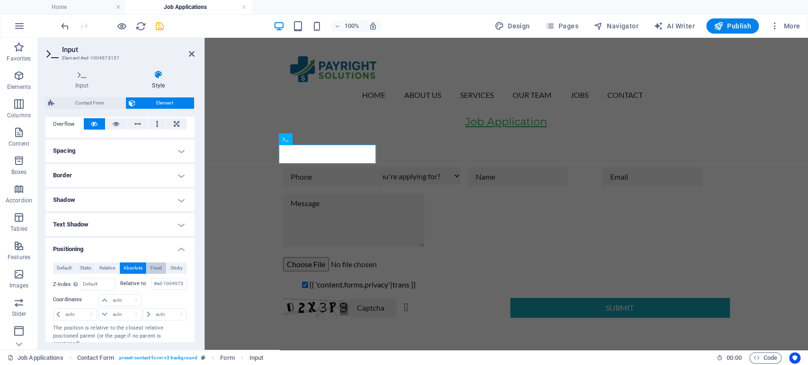
click at [149, 267] on button "Fixed" at bounding box center [156, 268] width 19 height 11
click at [172, 267] on span "Sticky" at bounding box center [176, 268] width 12 height 11
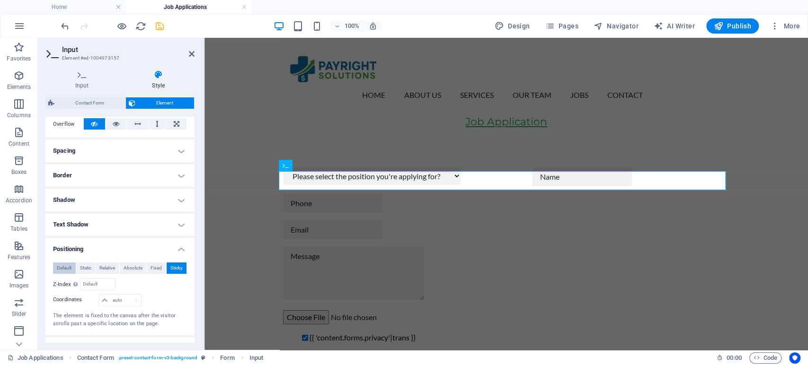
click at [63, 268] on span "Default" at bounding box center [64, 268] width 15 height 11
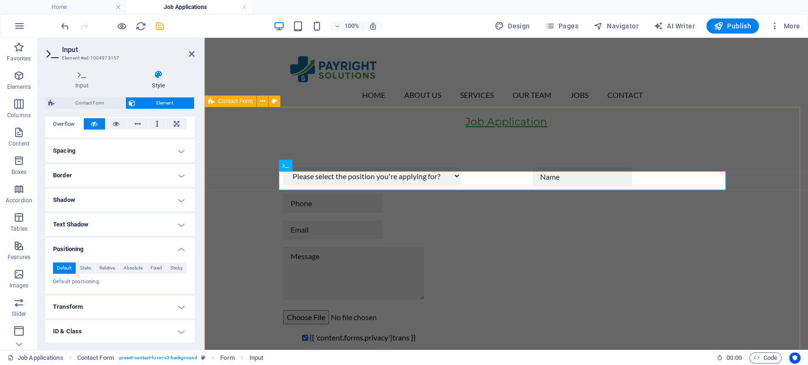
click at [257, 216] on div "Please select the position you're applying for? Denials & Claims Resolution Spe…" at bounding box center [505, 269] width 603 height 279
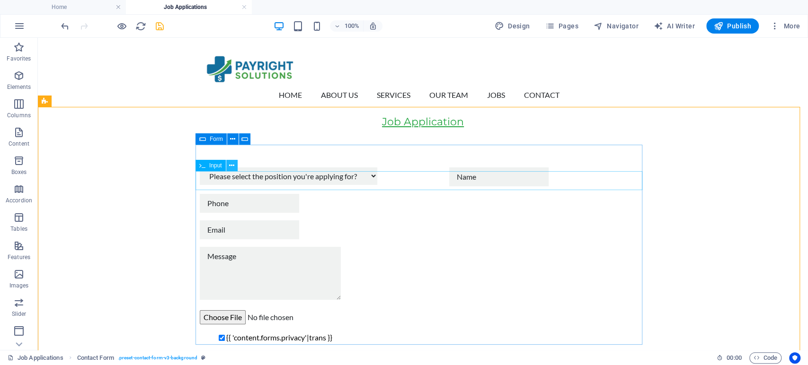
click at [228, 166] on button at bounding box center [231, 165] width 11 height 11
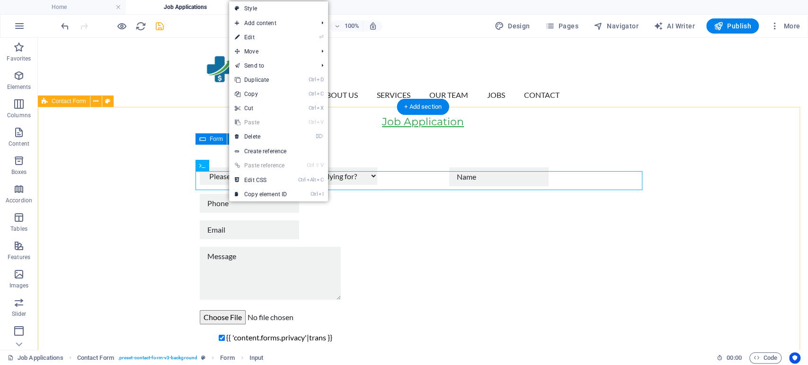
click at [163, 189] on div "Please select the position you're applying for? Denials & Claims Resolution Spe…" at bounding box center [423, 269] width 770 height 279
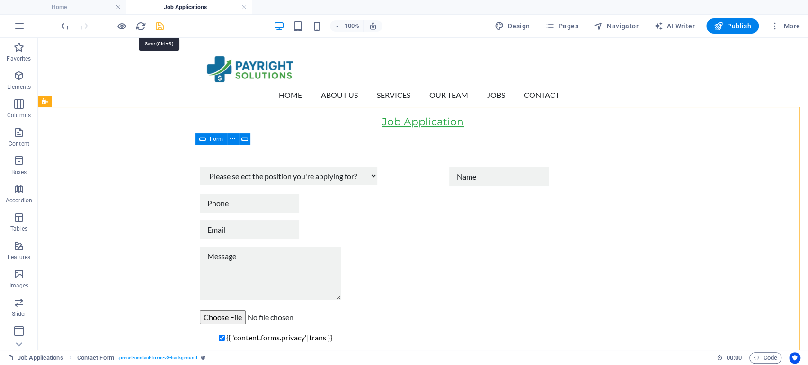
click at [158, 27] on icon "save" at bounding box center [159, 26] width 11 height 11
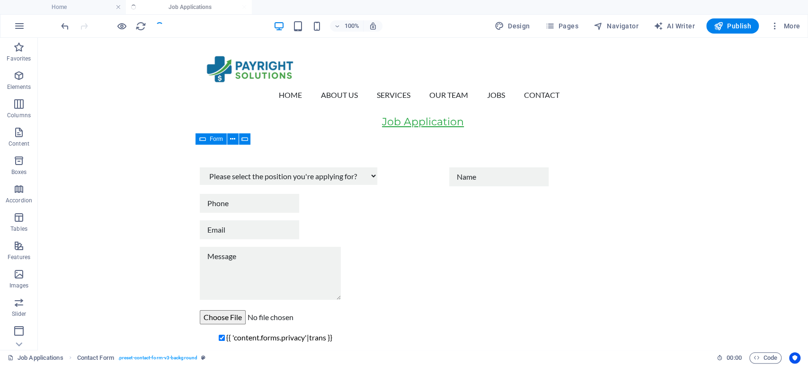
checkbox input "true"
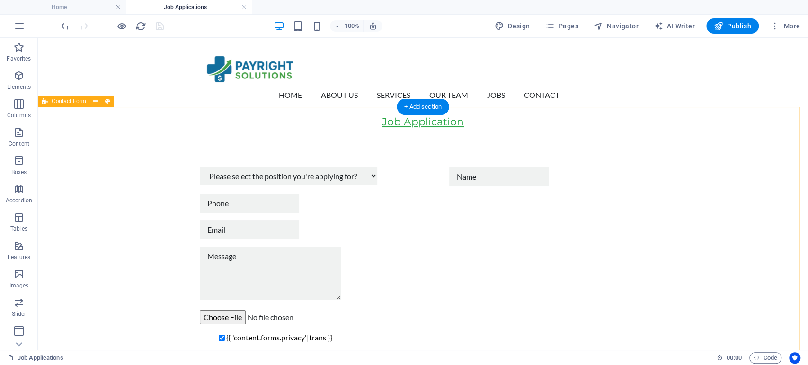
click at [162, 174] on div "Please select the position you're applying for? Denials & Claims Resolution Spe…" at bounding box center [423, 269] width 770 height 279
select select "rem"
select select "preset-contact-form-v3-background"
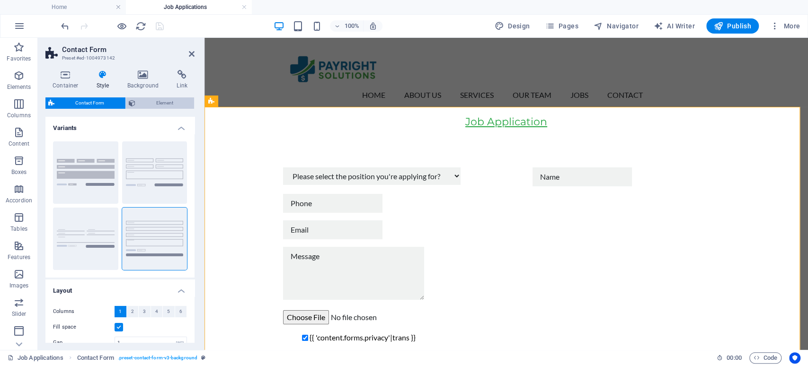
click at [156, 106] on span "Element" at bounding box center [164, 102] width 53 height 11
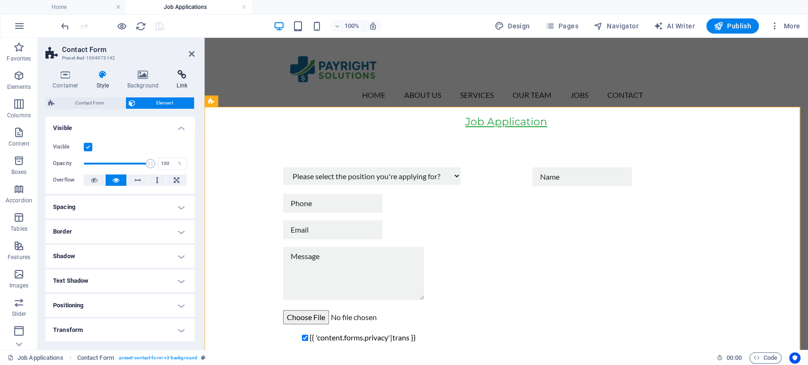
click at [184, 79] on h4 "Link" at bounding box center [181, 80] width 25 height 20
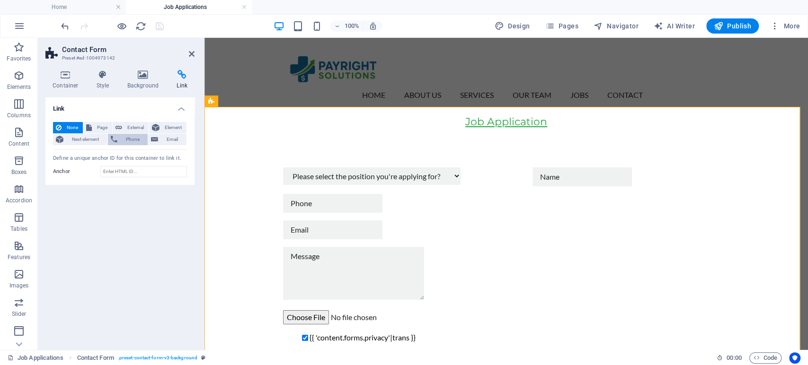
click at [132, 137] on span "Phone" at bounding box center [132, 139] width 25 height 11
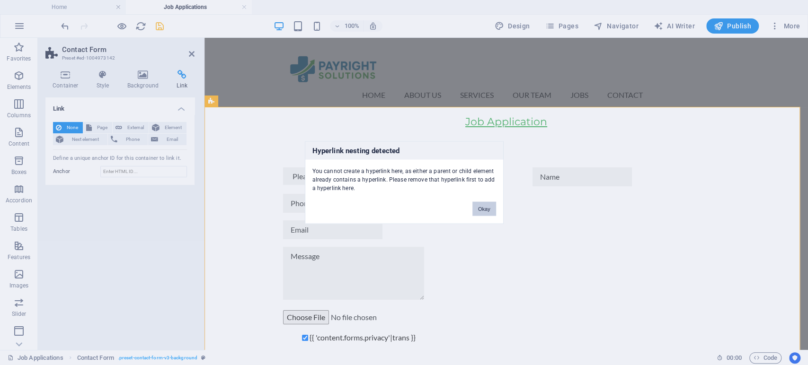
click at [489, 211] on button "Okay" at bounding box center [484, 209] width 24 height 14
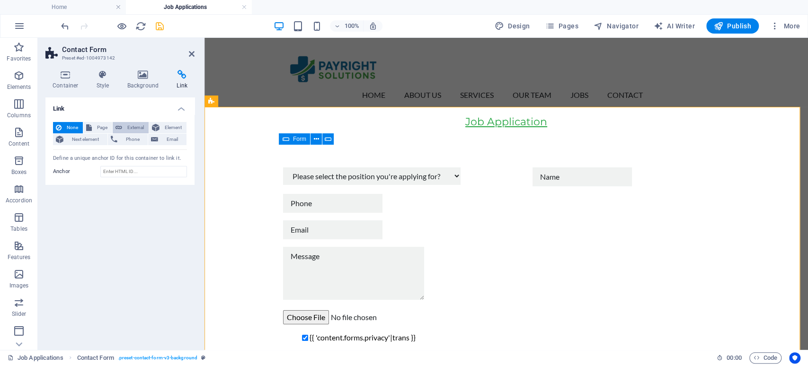
click at [132, 127] on span "External" at bounding box center [135, 127] width 21 height 11
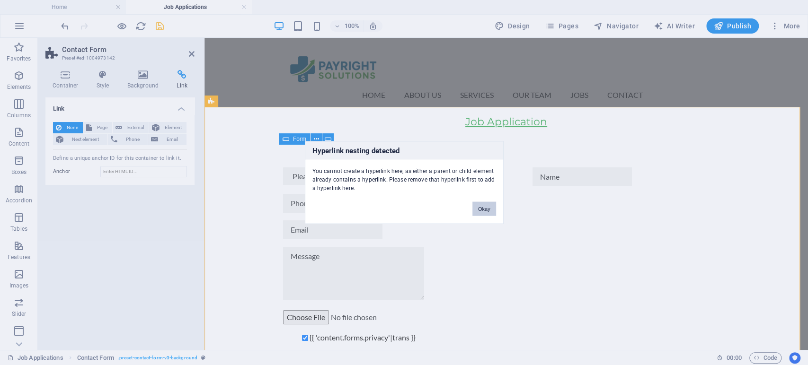
click at [481, 205] on button "Okay" at bounding box center [484, 209] width 24 height 14
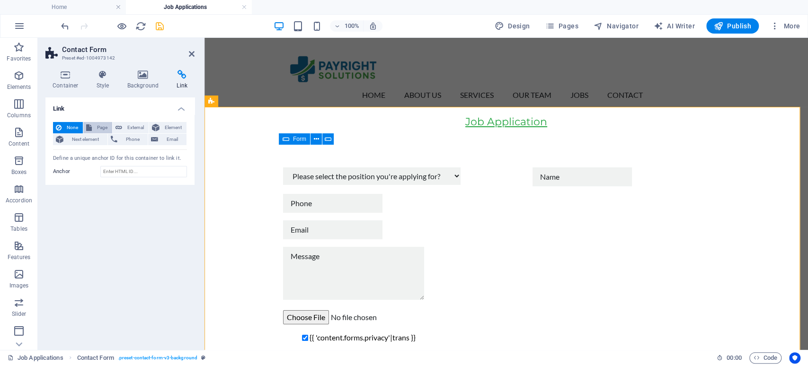
click at [99, 127] on span "Page" at bounding box center [102, 127] width 15 height 11
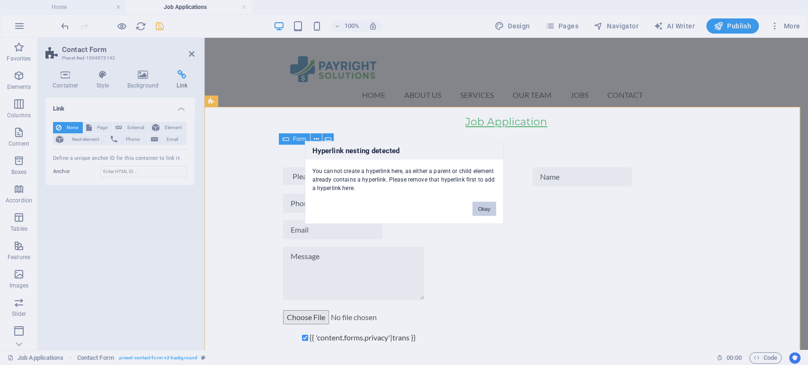
click at [485, 211] on button "Okay" at bounding box center [484, 209] width 24 height 14
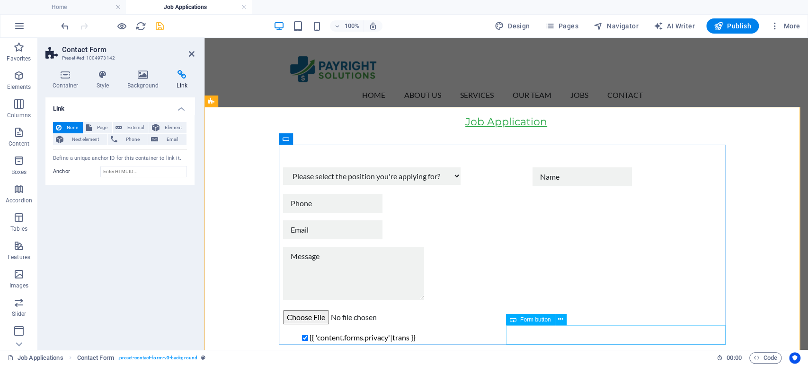
click at [568, 351] on div "Submit" at bounding box center [620, 361] width 220 height 20
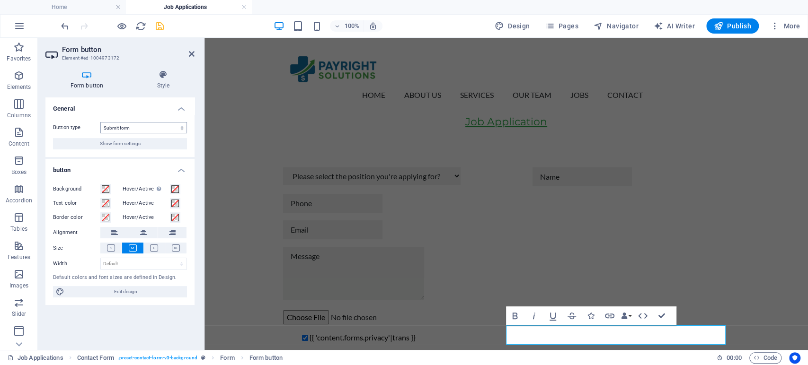
click at [128, 127] on select "Submit form Reset form No action" at bounding box center [143, 127] width 87 height 11
click at [88, 86] on h4 "Form button" at bounding box center [88, 80] width 87 height 20
click at [86, 77] on icon at bounding box center [86, 74] width 83 height 9
click at [464, 301] on div "Please select the position you're applying for? Denials & Claims Resolution Spe…" at bounding box center [506, 269] width 447 height 210
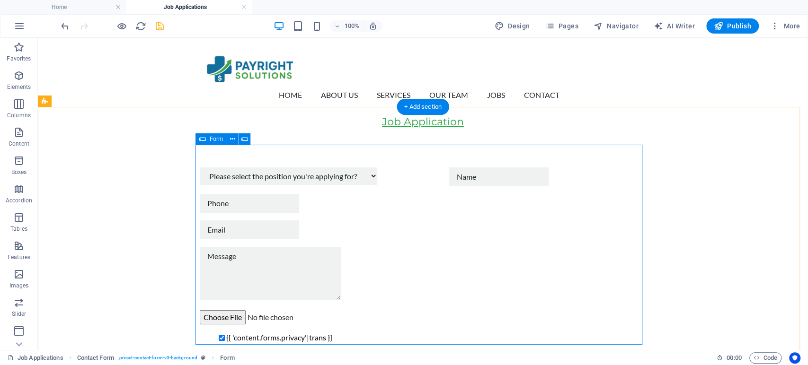
click at [417, 340] on div "Please select the position you're applying for? Denials & Claims Resolution Spe…" at bounding box center [423, 269] width 447 height 211
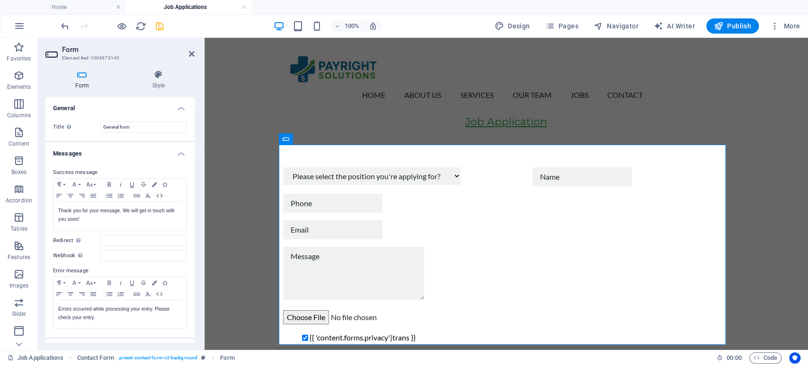
scroll to position [0, 0]
drag, startPoint x: 143, startPoint y: 128, endPoint x: 102, endPoint y: 134, distance: 41.2
click at [102, 134] on div "Title Define a name for the form. General form" at bounding box center [119, 128] width 149 height 26
type input "Job Application"
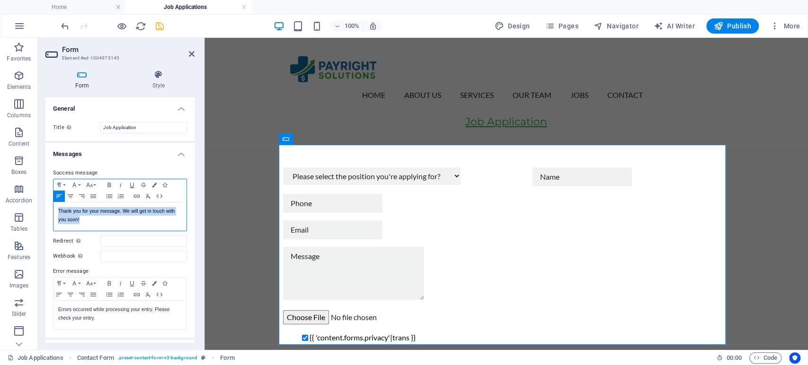
drag, startPoint x: 86, startPoint y: 221, endPoint x: 54, endPoint y: 212, distance: 33.0
click at [54, 212] on div "Thank you for your message. We will get in touch with you soon!" at bounding box center [119, 217] width 133 height 28
copy p "Thank you for your message. We will get in touch with you soon!"
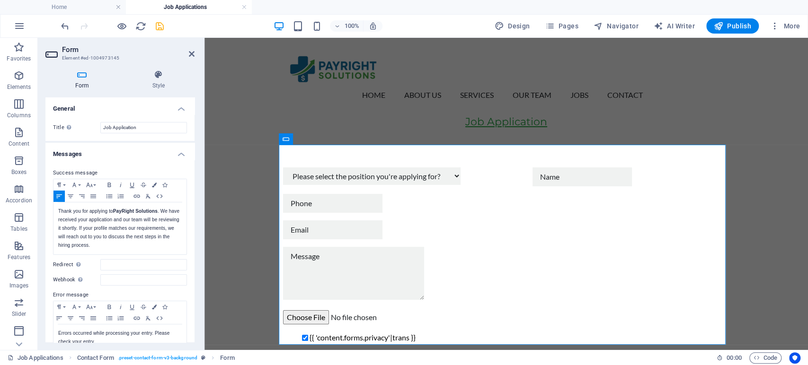
click at [94, 271] on div "Success message Paragraph Format Normal Heading 1 Heading 2 Heading 3 Heading 4…" at bounding box center [119, 261] width 149 height 202
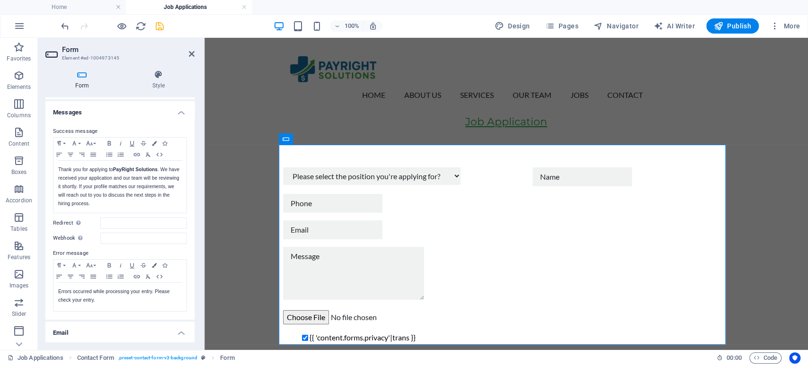
scroll to position [105, 0]
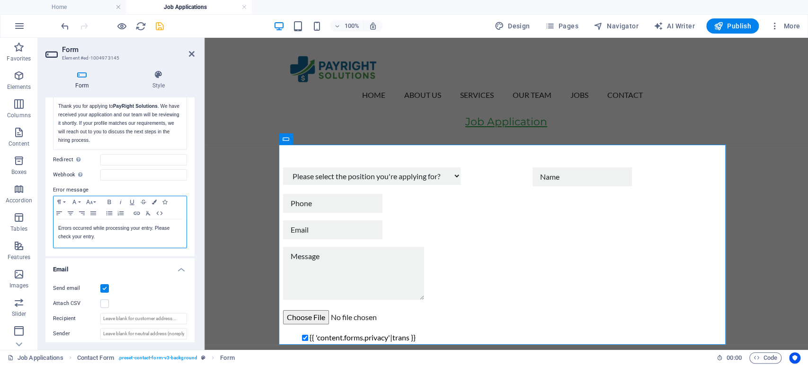
click at [151, 229] on p "Errors occurred while processing your entry. Please check your entry." at bounding box center [120, 232] width 124 height 17
click at [132, 238] on p "Errors occurred while processing your application. Please check your entry." at bounding box center [120, 232] width 124 height 17
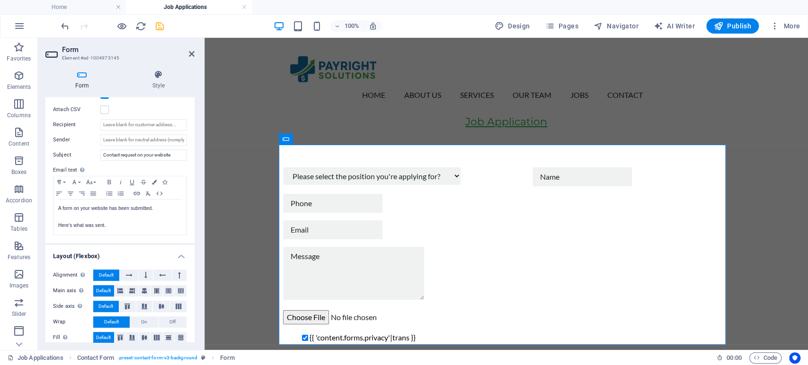
scroll to position [307, 0]
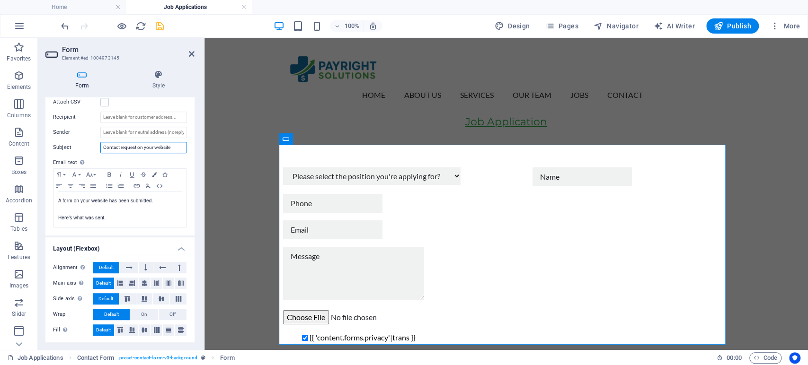
drag, startPoint x: 177, startPoint y: 148, endPoint x: 97, endPoint y: 154, distance: 81.2
click at [97, 154] on div "Send email Attach CSV Recipient Sender Subject Contact request on your website …" at bounding box center [119, 155] width 149 height 162
type input "Job Application"
click at [72, 200] on p "A form on your website has been submitted." at bounding box center [120, 201] width 124 height 9
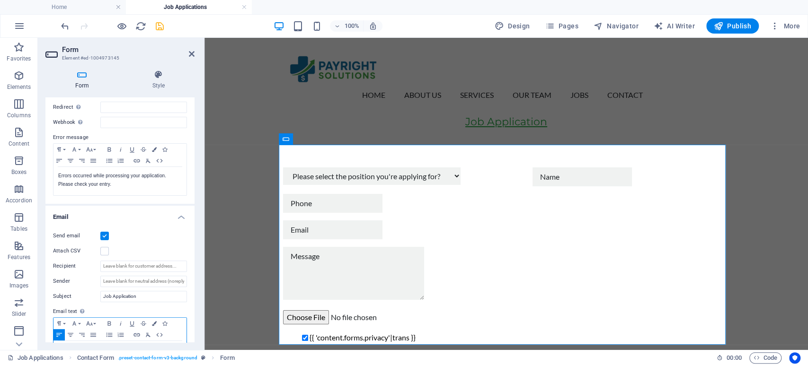
scroll to position [210, 0]
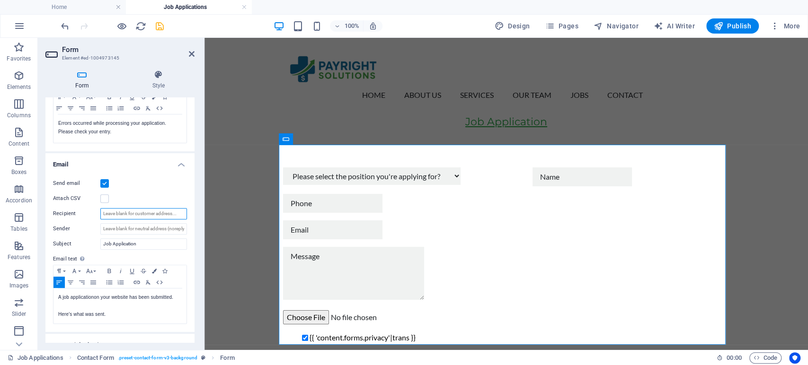
click at [118, 216] on input "Recipient" at bounding box center [143, 213] width 87 height 11
type input "[EMAIL_ADDRESS][DOMAIN_NAME]"
click at [115, 230] on input "Sender" at bounding box center [143, 228] width 87 height 11
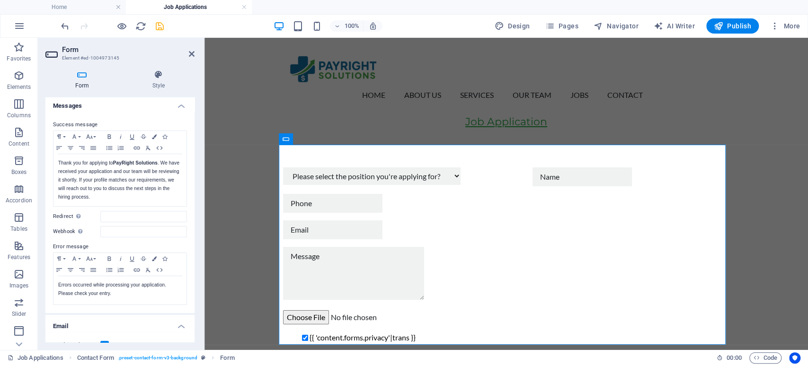
scroll to position [0, 0]
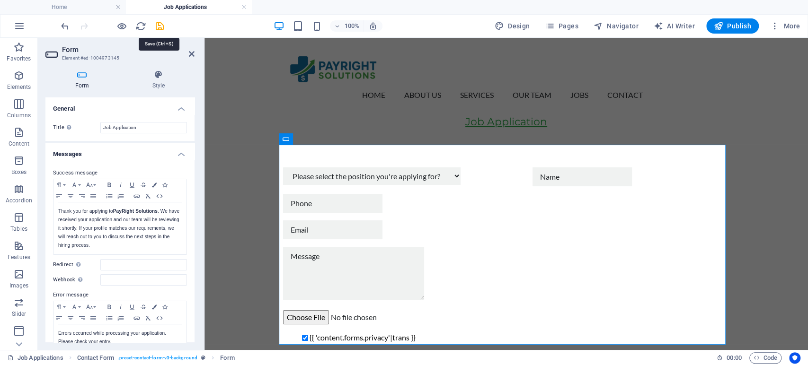
click at [159, 24] on icon "save" at bounding box center [159, 26] width 11 height 11
checkbox input "true"
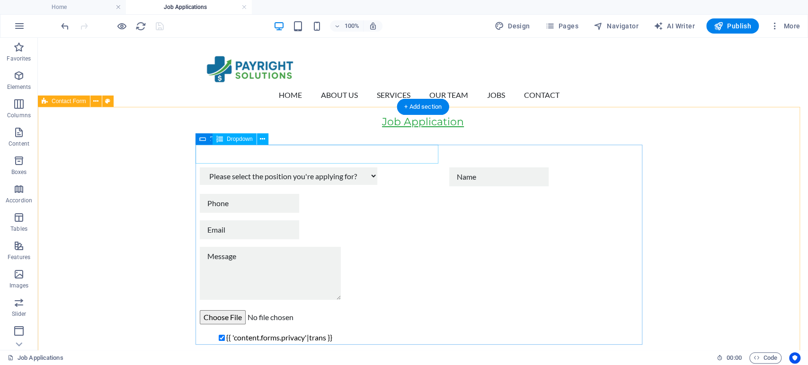
click at [394, 168] on div "Please select the position you're applying for? Denials & Claims Resolution Spe…" at bounding box center [321, 177] width 242 height 19
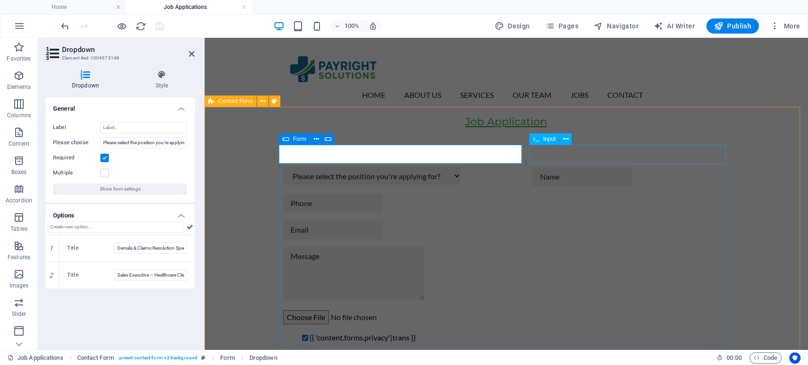
click at [563, 168] on div at bounding box center [630, 177] width 197 height 19
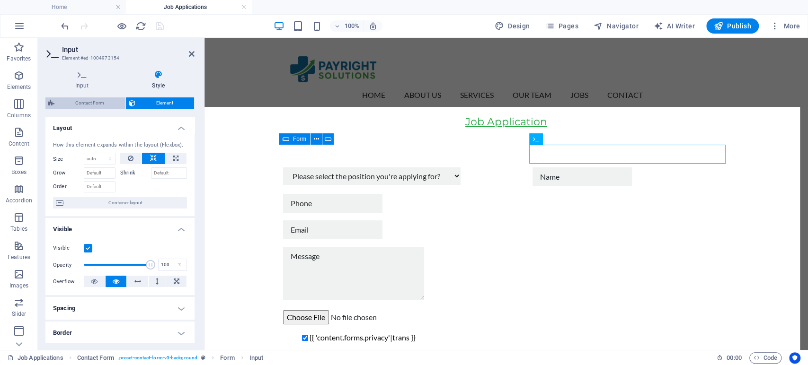
click at [96, 105] on span "Contact Form" at bounding box center [89, 102] width 65 height 11
select select "rem"
select select "preset-contact-form-v3-background"
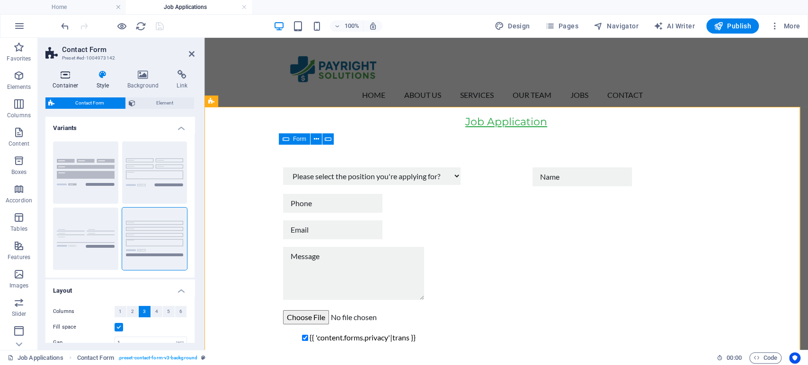
click at [63, 80] on h4 "Container" at bounding box center [67, 80] width 44 height 20
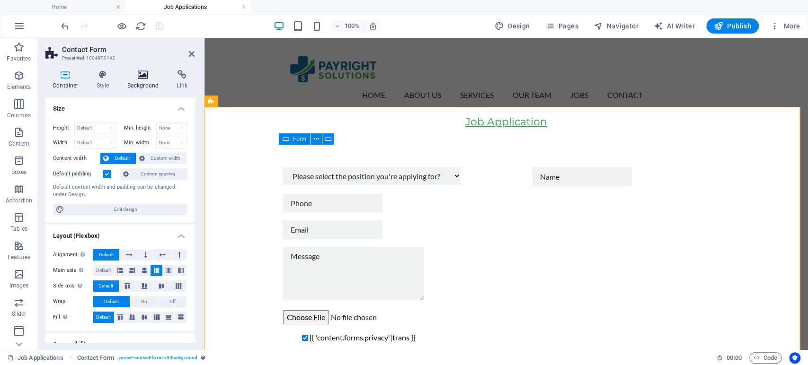
click at [145, 79] on icon at bounding box center [143, 74] width 46 height 9
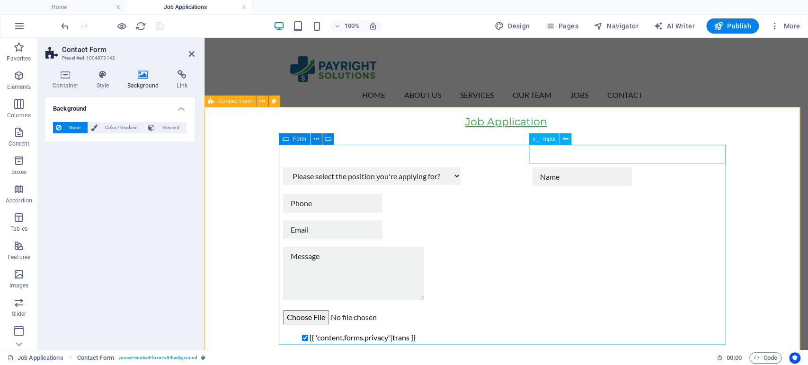
click at [574, 168] on input "text" at bounding box center [581, 177] width 99 height 19
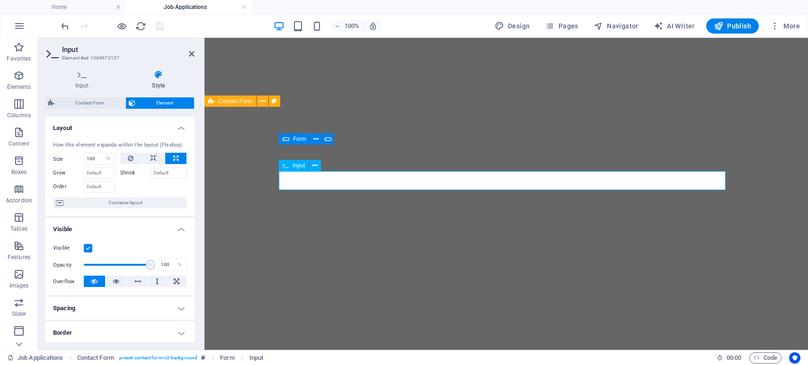
select select "%"
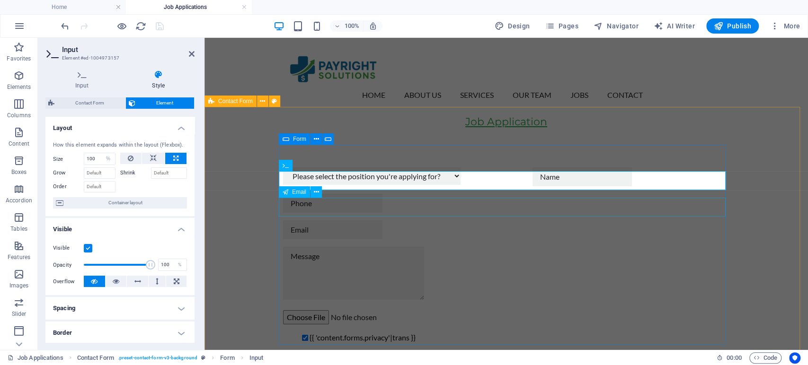
click at [318, 221] on div at bounding box center [506, 230] width 447 height 19
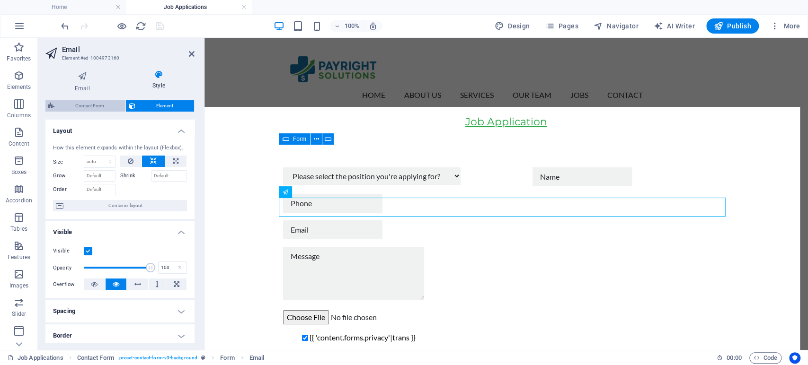
click at [87, 104] on span "Contact Form" at bounding box center [89, 105] width 65 height 11
select select "rem"
select select "preset-contact-form-v3-background"
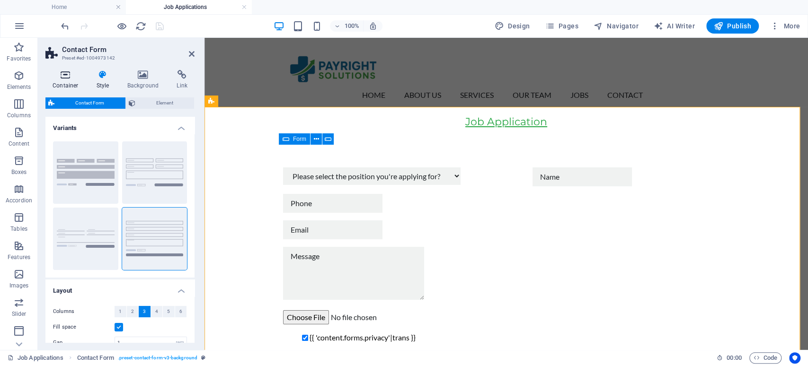
click at [68, 79] on h4 "Container" at bounding box center [67, 80] width 44 height 20
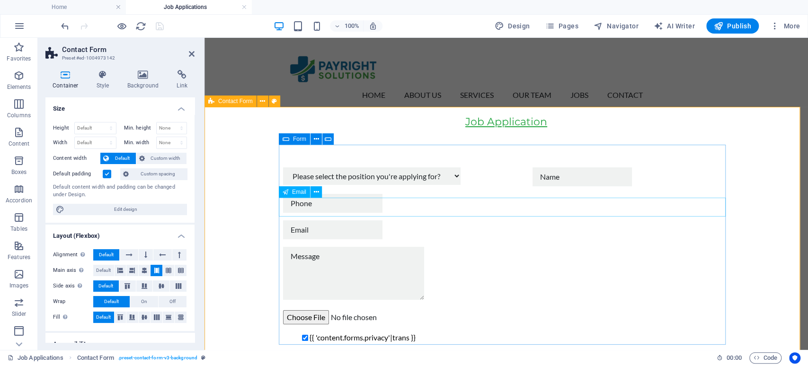
click at [323, 221] on input "email" at bounding box center [332, 230] width 99 height 19
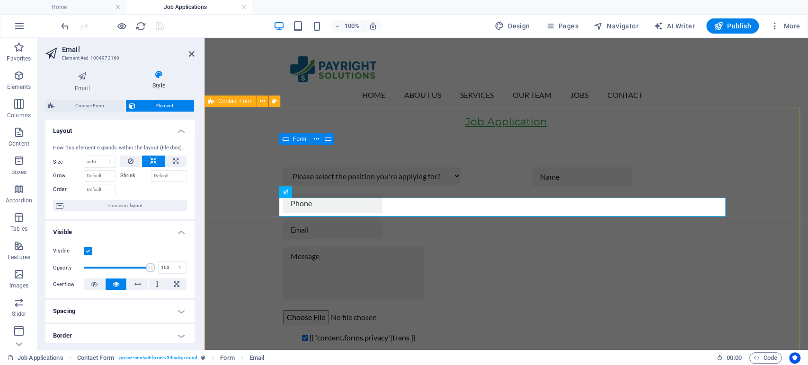
click at [246, 203] on div "Please select the position you're applying for? Denials & Claims Resolution Spe…" at bounding box center [505, 269] width 603 height 279
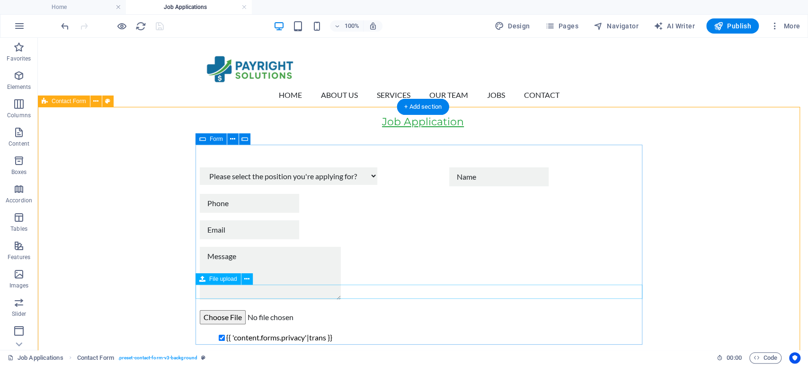
click at [289, 310] on div at bounding box center [423, 317] width 447 height 14
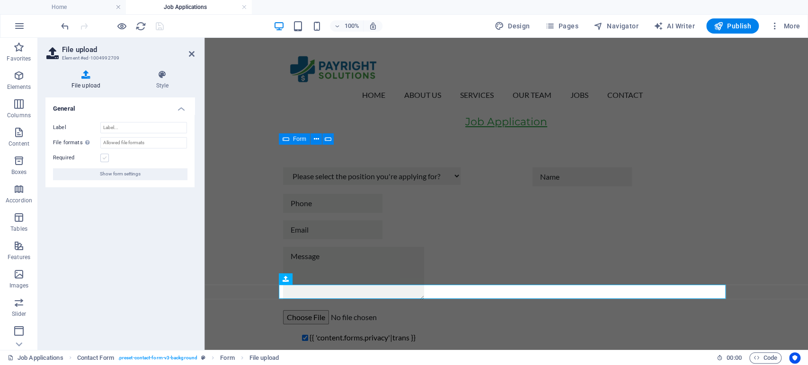
click at [106, 159] on label at bounding box center [104, 158] width 9 height 9
click at [0, 0] on input "Required" at bounding box center [0, 0] width 0 height 0
click at [146, 127] on input "Label" at bounding box center [143, 127] width 87 height 11
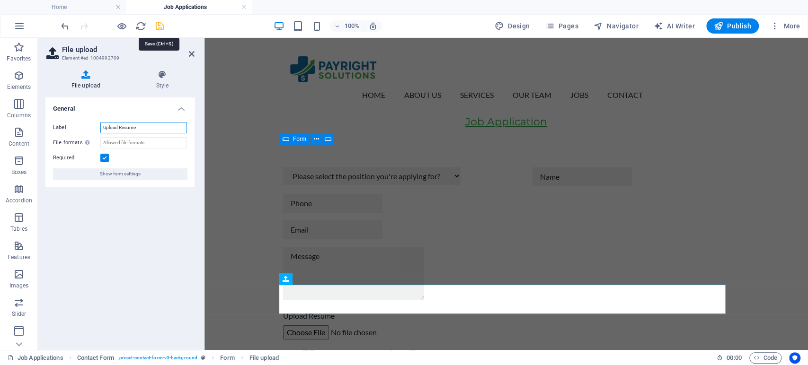
type input "Upload Resume"
click at [162, 29] on icon "save" at bounding box center [159, 26] width 11 height 11
checkbox input "true"
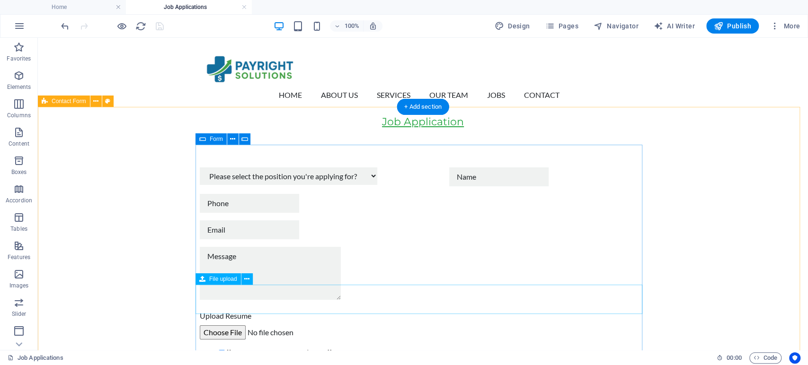
click at [204, 310] on div "Upload Resume" at bounding box center [423, 324] width 447 height 29
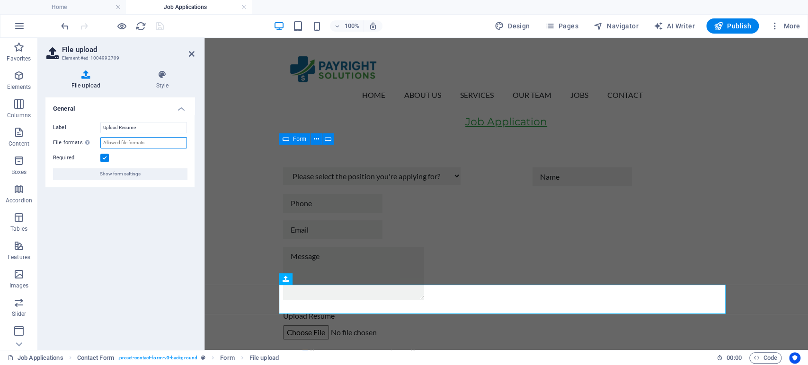
click at [125, 141] on input "File formats Define the filetype (e.g. .jpg, .png ) or MIME-type: HTML <input> …" at bounding box center [143, 142] width 87 height 11
click at [163, 84] on h4 "Style" at bounding box center [162, 80] width 64 height 20
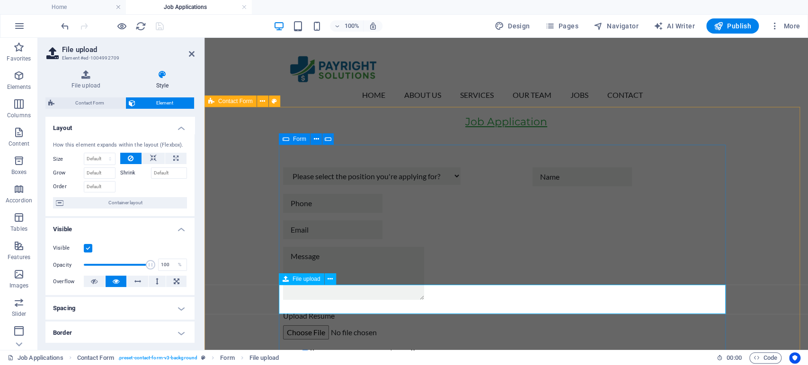
click at [309, 326] on input "file" at bounding box center [506, 333] width 447 height 14
click at [360, 326] on input "file" at bounding box center [506, 333] width 447 height 14
click at [212, 263] on div "Please select the position you're applying for? Denials & Claims Resolution Spe…" at bounding box center [505, 277] width 603 height 294
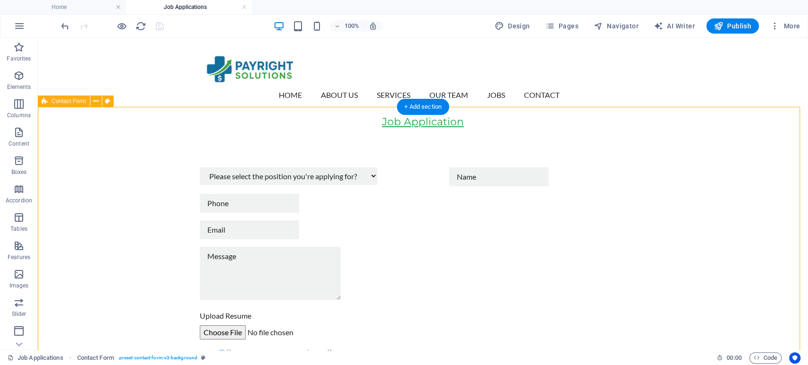
click at [300, 130] on div "Please select the position you're applying for? Denials & Claims Resolution Spe…" at bounding box center [423, 277] width 770 height 294
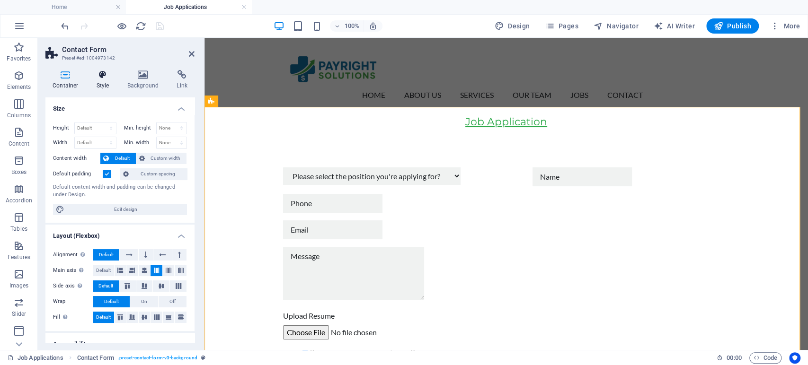
click at [102, 82] on h4 "Style" at bounding box center [104, 80] width 31 height 20
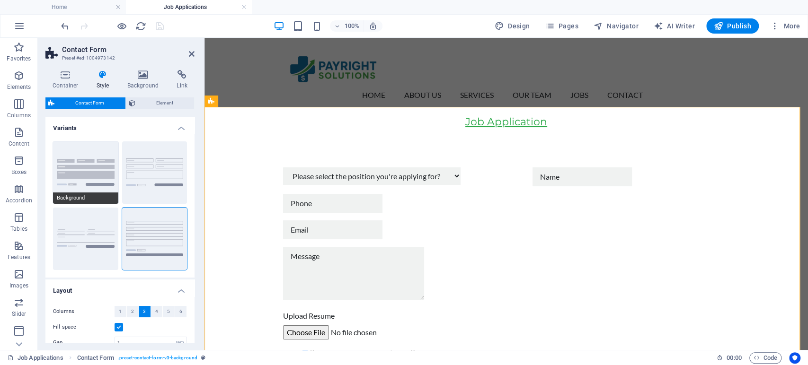
click at [88, 171] on button "Background" at bounding box center [85, 172] width 65 height 62
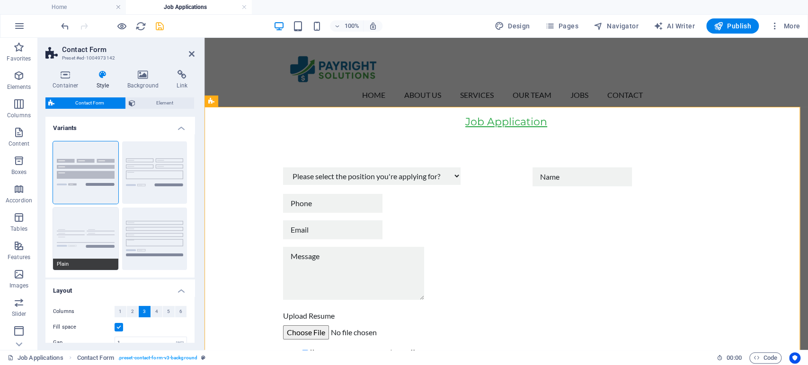
click at [85, 248] on button "Plain" at bounding box center [85, 239] width 65 height 62
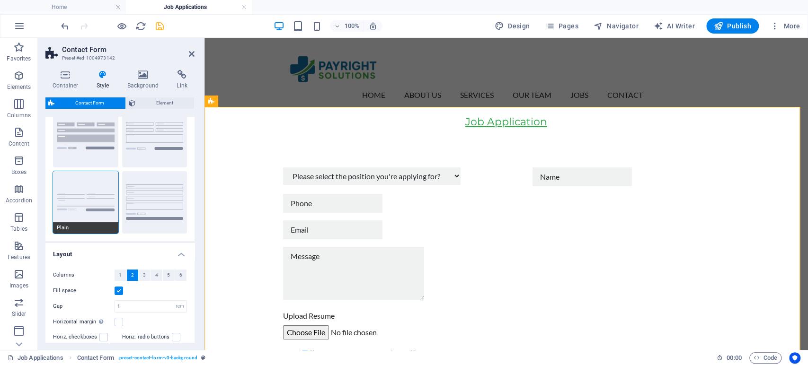
scroll to position [53, 0]
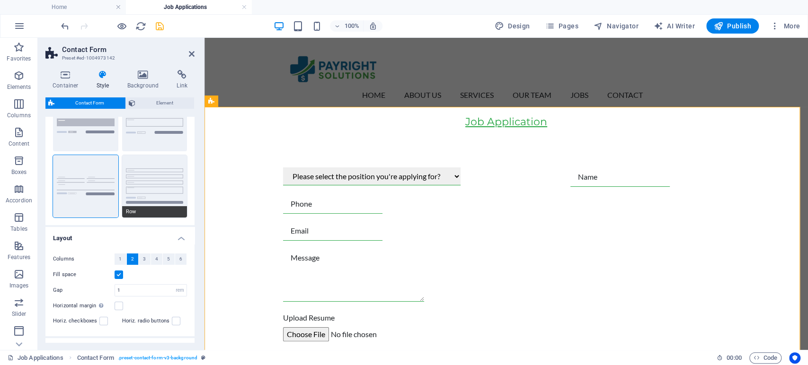
click at [140, 176] on button "Row" at bounding box center [154, 186] width 65 height 62
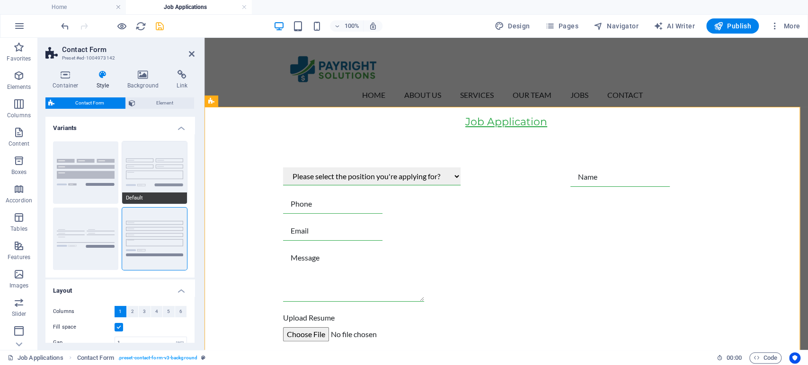
click at [151, 184] on button "Default" at bounding box center [154, 172] width 65 height 62
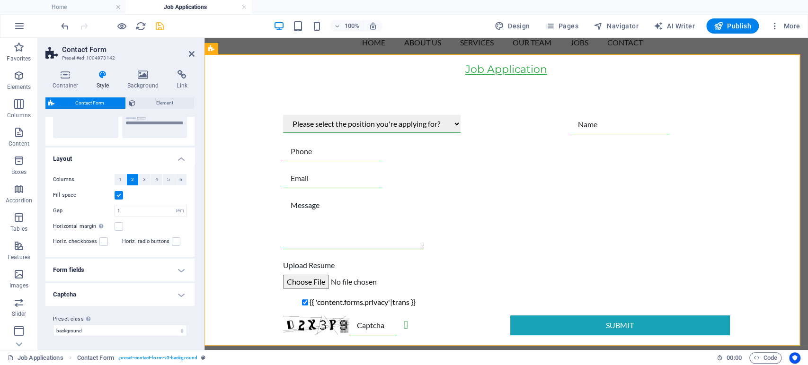
scroll to position [132, 0]
click at [154, 273] on h4 "Form fields" at bounding box center [119, 269] width 149 height 23
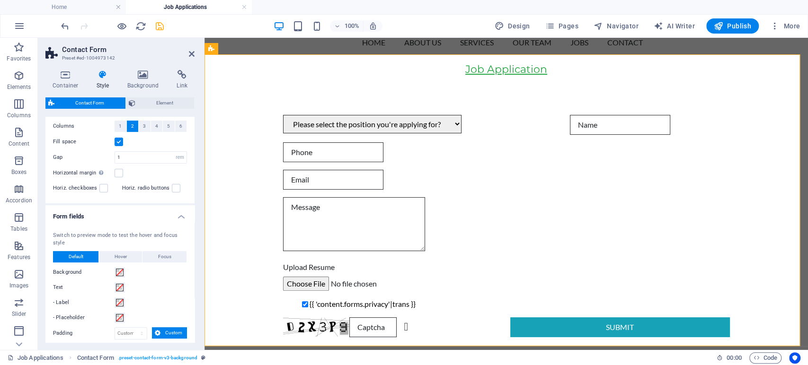
scroll to position [238, 0]
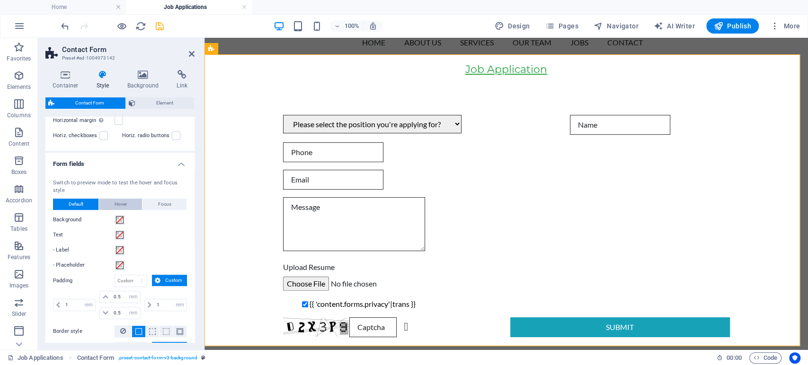
click at [126, 203] on span "Hover" at bounding box center [121, 204] width 12 height 11
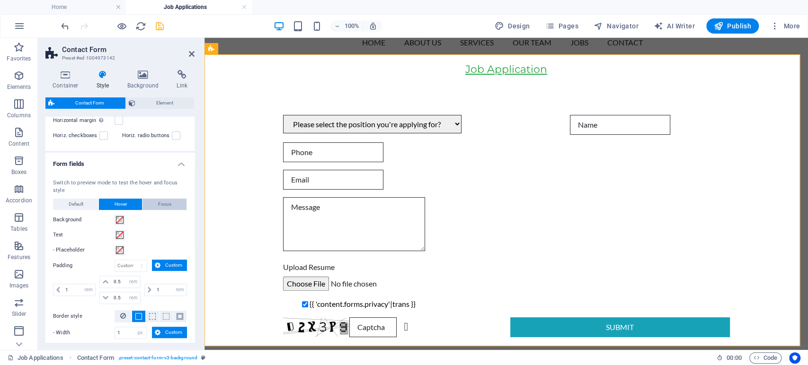
click at [170, 207] on button "Focus" at bounding box center [164, 204] width 44 height 11
click at [72, 207] on span "Default" at bounding box center [76, 204] width 15 height 11
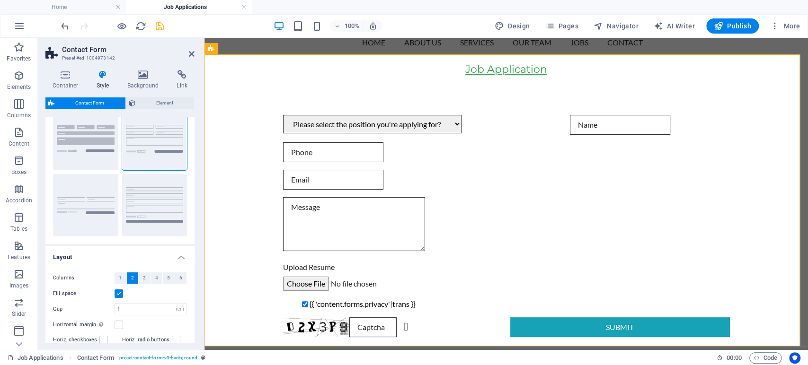
scroll to position [0, 0]
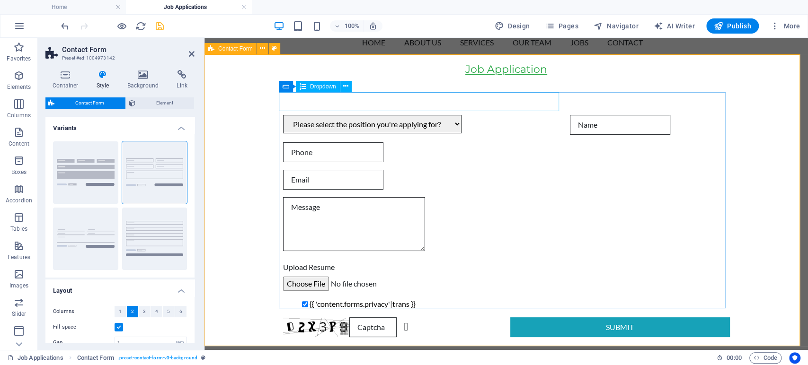
click at [486, 115] on div "Please select the position you're applying for? Denials & Claims Resolution Spe…" at bounding box center [422, 125] width 279 height 20
click at [556, 115] on div "Please select the position you're applying for? Denials & Claims Resolution Spe…" at bounding box center [422, 125] width 279 height 20
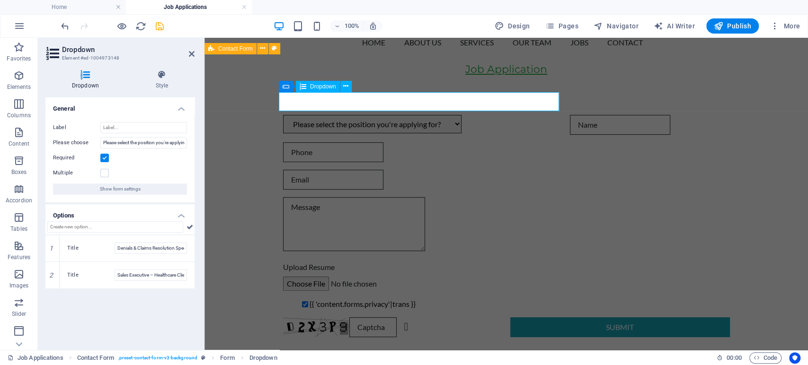
click at [556, 115] on div "Please select the position you're applying for? Denials & Claims Resolution Spe…" at bounding box center [422, 125] width 279 height 20
click at [237, 113] on div "Please select the position you're applying for? Denials & Claims Resolution Spe…" at bounding box center [505, 226] width 603 height 298
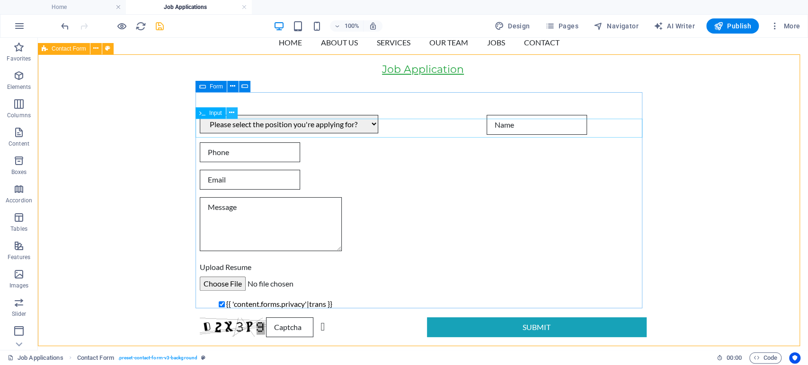
click at [231, 113] on icon at bounding box center [231, 113] width 5 height 10
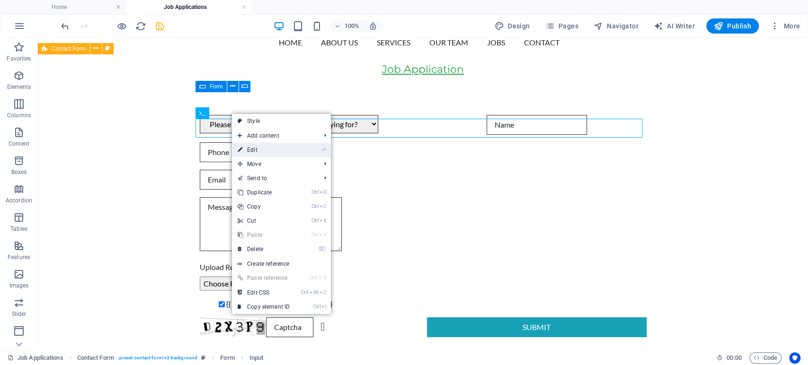
click at [272, 147] on link "⏎ Edit" at bounding box center [263, 150] width 63 height 14
select select "%"
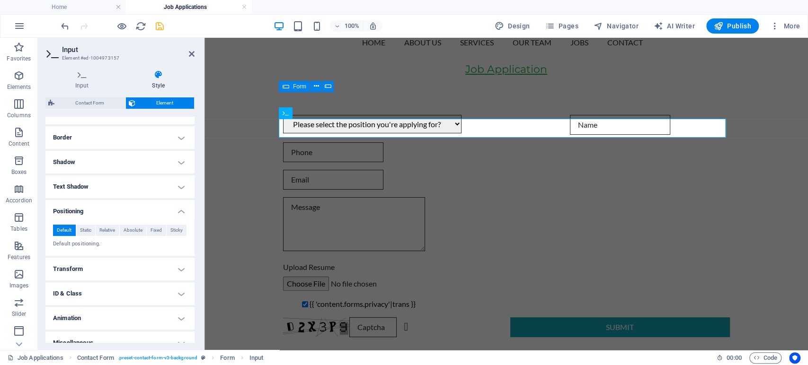
scroll to position [206, 0]
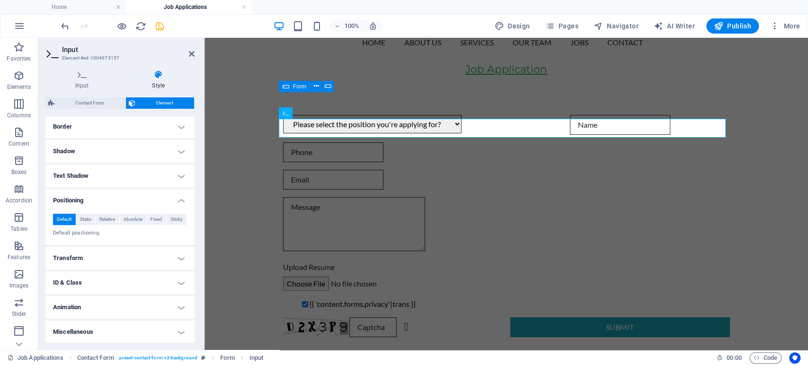
click at [181, 196] on h4 "Positioning" at bounding box center [119, 197] width 149 height 17
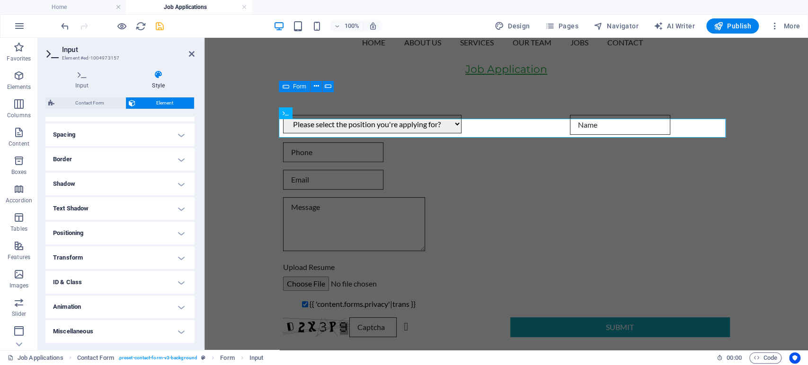
click at [115, 262] on h4 "Transform" at bounding box center [119, 258] width 149 height 23
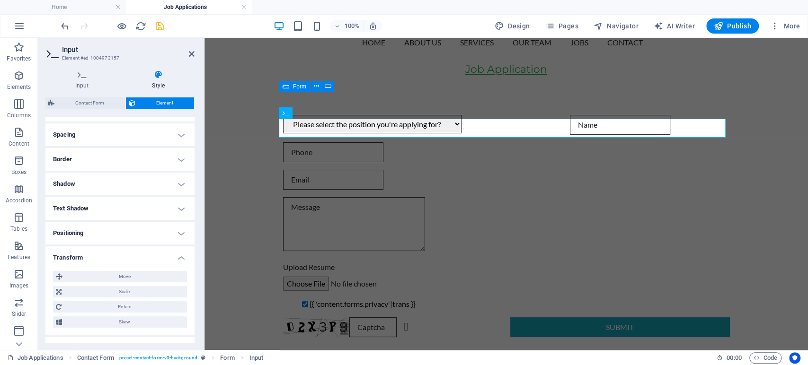
scroll to position [206, 0]
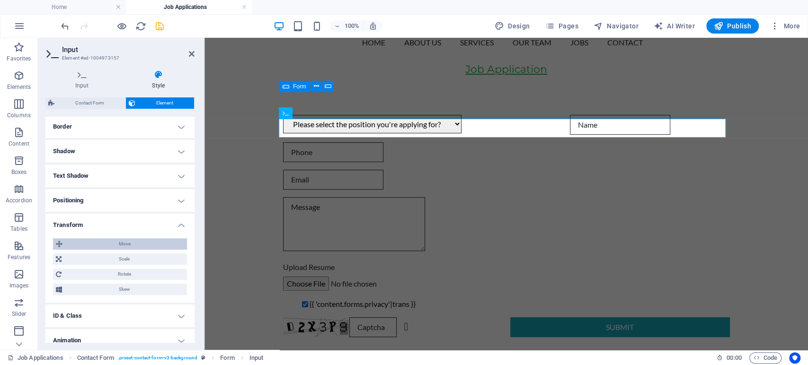
click at [131, 245] on span "Move" at bounding box center [124, 243] width 119 height 11
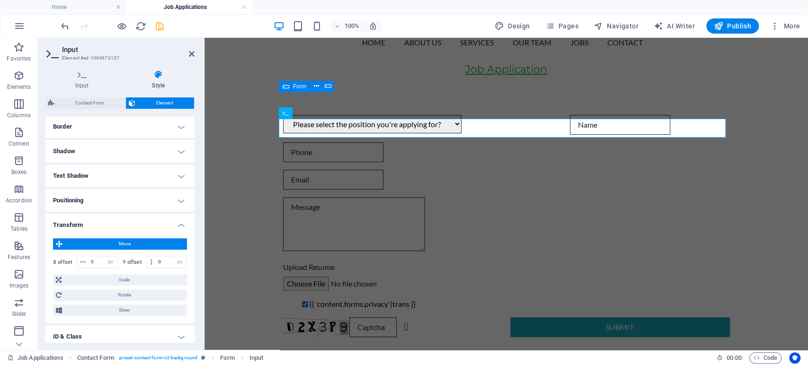
click at [131, 245] on span "Move" at bounding box center [124, 243] width 119 height 11
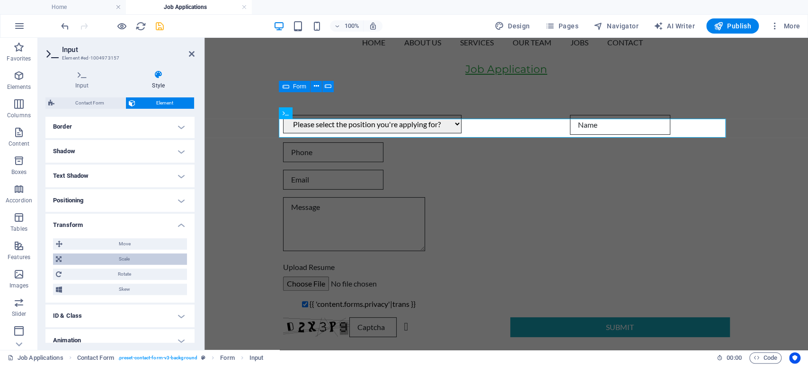
click at [126, 258] on span "Scale" at bounding box center [124, 259] width 120 height 11
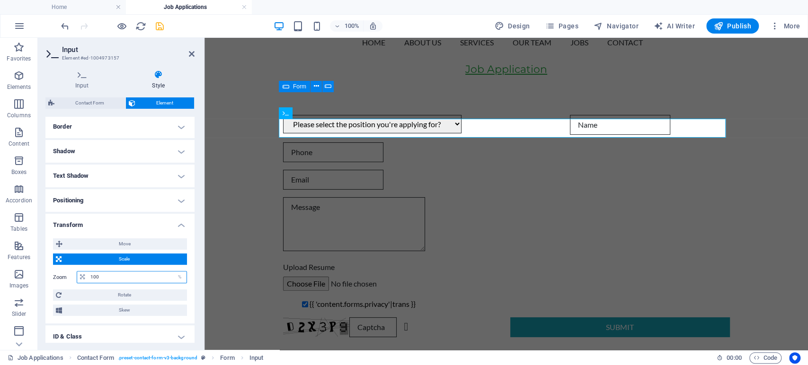
drag, startPoint x: 115, startPoint y: 278, endPoint x: 87, endPoint y: 284, distance: 28.2
click at [87, 284] on div "Zoom 100 %" at bounding box center [120, 277] width 134 height 17
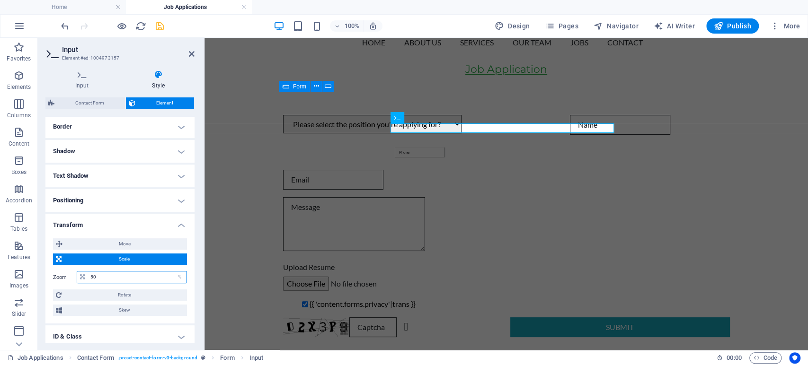
drag, startPoint x: 97, startPoint y: 279, endPoint x: 57, endPoint y: 281, distance: 39.3
click at [57, 281] on div "Zoom 50 %" at bounding box center [120, 277] width 134 height 12
type input "100"
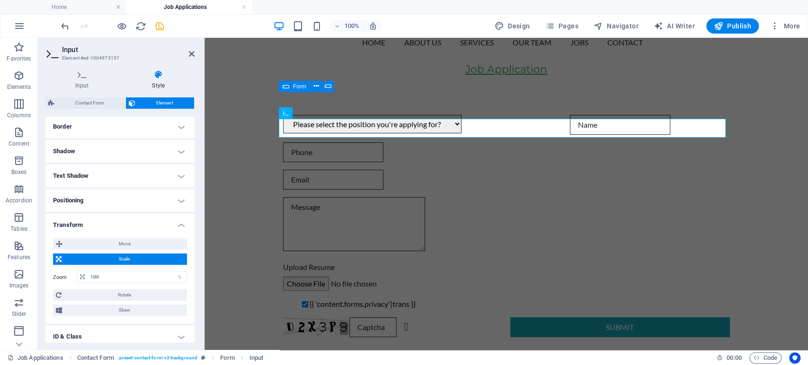
click at [71, 284] on div "Zoom 100 %" at bounding box center [120, 277] width 134 height 17
click at [115, 242] on span "Move" at bounding box center [124, 243] width 119 height 11
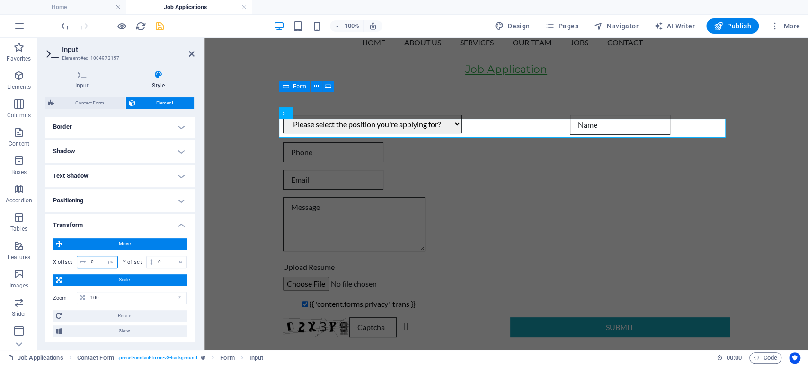
drag, startPoint x: 100, startPoint y: 263, endPoint x: 88, endPoint y: 264, distance: 11.9
click at [88, 264] on input "0" at bounding box center [102, 261] width 29 height 11
type input "1"
drag, startPoint x: 162, startPoint y: 260, endPoint x: 154, endPoint y: 262, distance: 7.8
click at [156, 262] on input "0" at bounding box center [171, 261] width 31 height 11
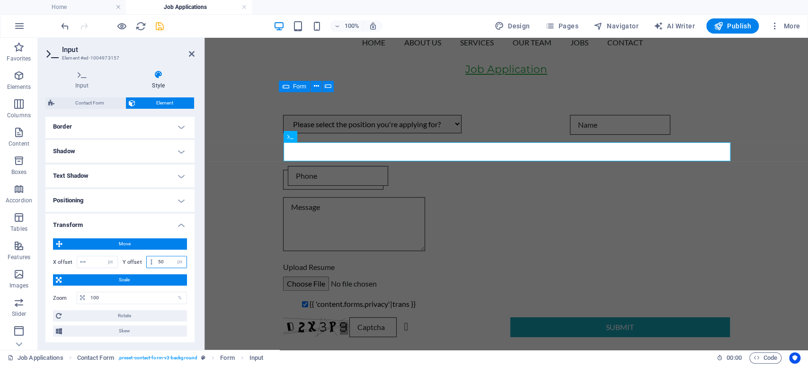
type input "5"
click at [98, 262] on div "px rem % em vh vw" at bounding box center [97, 262] width 41 height 12
select select "%"
click at [104, 256] on select "px rem % em vh vw" at bounding box center [110, 261] width 13 height 11
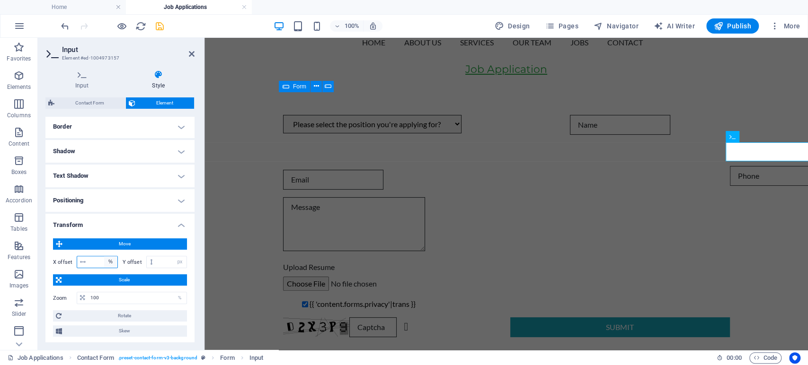
click at [104, 261] on select "px rem % em vh vw" at bounding box center [110, 261] width 13 height 11
click at [100, 261] on input "number" at bounding box center [102, 261] width 29 height 11
drag, startPoint x: 100, startPoint y: 261, endPoint x: 91, endPoint y: 264, distance: 9.4
click at [91, 264] on input "number" at bounding box center [102, 261] width 29 height 11
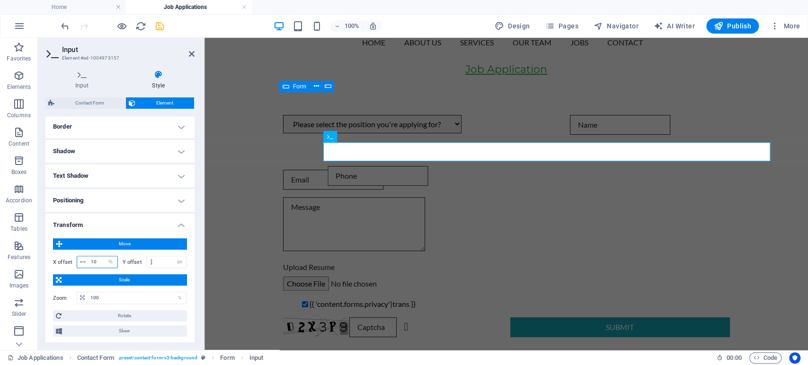
type input "1"
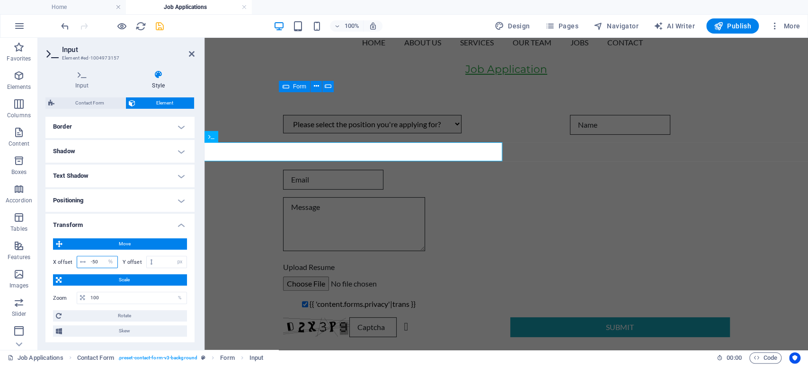
type input "-5"
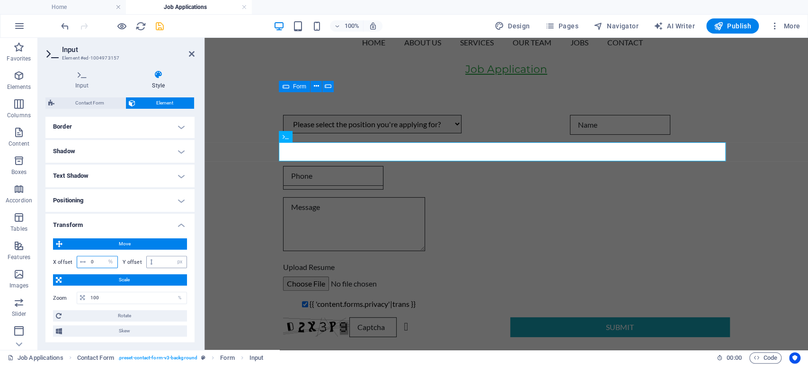
type input "0"
drag, startPoint x: 163, startPoint y: 262, endPoint x: 157, endPoint y: 265, distance: 7.0
click at [157, 265] on input "number" at bounding box center [171, 261] width 31 height 11
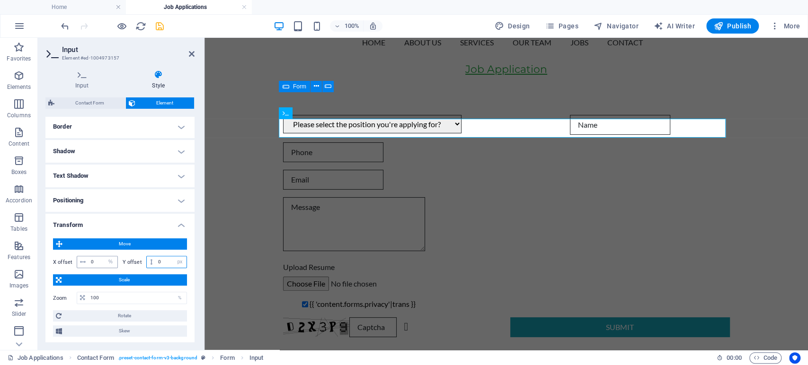
type input "0"
drag, startPoint x: 98, startPoint y: 263, endPoint x: 90, endPoint y: 264, distance: 8.6
click at [90, 264] on input "0" at bounding box center [102, 261] width 29 height 11
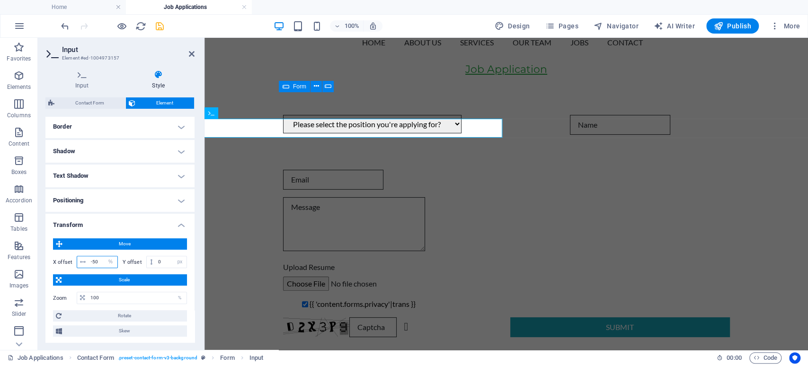
drag, startPoint x: 100, startPoint y: 262, endPoint x: 87, endPoint y: 263, distance: 13.3
click at [87, 263] on div "-50 px rem % em vh vw" at bounding box center [97, 262] width 41 height 12
type input "0"
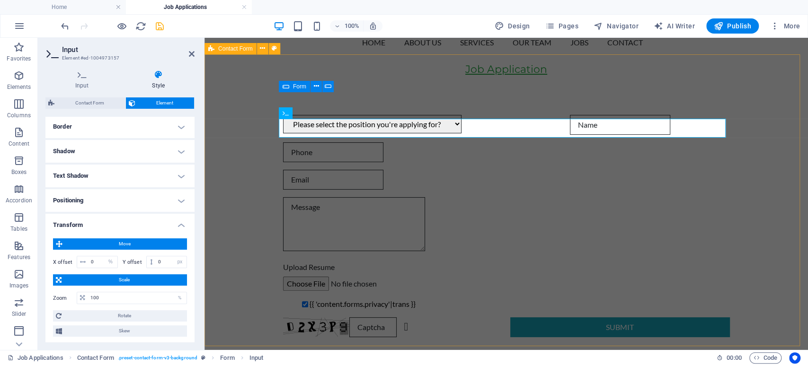
click at [250, 253] on div "Please select the position you're applying for? Denials & Claims Resolution Spe…" at bounding box center [505, 226] width 603 height 298
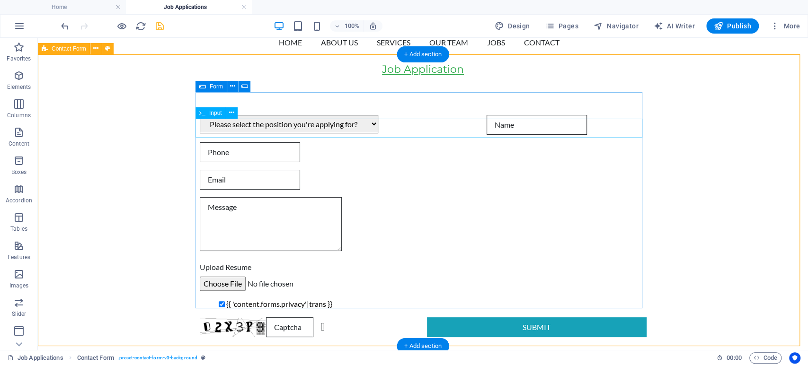
click at [623, 142] on div at bounding box center [423, 152] width 447 height 20
select select "%"
select select "px"
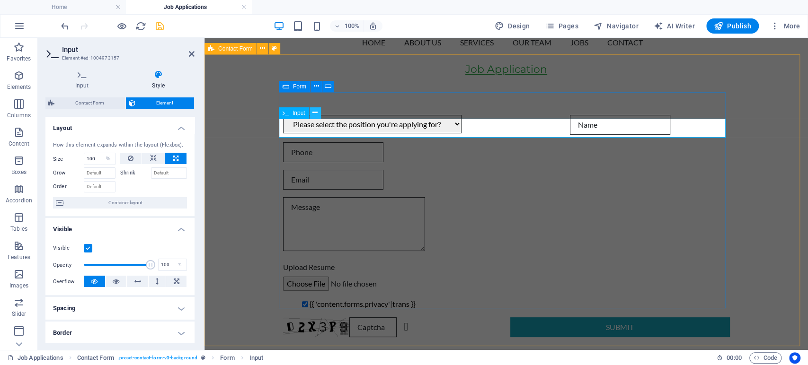
click at [315, 115] on icon at bounding box center [314, 113] width 5 height 10
click at [153, 155] on icon at bounding box center [153, 158] width 7 height 11
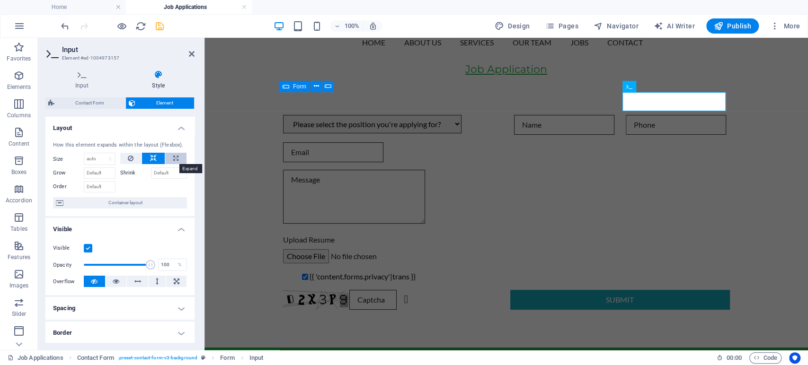
click at [170, 158] on button at bounding box center [175, 158] width 21 height 11
select select "%"
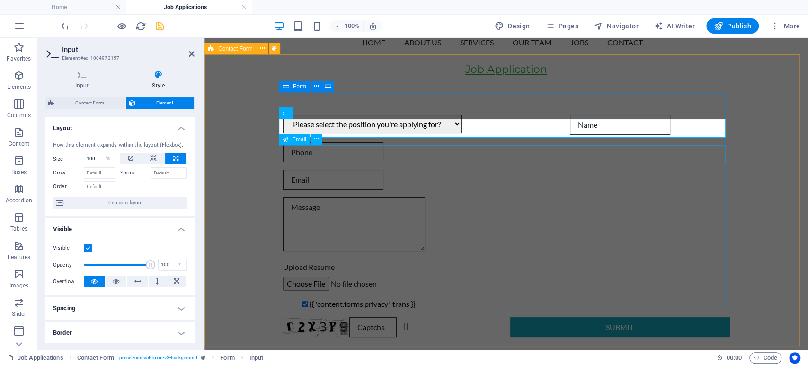
click at [352, 170] on div at bounding box center [506, 180] width 447 height 20
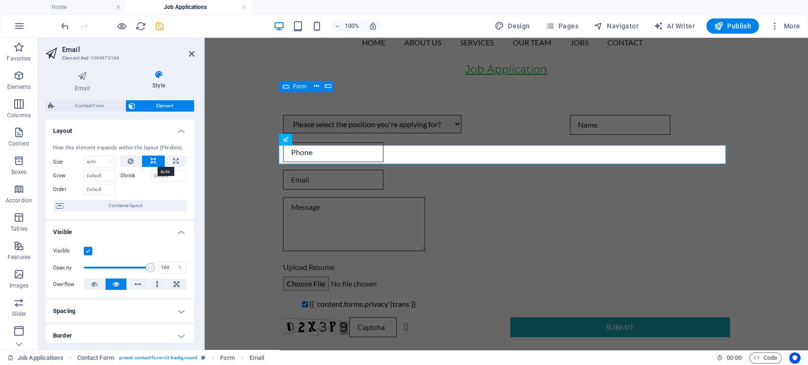
click at [156, 162] on button at bounding box center [153, 161] width 23 height 11
click at [132, 159] on icon at bounding box center [131, 161] width 6 height 11
click at [151, 158] on icon at bounding box center [153, 161] width 7 height 11
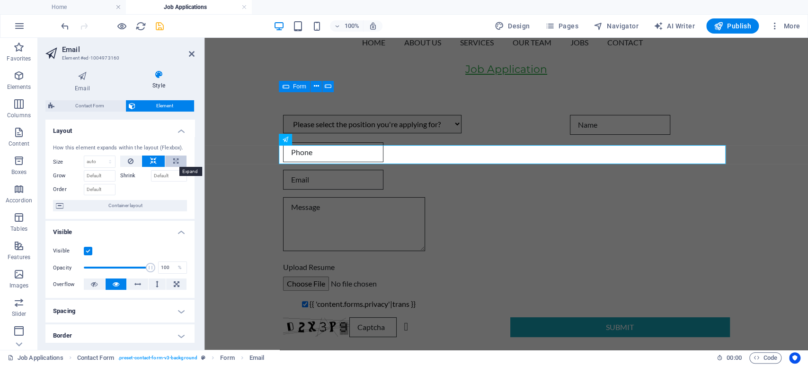
click at [177, 158] on button at bounding box center [175, 161] width 21 height 11
click at [151, 161] on icon at bounding box center [153, 161] width 7 height 11
click at [170, 161] on button at bounding box center [175, 161] width 21 height 11
select select "%"
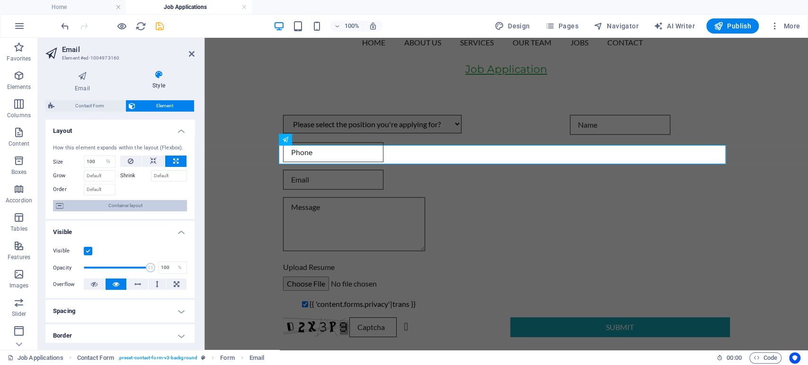
click at [144, 209] on span "Container layout" at bounding box center [125, 205] width 118 height 11
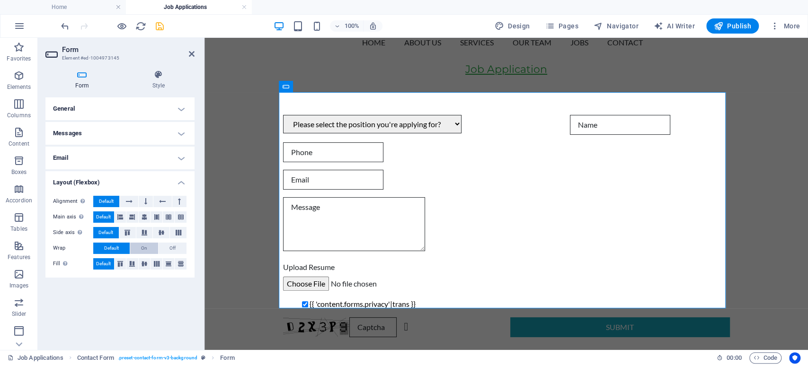
click at [147, 245] on span "On" at bounding box center [144, 248] width 6 height 11
click at [171, 248] on span "Off" at bounding box center [172, 248] width 6 height 11
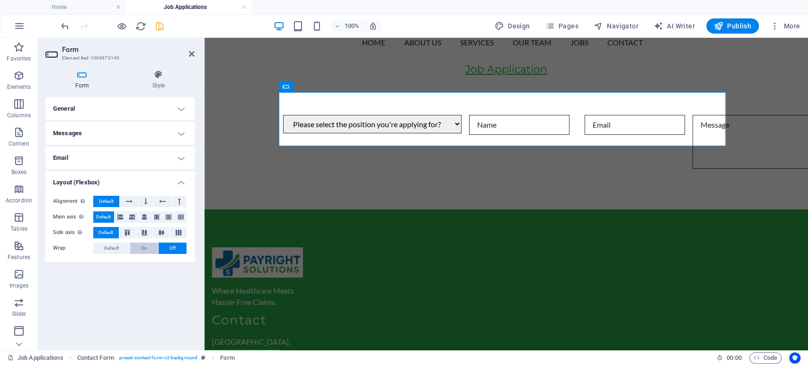
click at [143, 249] on span "On" at bounding box center [144, 248] width 6 height 11
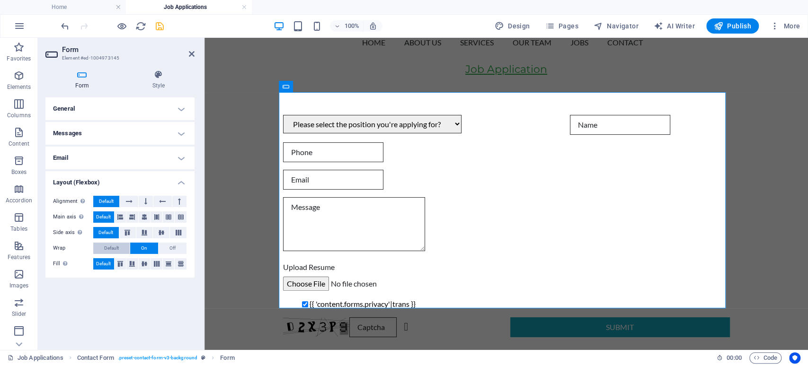
click at [112, 247] on span "Default" at bounding box center [111, 248] width 15 height 11
click at [178, 160] on h4 "Email" at bounding box center [119, 158] width 149 height 23
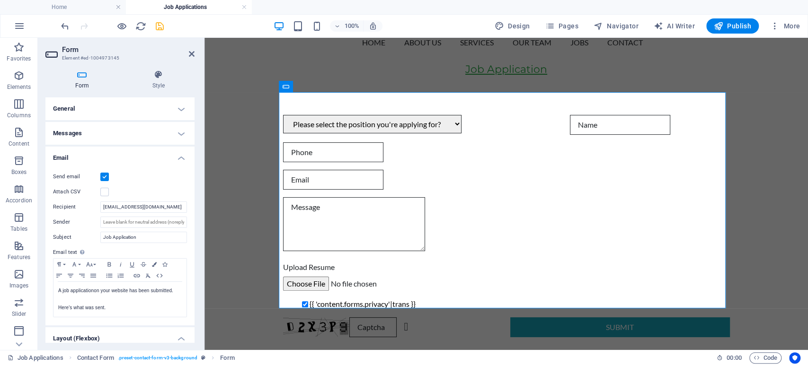
click at [178, 160] on h4 "Email" at bounding box center [119, 155] width 149 height 17
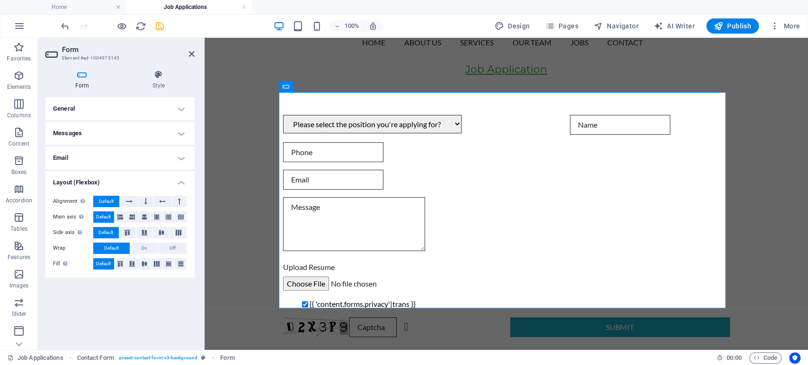
click at [175, 135] on h4 "Messages" at bounding box center [119, 133] width 149 height 23
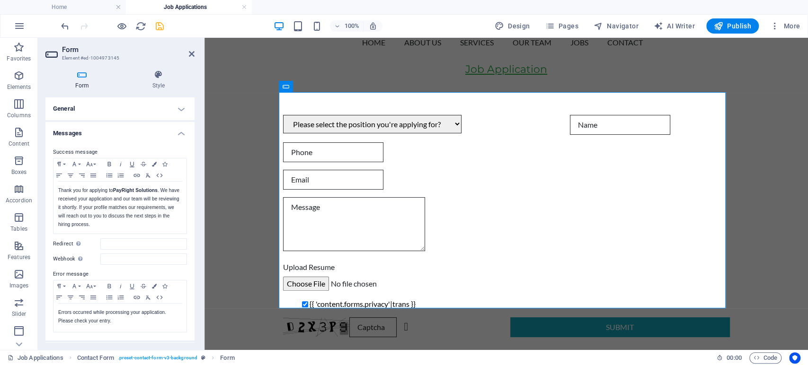
click at [175, 135] on h4 "Messages" at bounding box center [119, 130] width 149 height 17
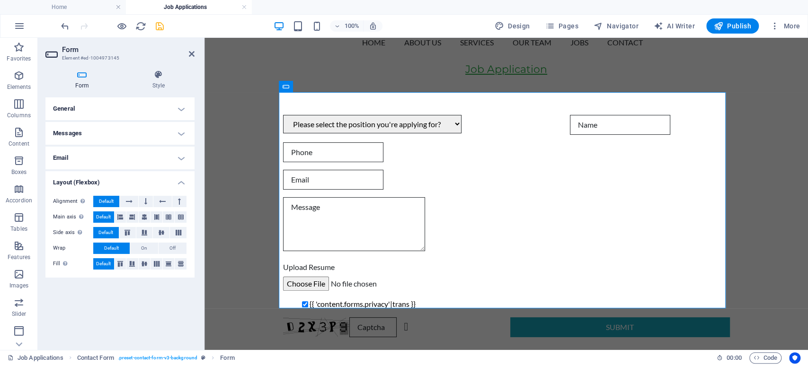
click at [174, 106] on h4 "General" at bounding box center [119, 108] width 149 height 23
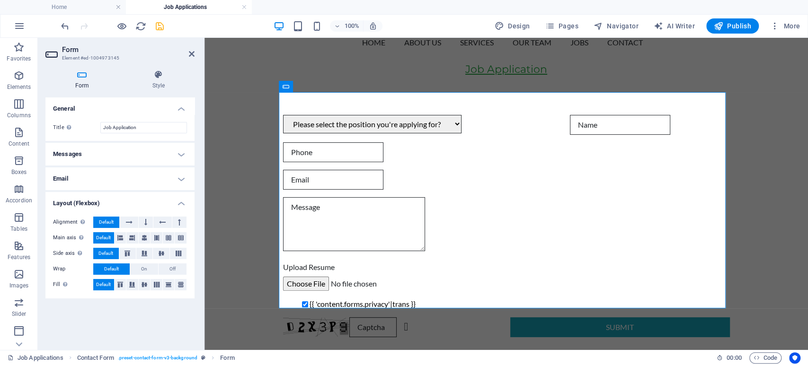
click at [170, 107] on h4 "General" at bounding box center [119, 105] width 149 height 17
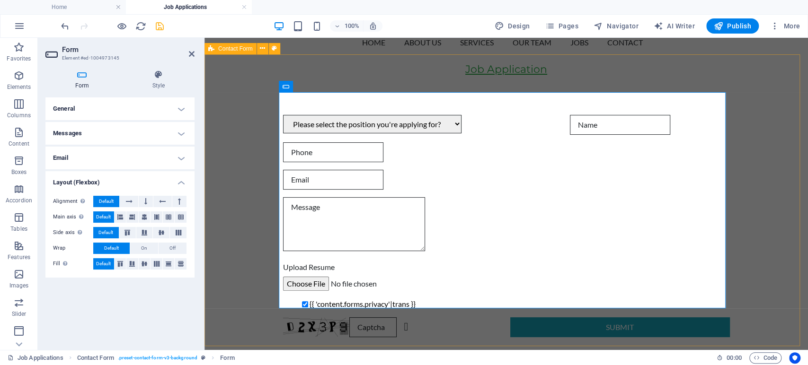
click at [244, 209] on div "Please select the position you're applying for? Denials & Claims Resolution Spe…" at bounding box center [505, 226] width 603 height 298
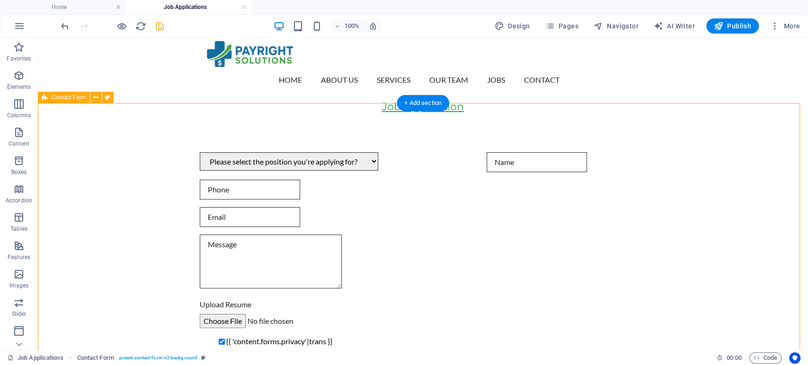
scroll to position [0, 0]
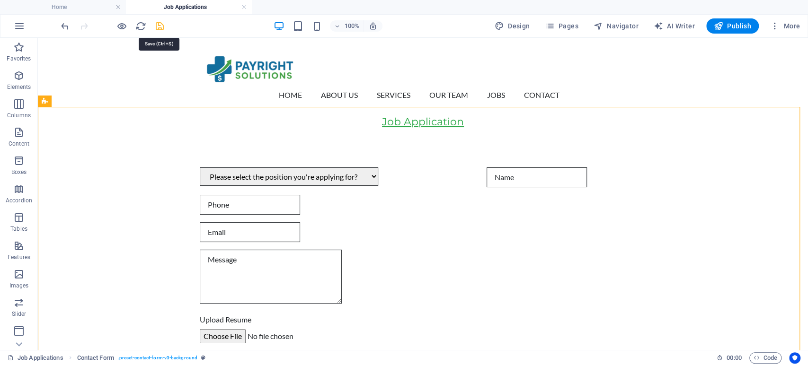
click at [163, 26] on icon "save" at bounding box center [159, 26] width 11 height 11
checkbox input "true"
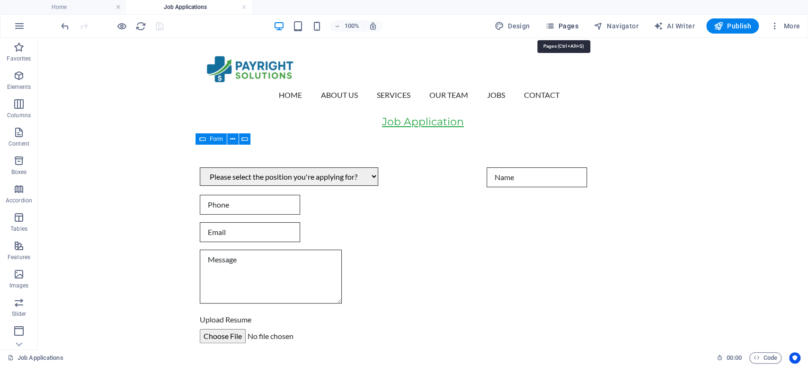
click at [562, 26] on span "Pages" at bounding box center [561, 25] width 33 height 9
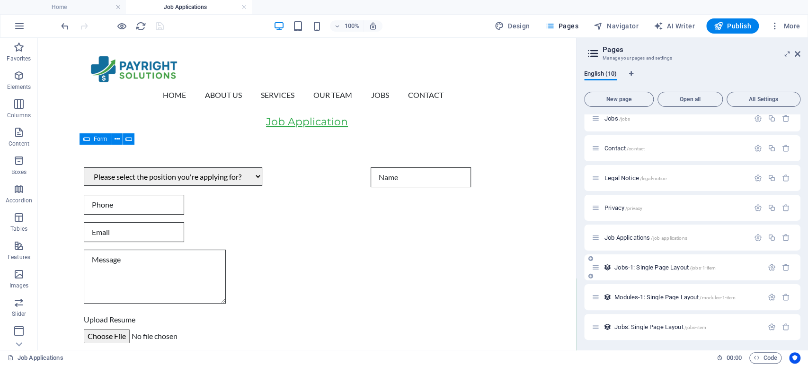
scroll to position [70, 0]
click at [757, 238] on icon "button" at bounding box center [758, 237] width 8 height 8
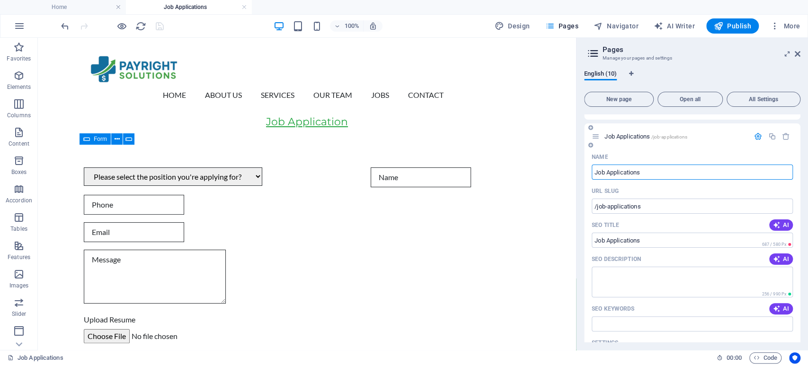
scroll to position [175, 0]
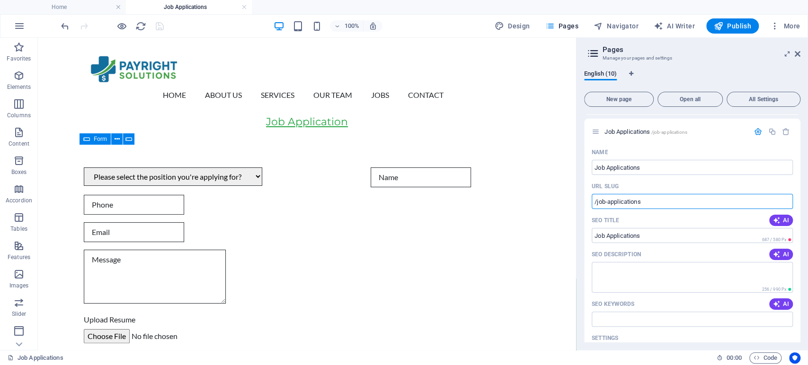
drag, startPoint x: 657, startPoint y: 202, endPoint x: 581, endPoint y: 202, distance: 75.7
click at [581, 202] on div "English (10) New page Open all All Settings Home / Team /team Jobs /jobs Contac…" at bounding box center [691, 206] width 231 height 288
click at [597, 132] on icon at bounding box center [595, 132] width 8 height 8
click at [756, 130] on icon "button" at bounding box center [758, 132] width 8 height 8
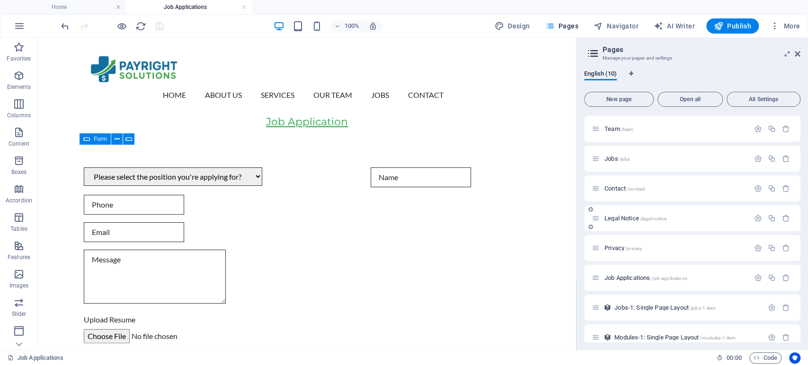
scroll to position [53, 0]
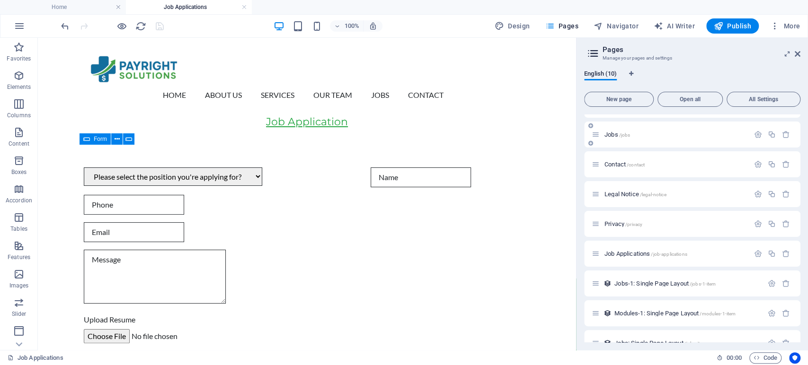
click at [604, 134] on span "Jobs /jobs" at bounding box center [617, 134] width 26 height 7
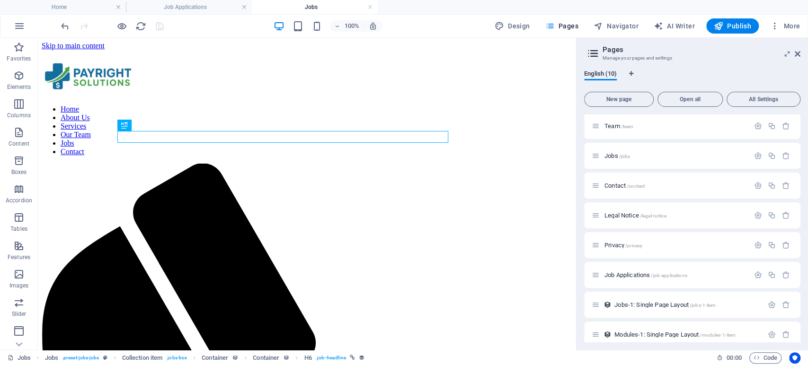
scroll to position [0, 0]
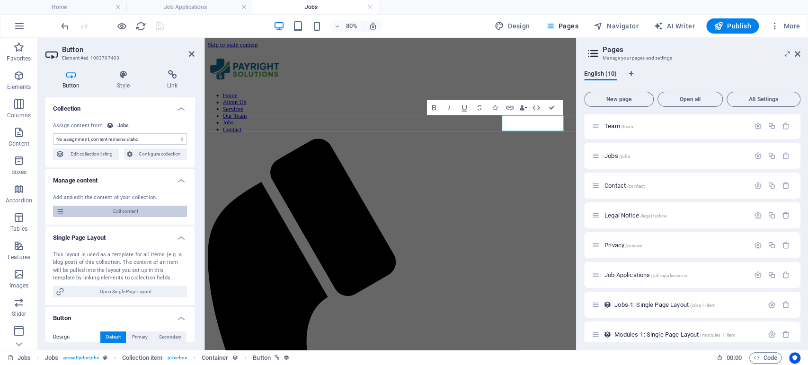
click at [140, 213] on span "Edit content" at bounding box center [125, 211] width 117 height 11
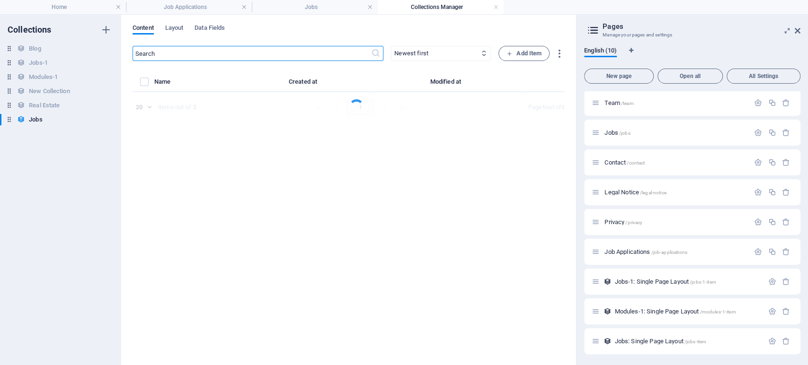
select select "Revenue Cycle Management"
select select "Full time"
select select "Published"
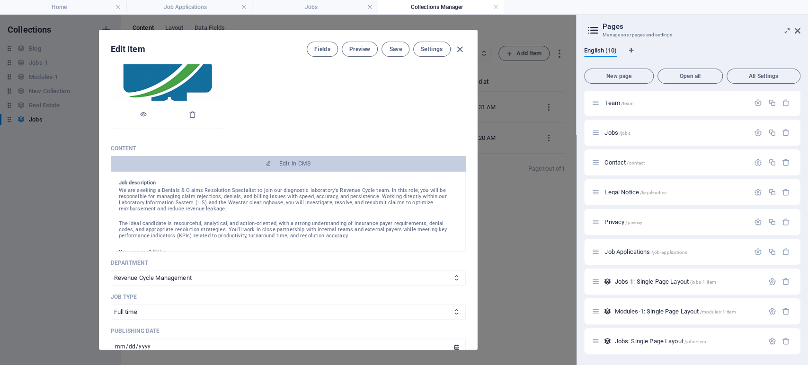
scroll to position [158, 0]
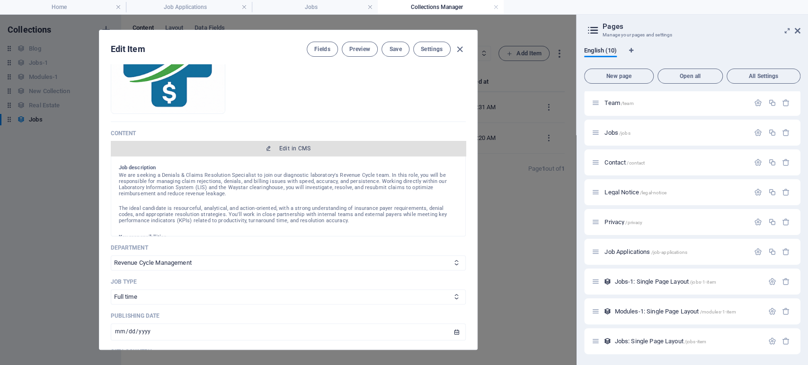
click at [290, 150] on span "Edit in CMS" at bounding box center [294, 149] width 31 height 8
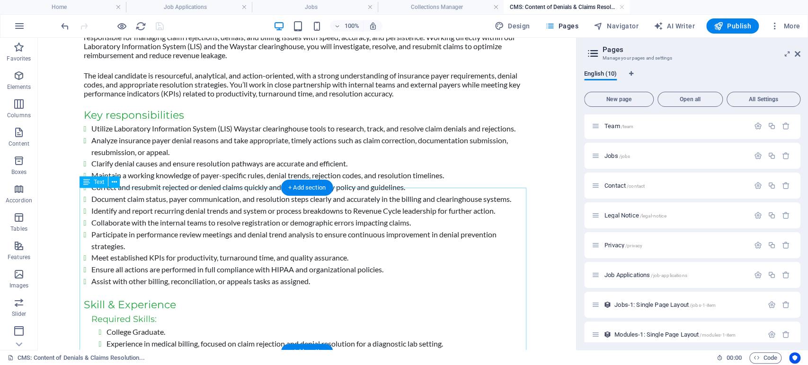
scroll to position [0, 0]
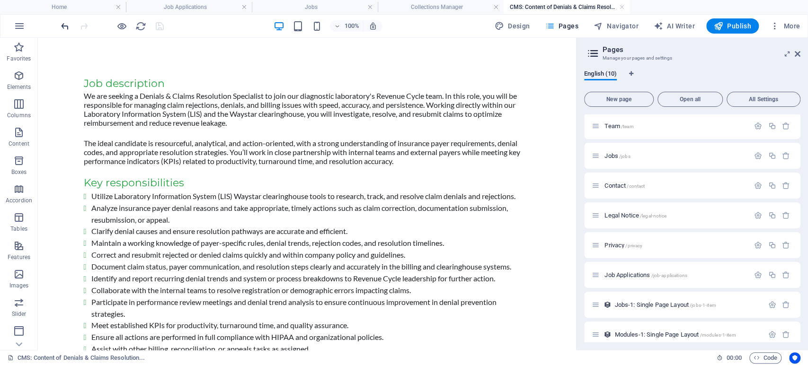
click at [65, 27] on icon "undo" at bounding box center [65, 26] width 11 height 11
click at [79, 26] on icon "redo" at bounding box center [84, 26] width 11 height 11
click at [436, 9] on h4 "Collections Manager" at bounding box center [441, 7] width 126 height 10
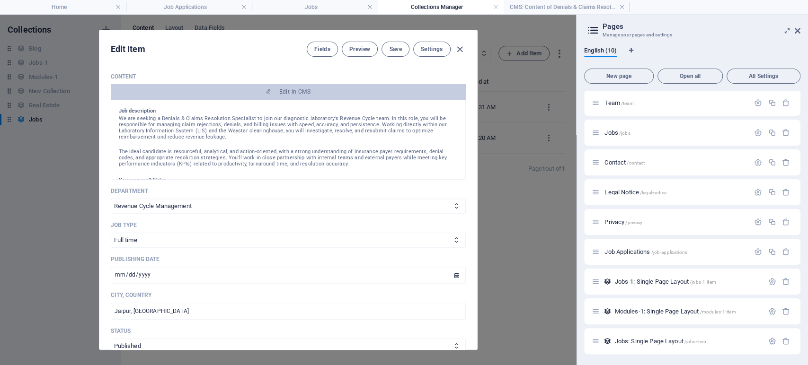
scroll to position [158, 0]
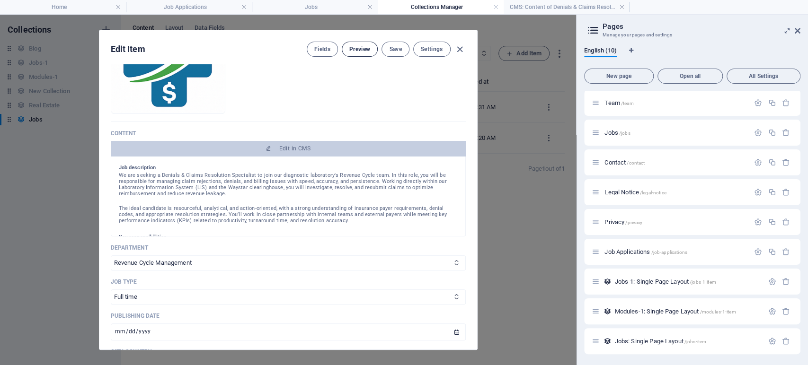
click at [358, 54] on button "Preview" at bounding box center [360, 49] width 36 height 15
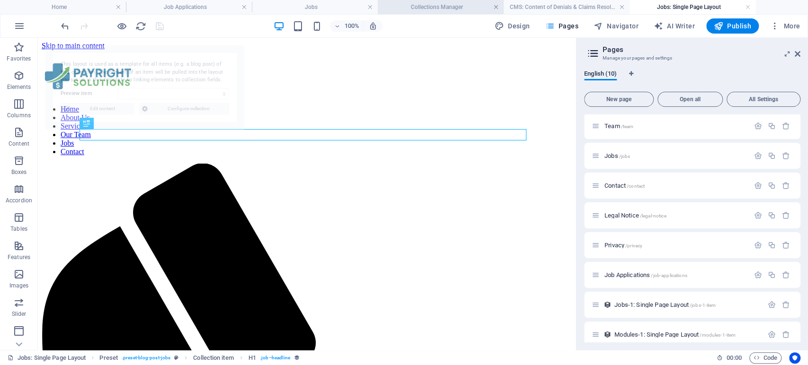
scroll to position [0, 0]
select select "68de55fa1af7de82f70f7fba"
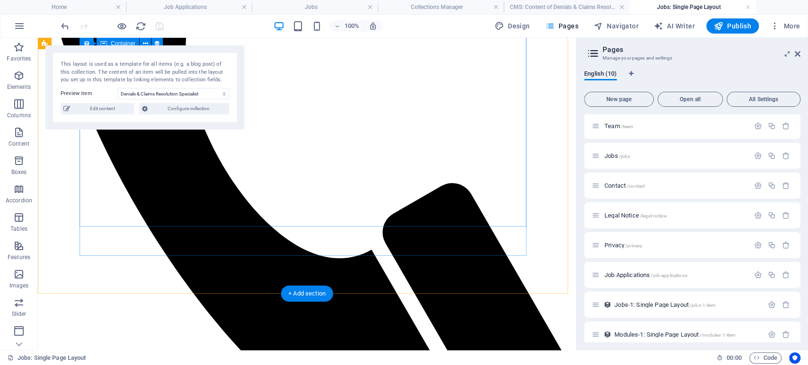
scroll to position [420, 0]
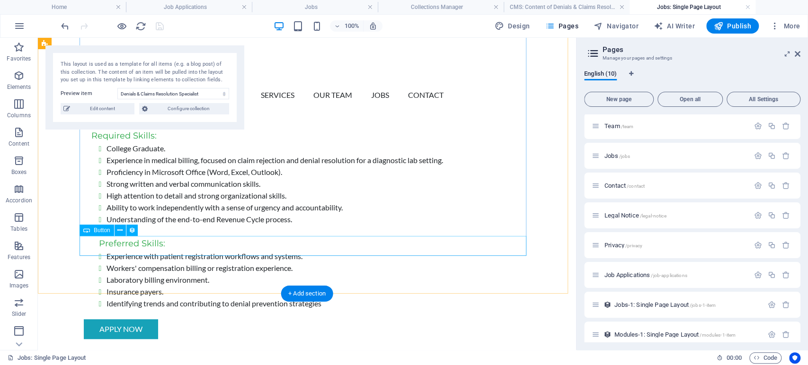
click at [169, 319] on div "Apply now" at bounding box center [307, 329] width 447 height 20
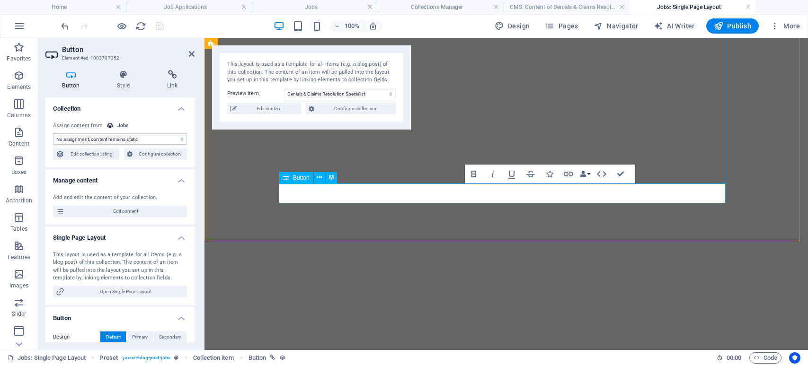
select select "68de55fa1af7de82f70f7fba"
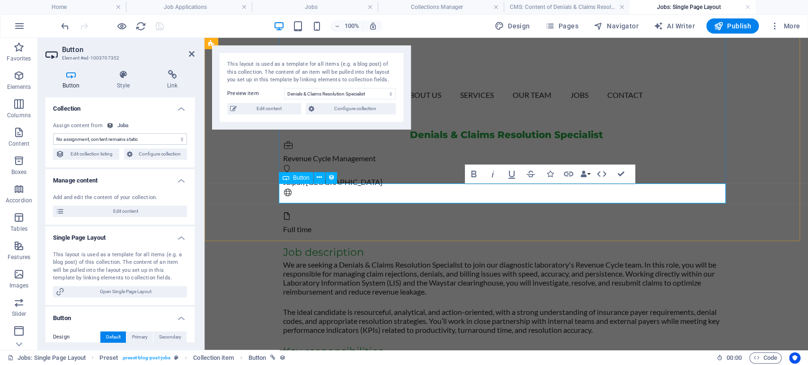
scroll to position [473, 0]
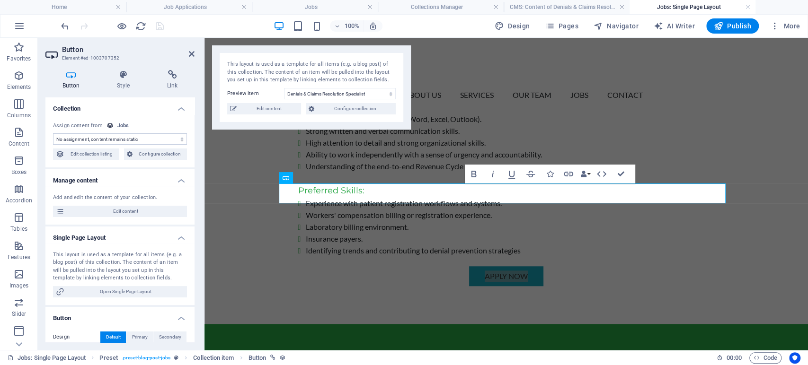
click at [121, 141] on select "No assignment, content remains static Created at (Date) Updated at (Date) Name …" at bounding box center [120, 138] width 134 height 11
click at [118, 291] on span "Open Single Page Layout" at bounding box center [125, 291] width 117 height 11
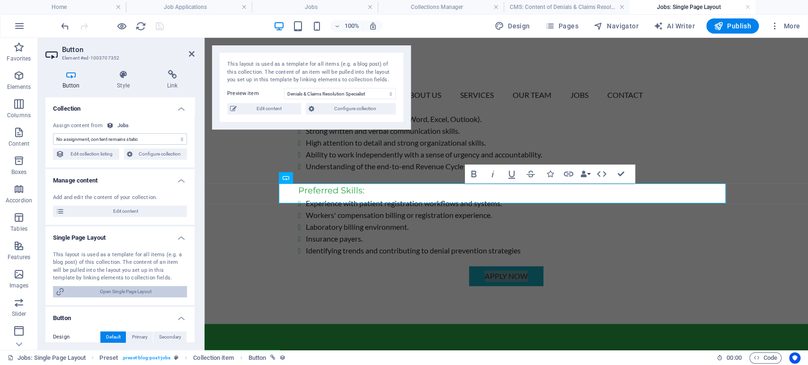
click at [56, 291] on icon at bounding box center [60, 291] width 9 height 11
click at [172, 71] on icon at bounding box center [172, 74] width 44 height 9
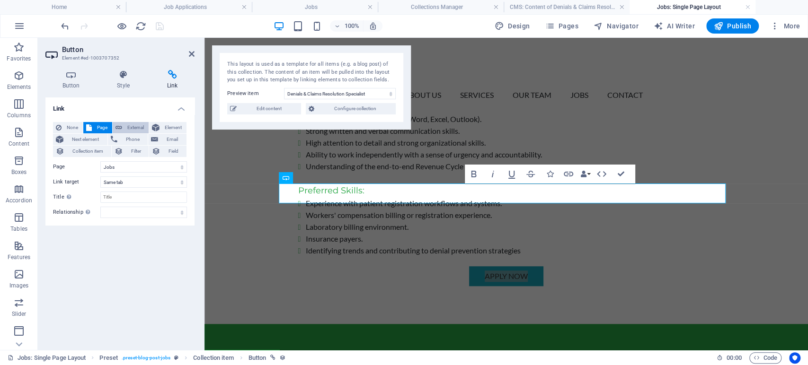
click at [125, 129] on span "External" at bounding box center [135, 127] width 21 height 11
click at [163, 128] on span "Element" at bounding box center [172, 127] width 21 height 11
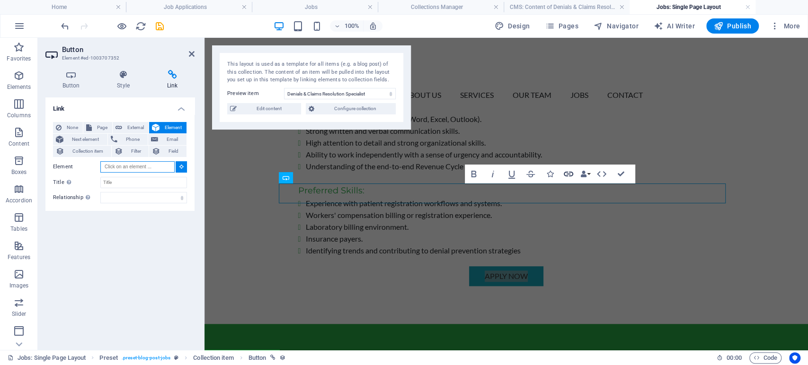
click at [565, 174] on icon "button" at bounding box center [568, 173] width 11 height 11
click at [566, 173] on icon "button" at bounding box center [568, 173] width 11 height 11
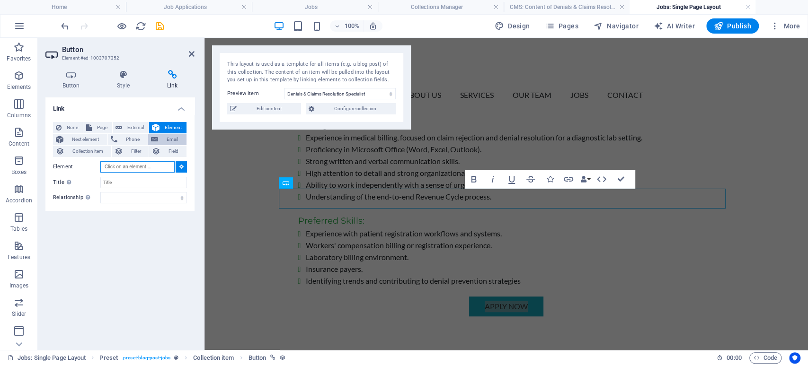
scroll to position [420, 0]
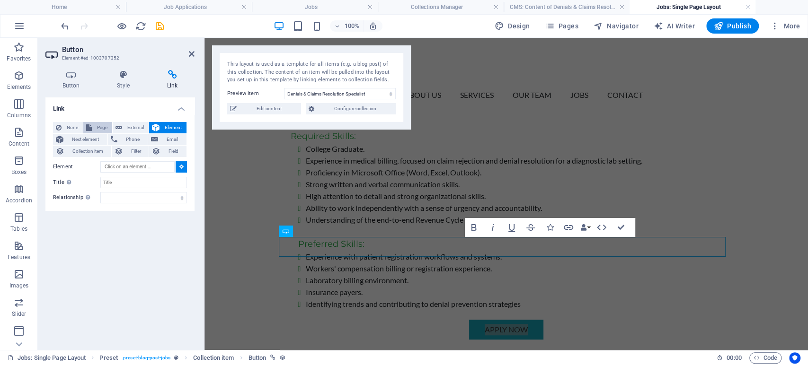
click at [102, 127] on span "Page" at bounding box center [102, 127] width 15 height 11
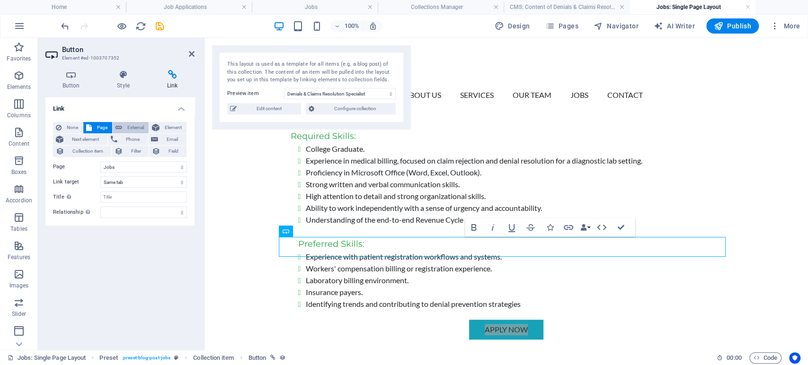
click at [132, 125] on span "External" at bounding box center [135, 127] width 21 height 11
select select "blank"
click at [134, 165] on input "/18116164" at bounding box center [143, 166] width 87 height 11
click at [150, 179] on select "New tab Same tab Overlay" at bounding box center [143, 181] width 87 height 11
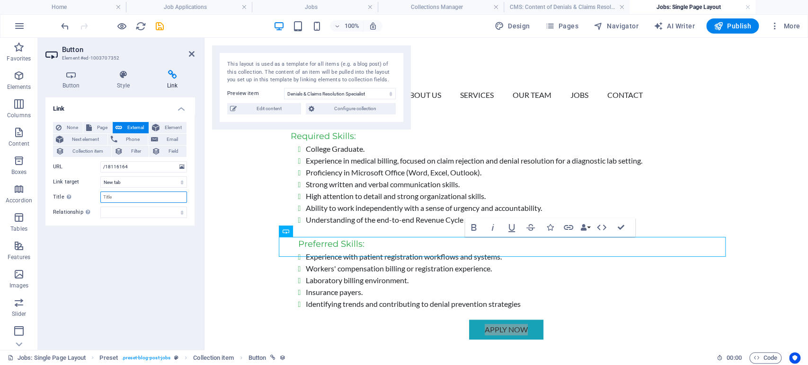
click at [138, 192] on input "Title Additional link description, should not be the same as the link text. The…" at bounding box center [143, 197] width 87 height 11
click at [138, 169] on input "/18116164" at bounding box center [143, 166] width 87 height 11
drag, startPoint x: 154, startPoint y: 167, endPoint x: 100, endPoint y: 168, distance: 54.4
click at [100, 168] on input "/18116164" at bounding box center [143, 166] width 87 height 11
paste input "job-applications"
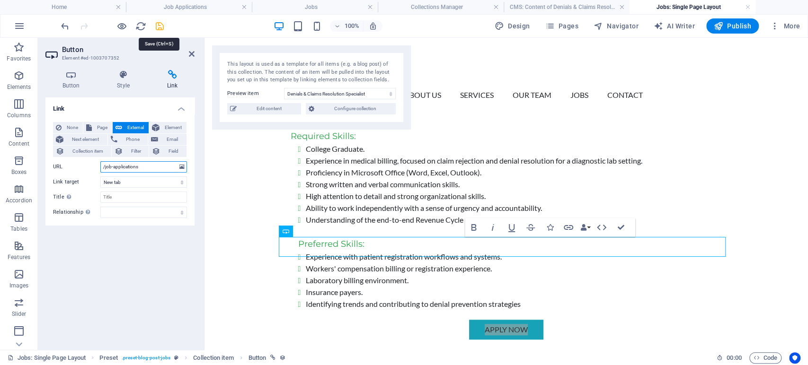
type input "/job-applications"
click at [159, 28] on icon "save" at bounding box center [159, 26] width 11 height 11
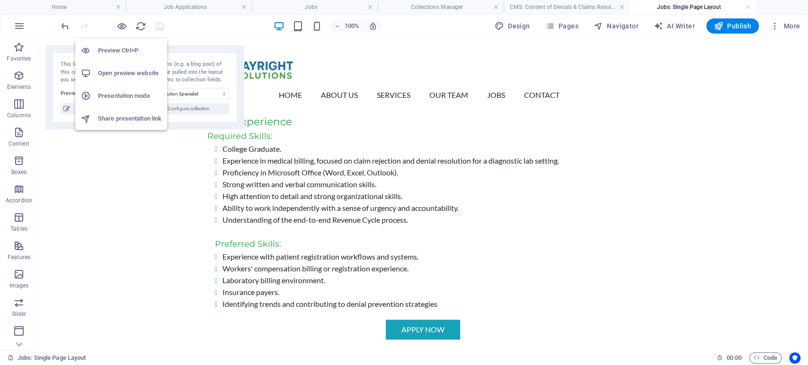
click at [116, 70] on h6 "Open preview website" at bounding box center [129, 73] width 63 height 11
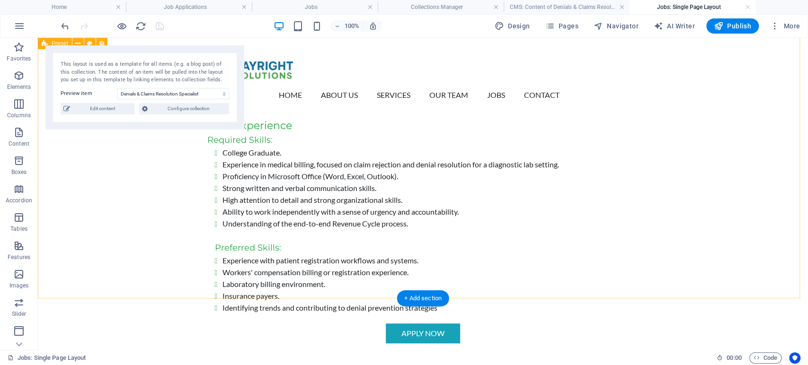
scroll to position [420, 0]
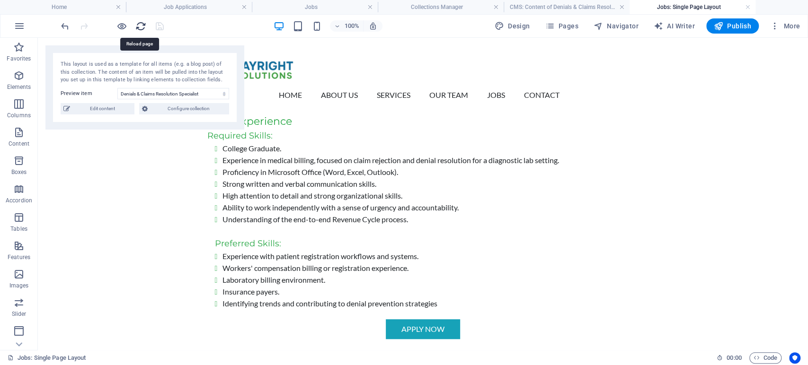
click at [140, 28] on icon "reload" at bounding box center [140, 26] width 11 height 11
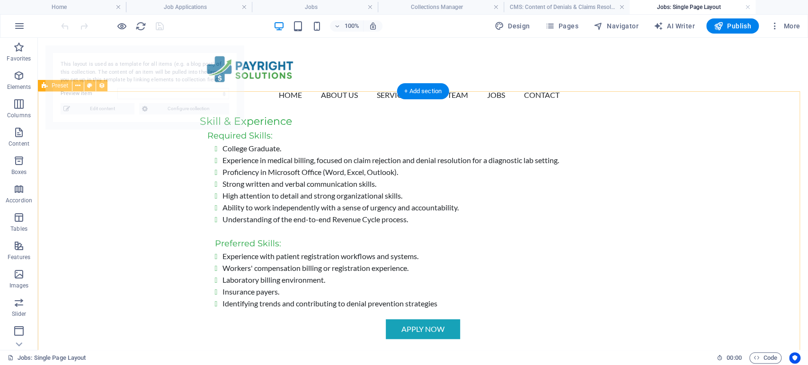
select select "68de5a86232812e0ec04078f"
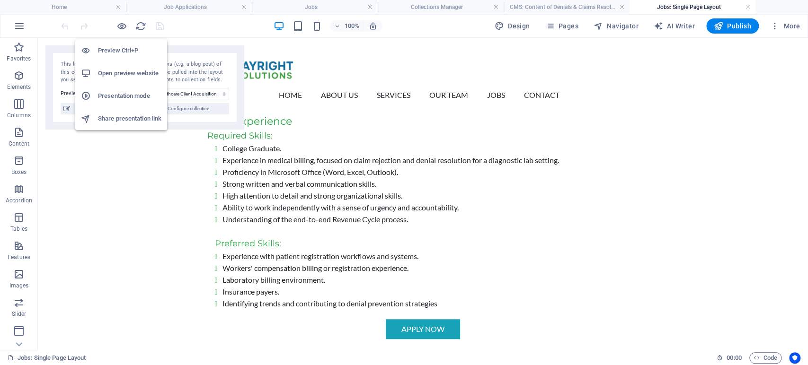
click at [117, 69] on h6 "Open preview website" at bounding box center [129, 73] width 63 height 11
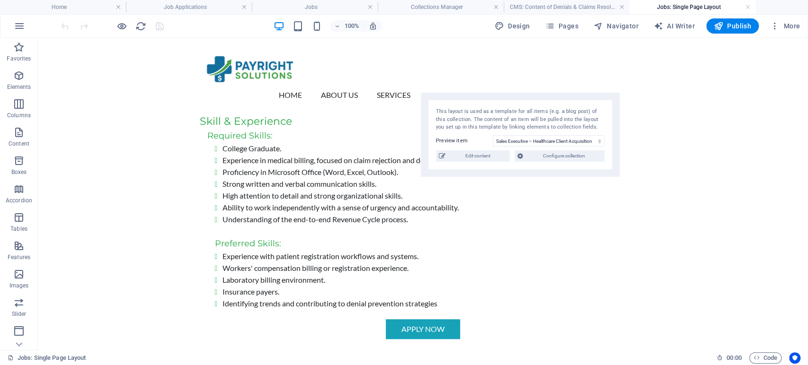
drag, startPoint x: 223, startPoint y: 50, endPoint x: 599, endPoint y: 97, distance: 378.2
click at [599, 97] on div "This layout is used as a template for all items (e.g. a blog post) of this coll…" at bounding box center [520, 135] width 199 height 84
click at [572, 8] on h4 "CMS: Content of Denials & Claims Resolution..." at bounding box center [566, 7] width 126 height 10
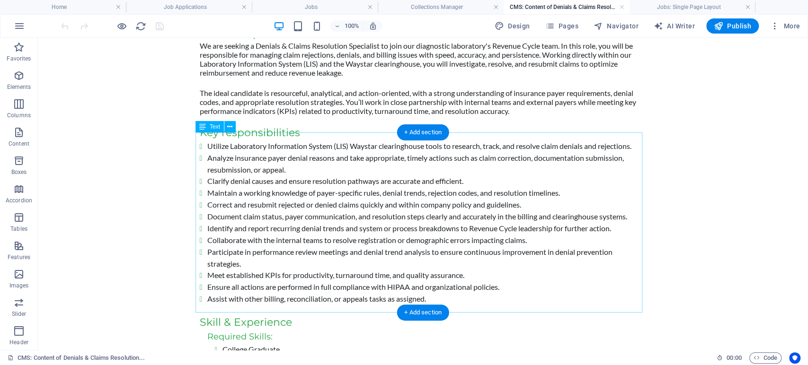
scroll to position [0, 0]
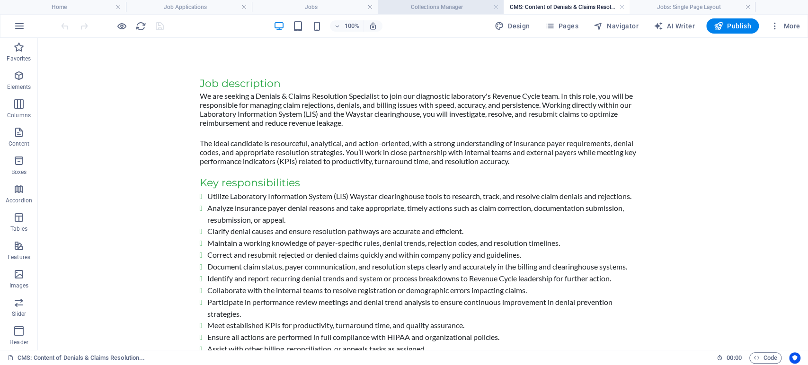
click at [455, 6] on h4 "Collections Manager" at bounding box center [441, 7] width 126 height 10
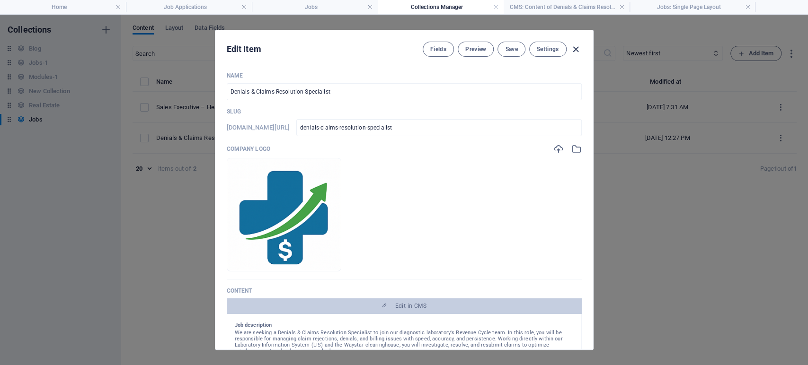
click at [574, 49] on icon "button" at bounding box center [575, 49] width 11 height 11
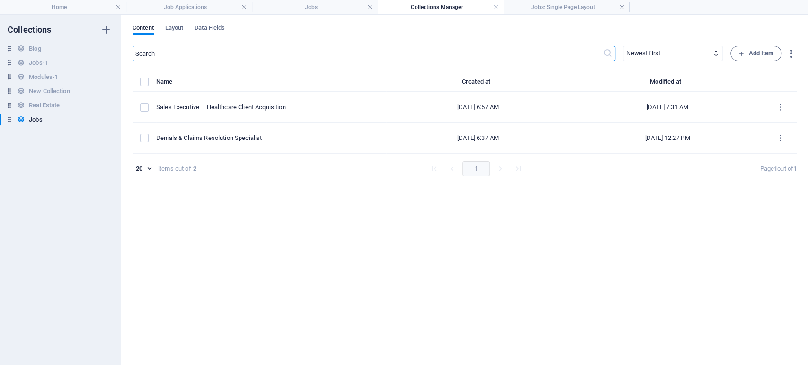
type input "denials-claims-resolution-specialist"
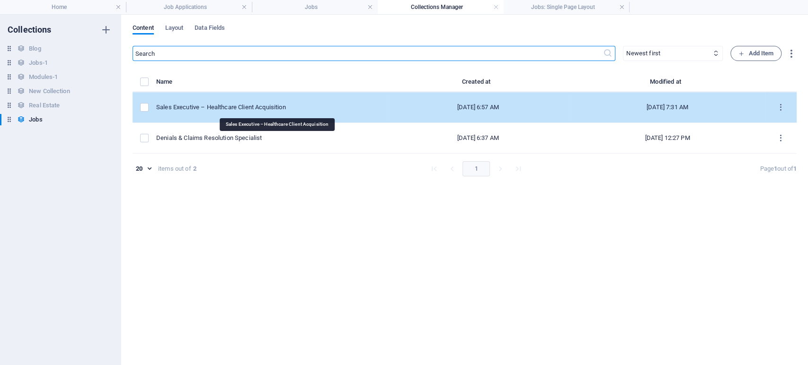
click at [252, 109] on div "Sales Executive – Healthcare Client Acquisition" at bounding box center [267, 107] width 222 height 9
select select "Sales"
select select "Full time"
select select "Published"
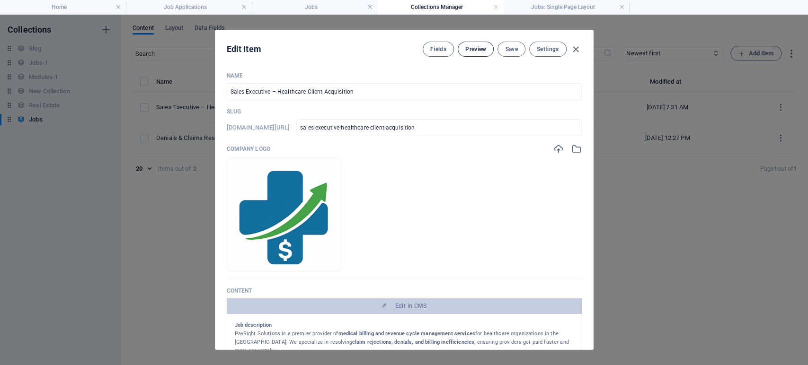
click at [473, 49] on span "Preview" at bounding box center [475, 49] width 21 height 8
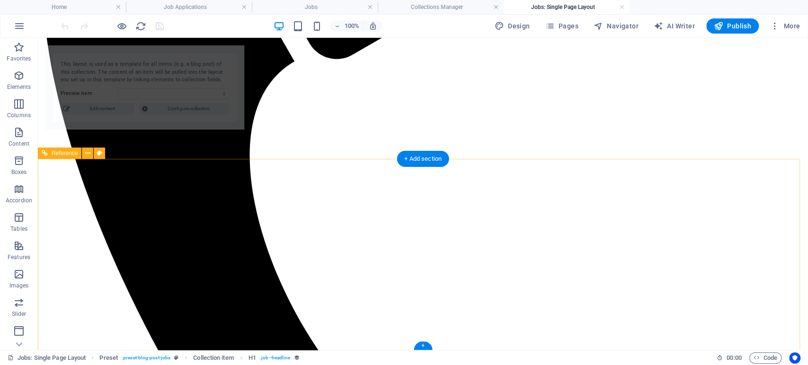
scroll to position [450, 0]
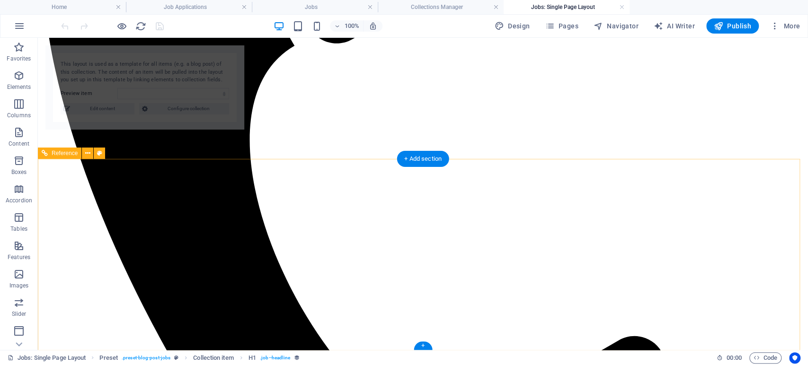
select select "68de5a86232812e0ec04078f"
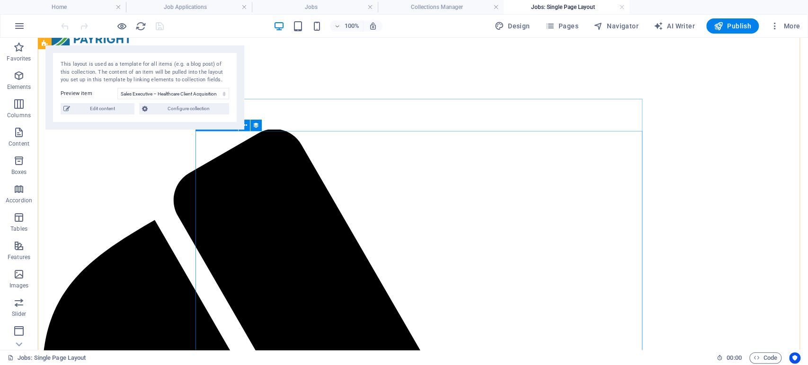
scroll to position [30, 0]
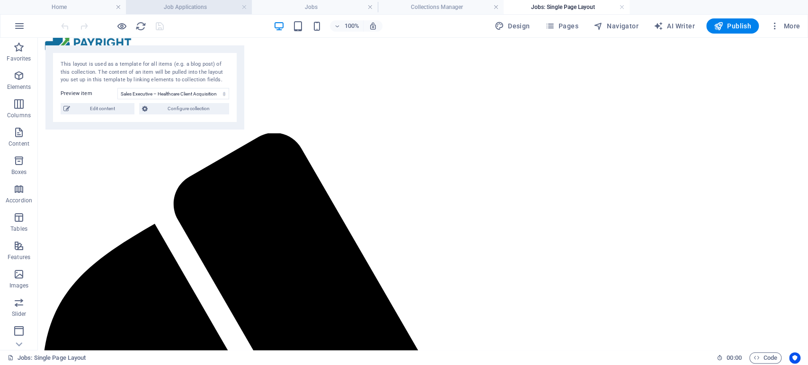
click at [195, 5] on h4 "Job Applications" at bounding box center [189, 7] width 126 height 10
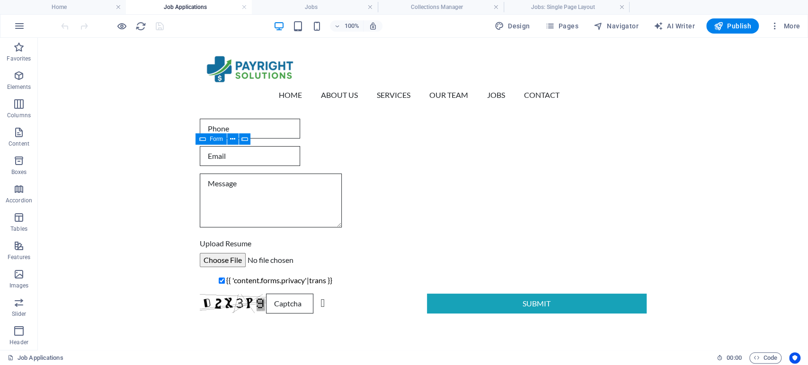
scroll to position [0, 0]
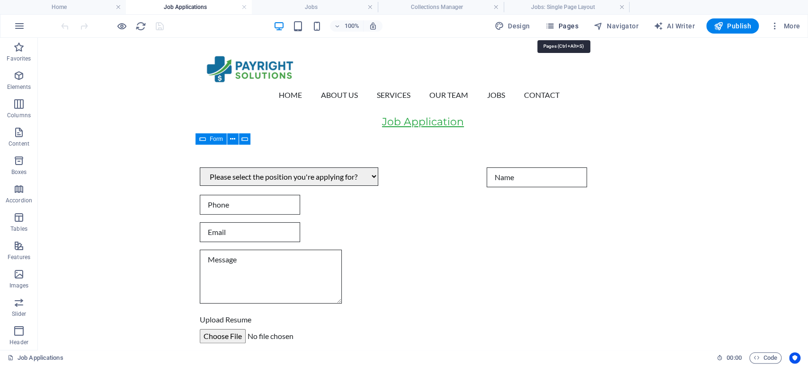
click at [570, 26] on span "Pages" at bounding box center [561, 25] width 33 height 9
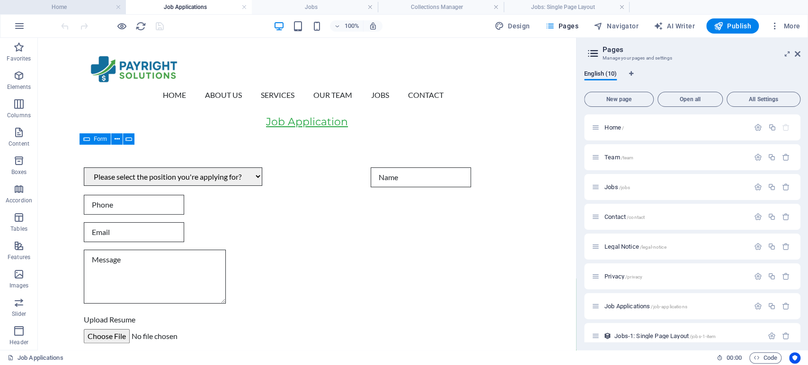
click at [69, 10] on h4 "Home" at bounding box center [63, 7] width 126 height 10
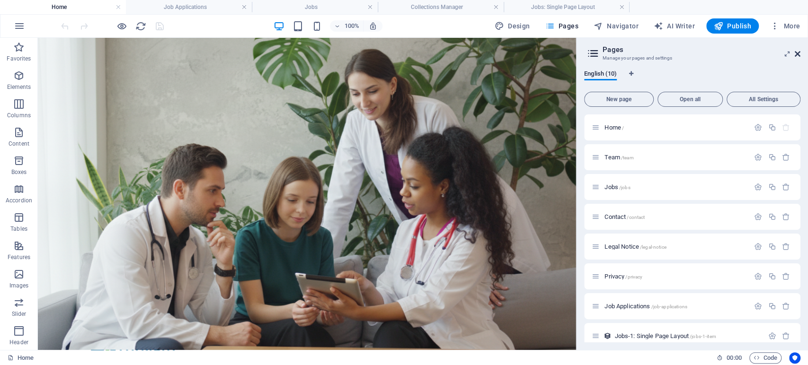
click at [796, 53] on icon at bounding box center [797, 54] width 6 height 8
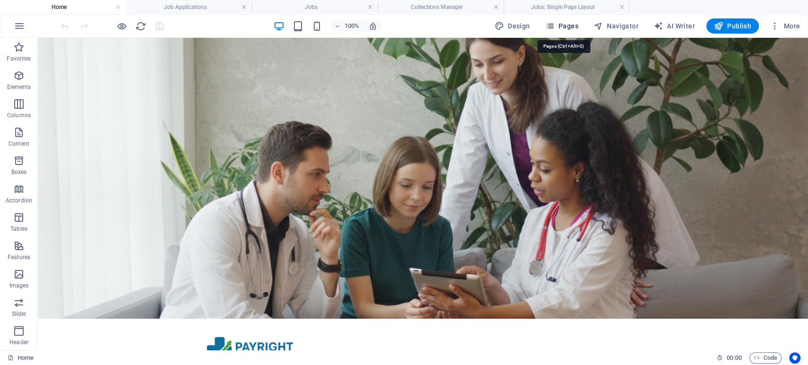
click at [565, 25] on span "Pages" at bounding box center [561, 25] width 33 height 9
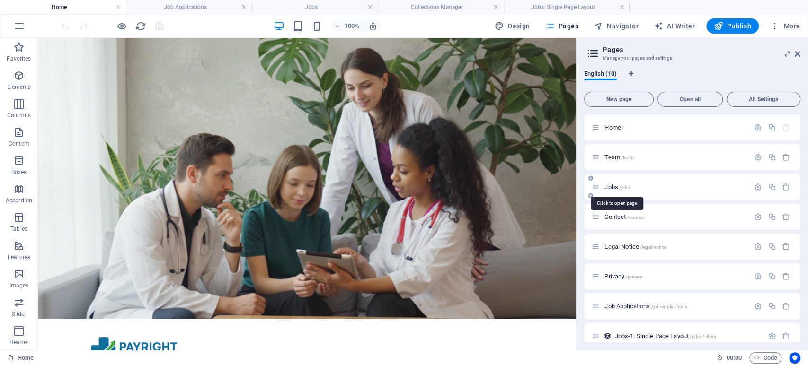
click at [614, 188] on span "Jobs /jobs" at bounding box center [617, 187] width 26 height 7
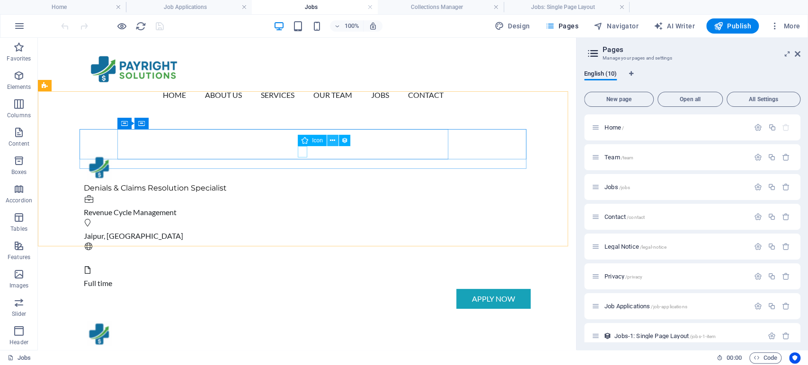
click at [330, 139] on icon at bounding box center [332, 141] width 5 height 10
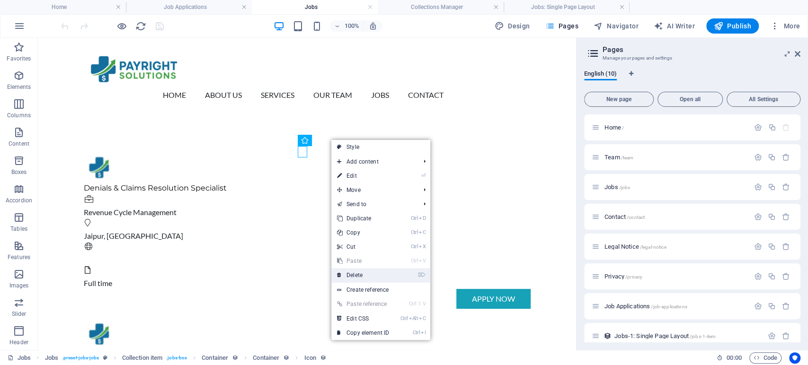
click at [351, 272] on link "⌦ Delete" at bounding box center [362, 275] width 63 height 14
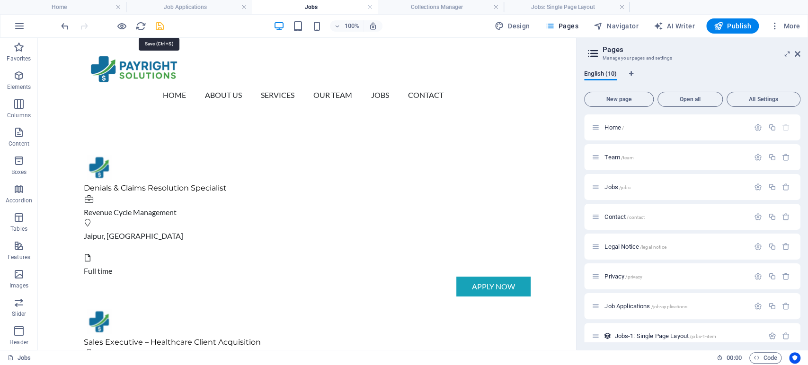
click at [157, 26] on icon "save" at bounding box center [159, 26] width 11 height 11
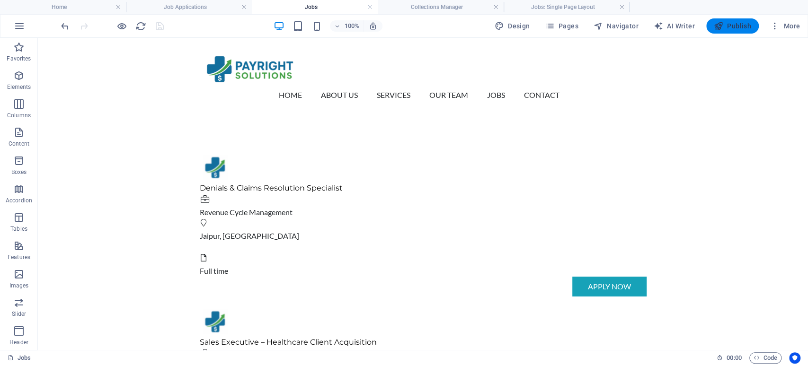
drag, startPoint x: 731, startPoint y: 23, endPoint x: 682, endPoint y: 2, distance: 52.8
click at [731, 23] on span "Publish" at bounding box center [732, 25] width 37 height 9
click at [162, 26] on div at bounding box center [112, 25] width 106 height 15
click at [75, 10] on h4 "Home" at bounding box center [63, 7] width 126 height 10
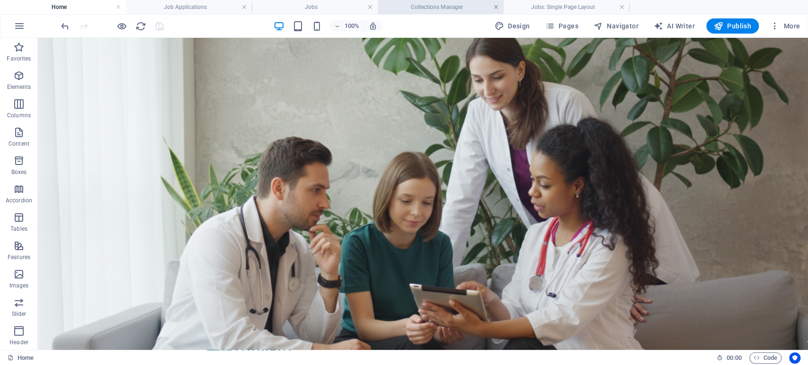
click at [494, 9] on link at bounding box center [496, 7] width 6 height 9
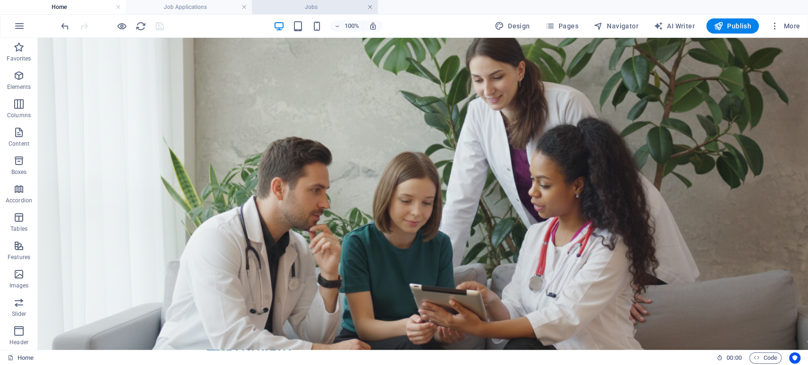
click at [370, 7] on link at bounding box center [370, 7] width 6 height 9
click at [247, 8] on h4 "Job Applications" at bounding box center [189, 7] width 126 height 10
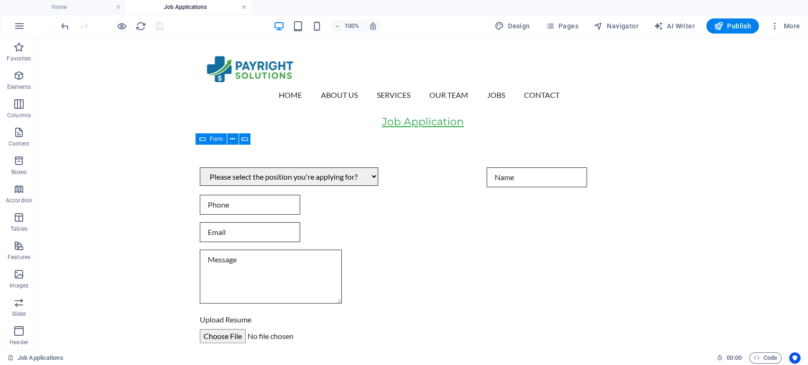
click at [245, 7] on link at bounding box center [244, 7] width 6 height 9
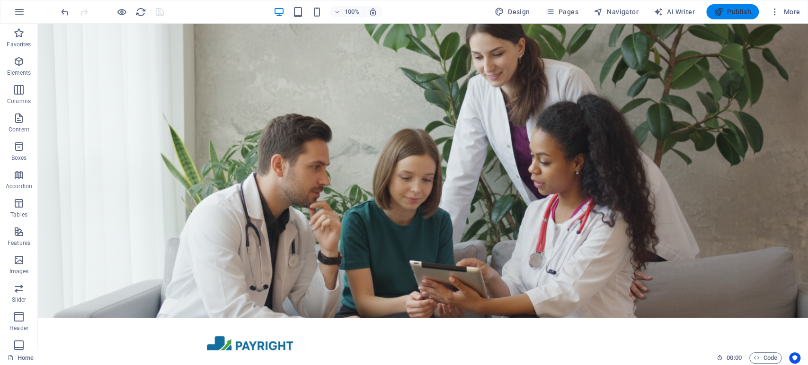
click at [737, 10] on span "Publish" at bounding box center [732, 11] width 37 height 9
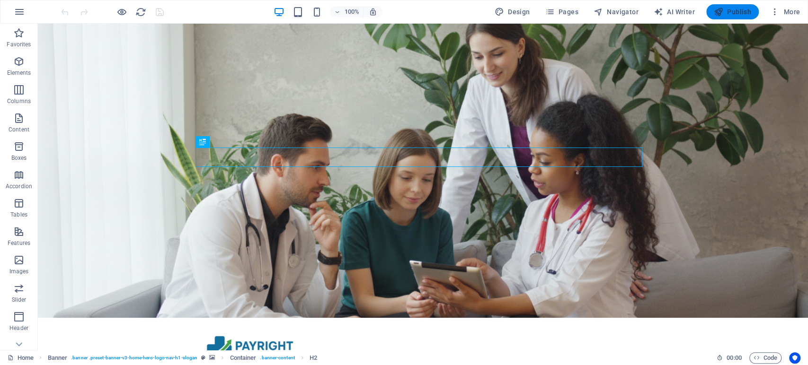
click at [723, 10] on icon "button" at bounding box center [718, 11] width 9 height 9
click at [561, 14] on span "Pages" at bounding box center [561, 11] width 33 height 9
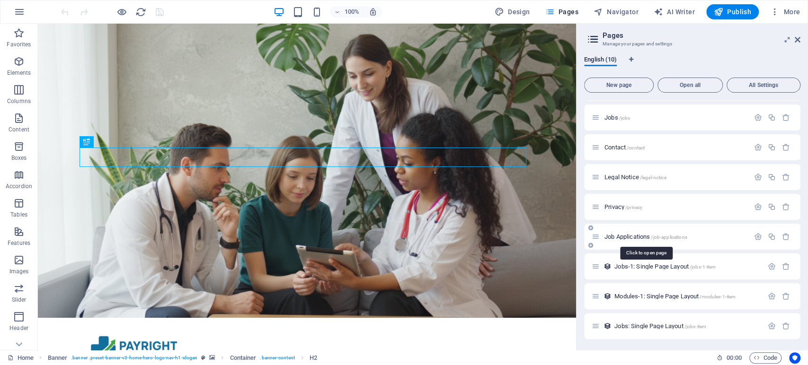
click at [624, 236] on span "Job Applications /job-applications" at bounding box center [645, 236] width 83 height 7
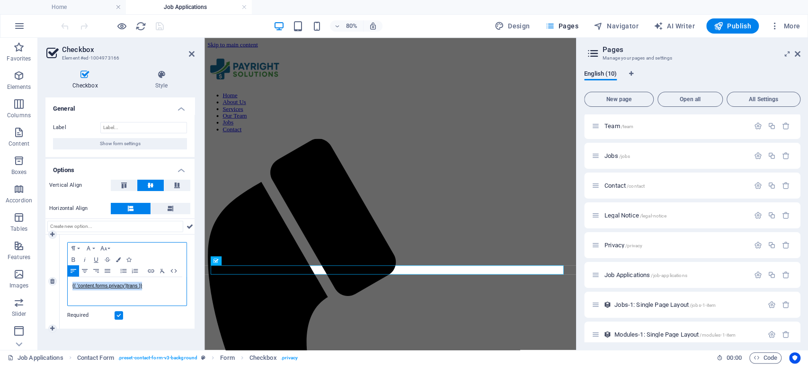
drag, startPoint x: 149, startPoint y: 289, endPoint x: 59, endPoint y: 288, distance: 89.9
click at [59, 288] on div "1 Paragraph Format Normal Heading 1 Heading 2 Heading 3 Heading 4 Heading 5 Hea…" at bounding box center [119, 282] width 149 height 94
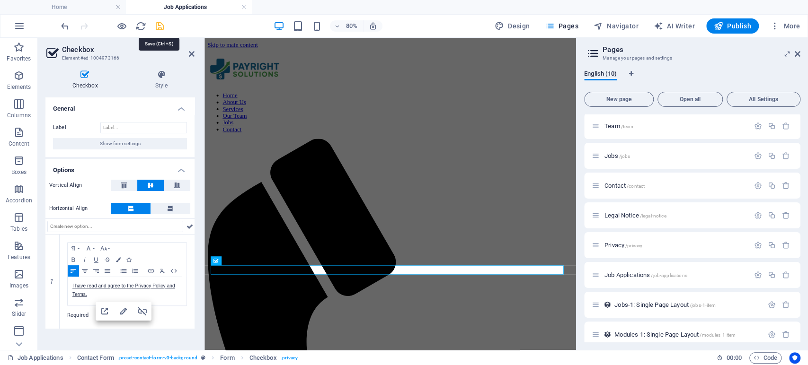
click at [159, 29] on icon "save" at bounding box center [159, 26] width 11 height 11
checkbox input "false"
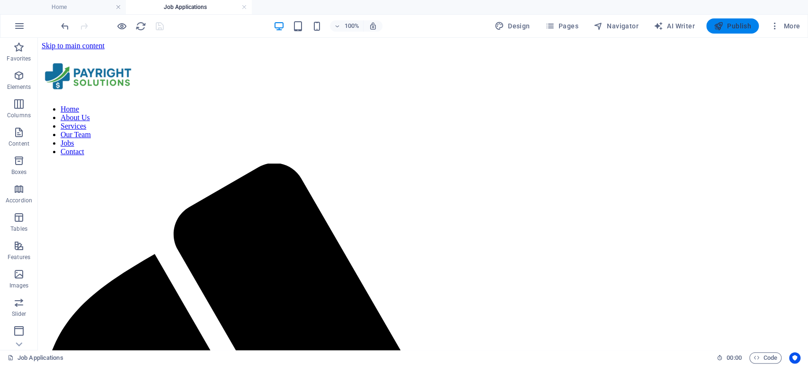
drag, startPoint x: 715, startPoint y: 25, endPoint x: 665, endPoint y: 4, distance: 53.4
click at [715, 25] on icon "button" at bounding box center [718, 25] width 9 height 9
